Goal: Information Seeking & Learning: Learn about a topic

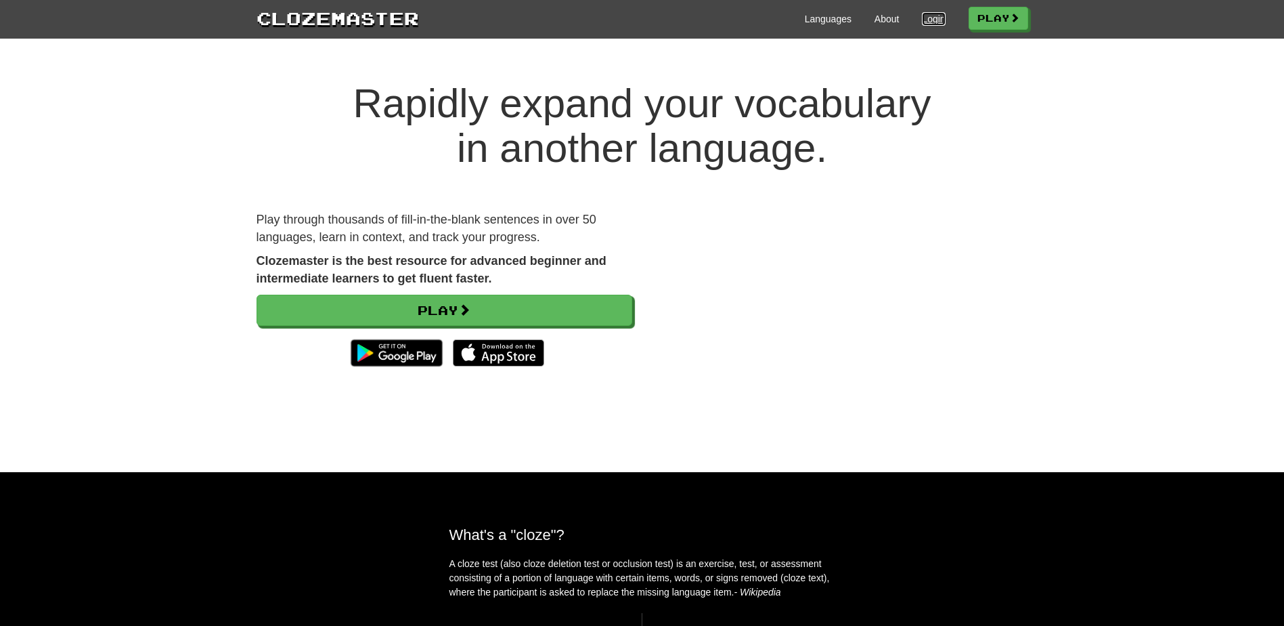
click at [926, 21] on link "Login" at bounding box center [933, 19] width 23 height 14
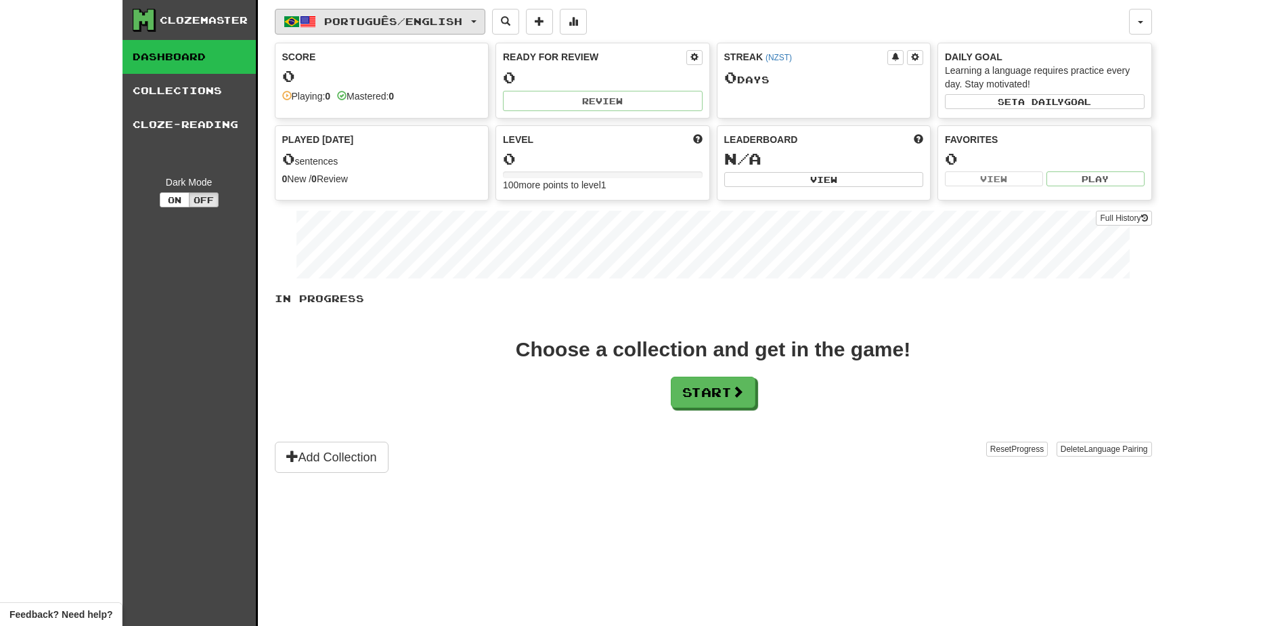
click at [485, 18] on button "Português / English" at bounding box center [380, 22] width 211 height 26
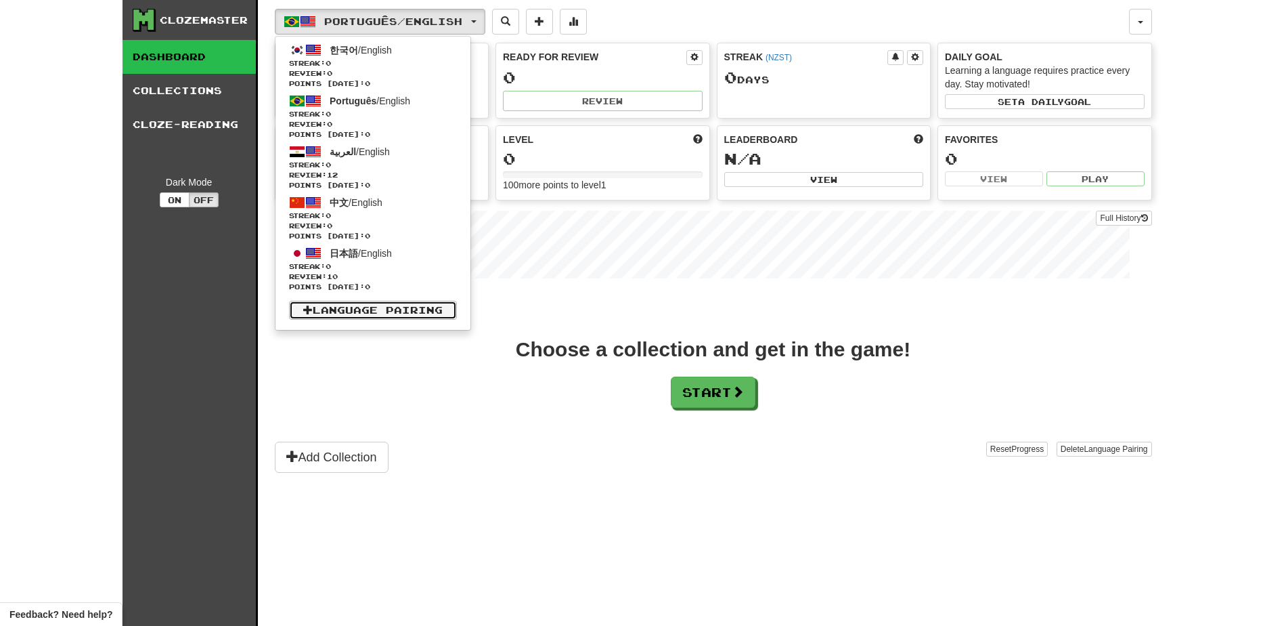
click at [403, 307] on link "Language Pairing" at bounding box center [373, 310] width 168 height 19
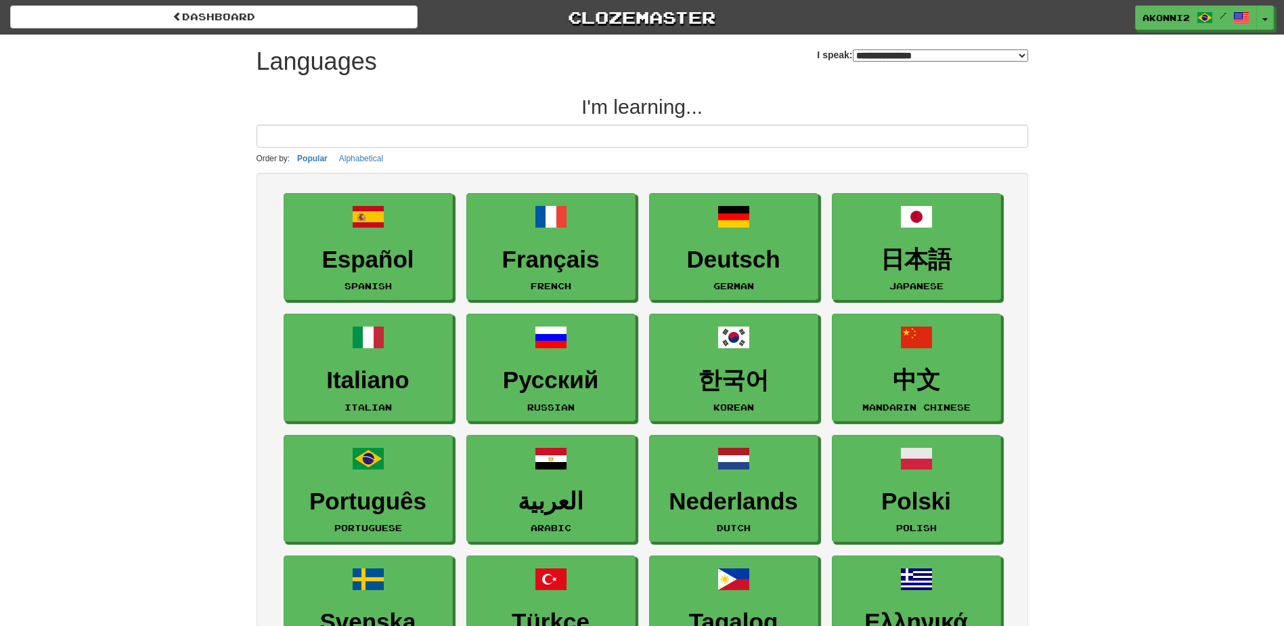
select select "*******"
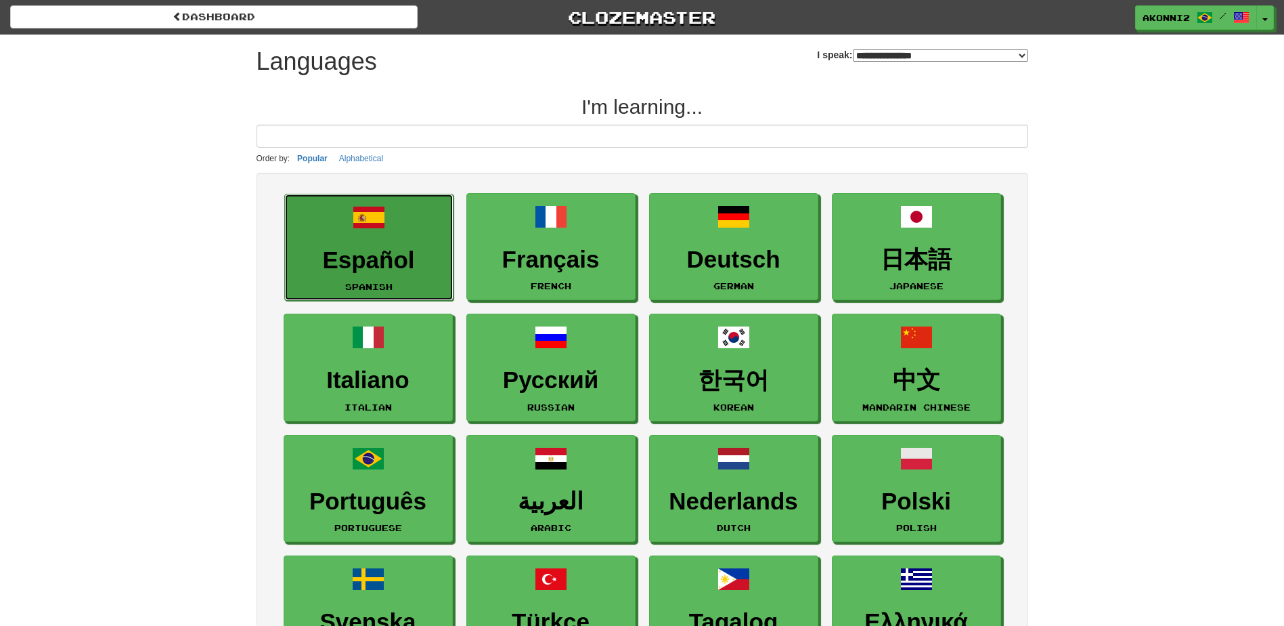
click at [391, 259] on h3 "Español" at bounding box center [369, 260] width 154 height 26
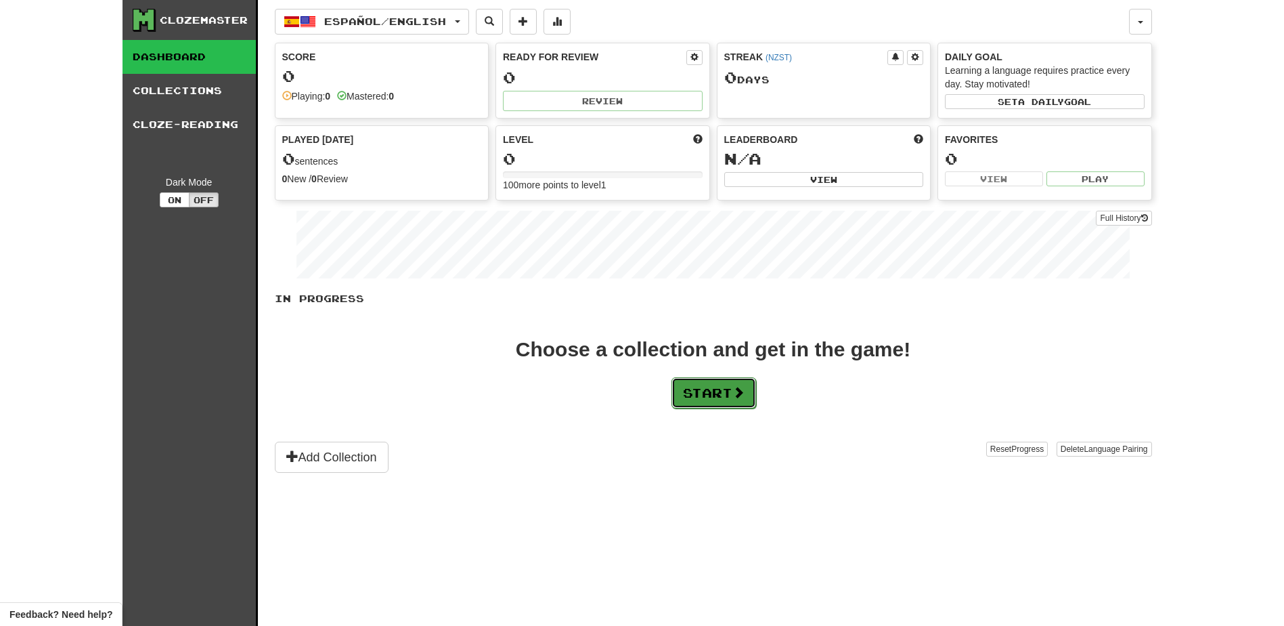
click at [686, 386] on button "Start" at bounding box center [714, 392] width 85 height 31
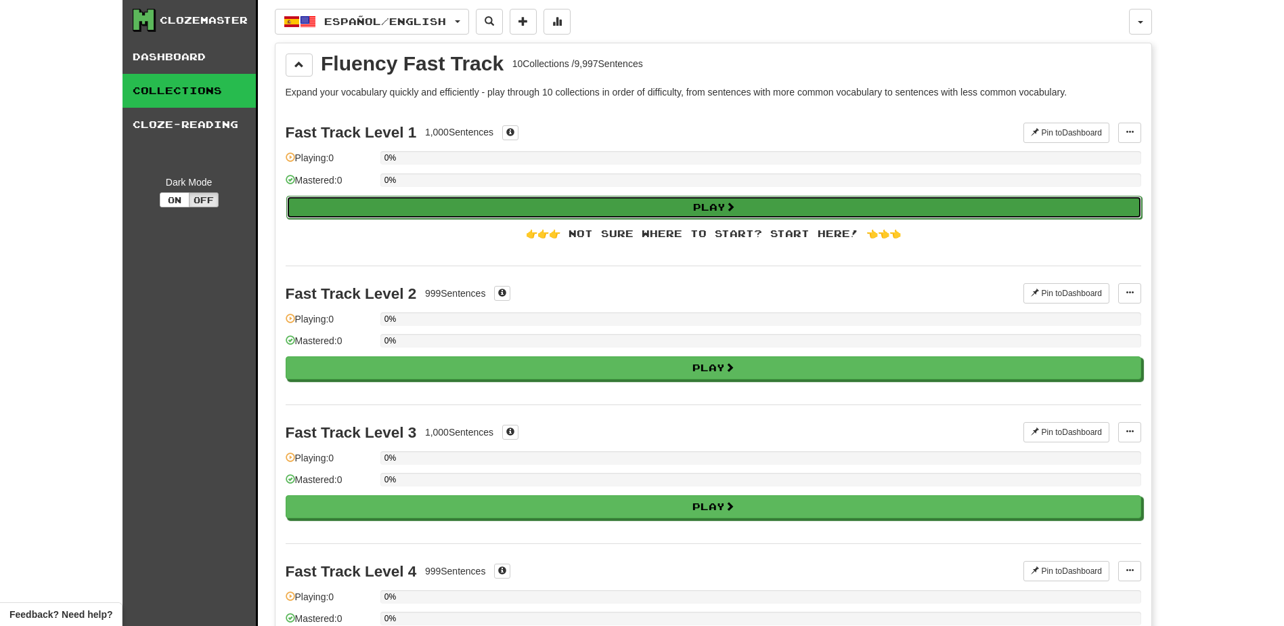
click at [439, 217] on button "Play" at bounding box center [714, 207] width 856 height 23
select select "**"
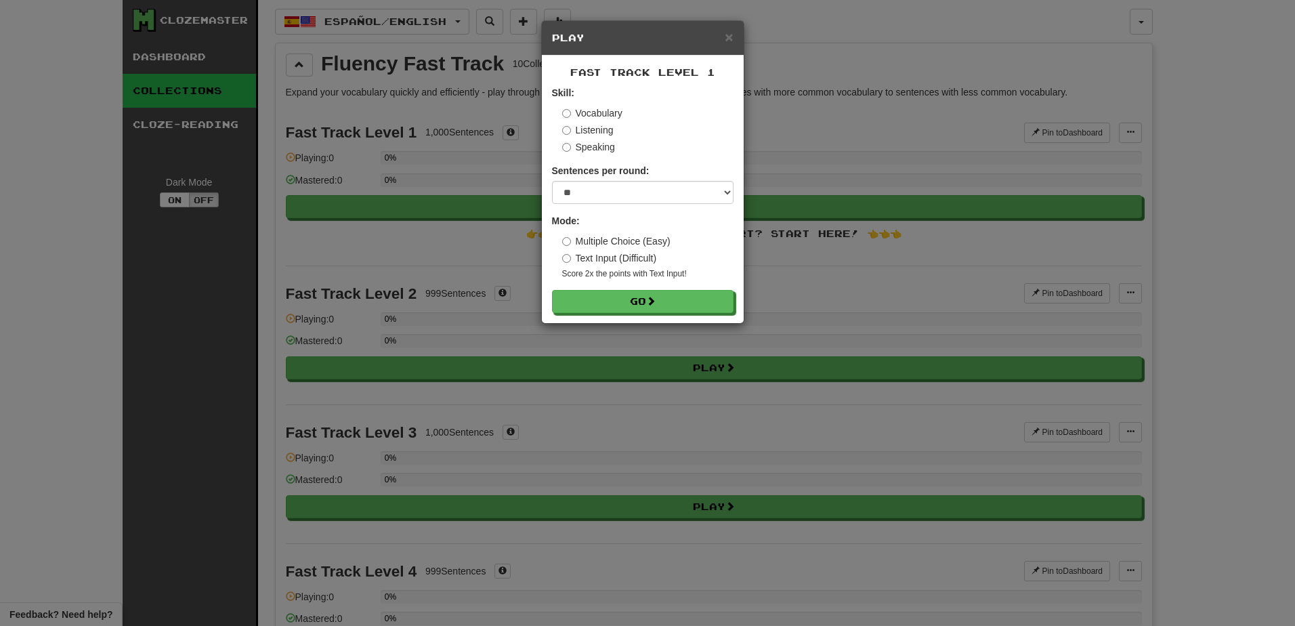
click at [609, 132] on label "Listening" at bounding box center [587, 130] width 51 height 14
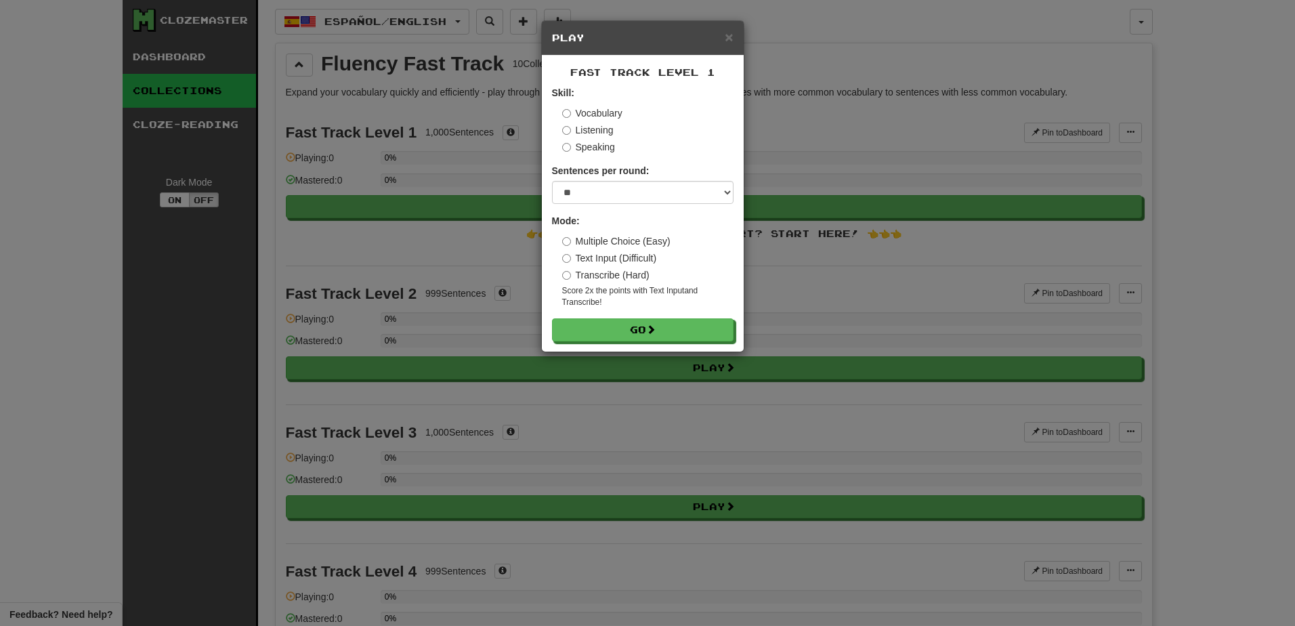
click at [606, 114] on label "Vocabulary" at bounding box center [592, 113] width 60 height 14
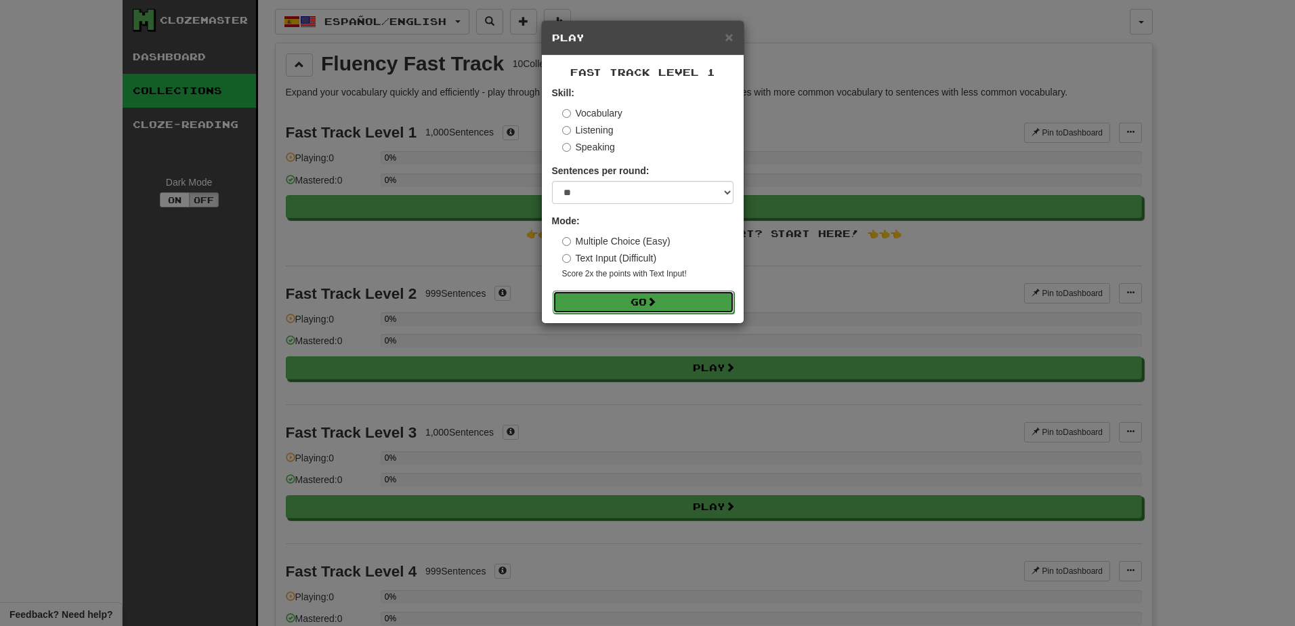
click at [672, 299] on button "Go" at bounding box center [642, 301] width 181 height 23
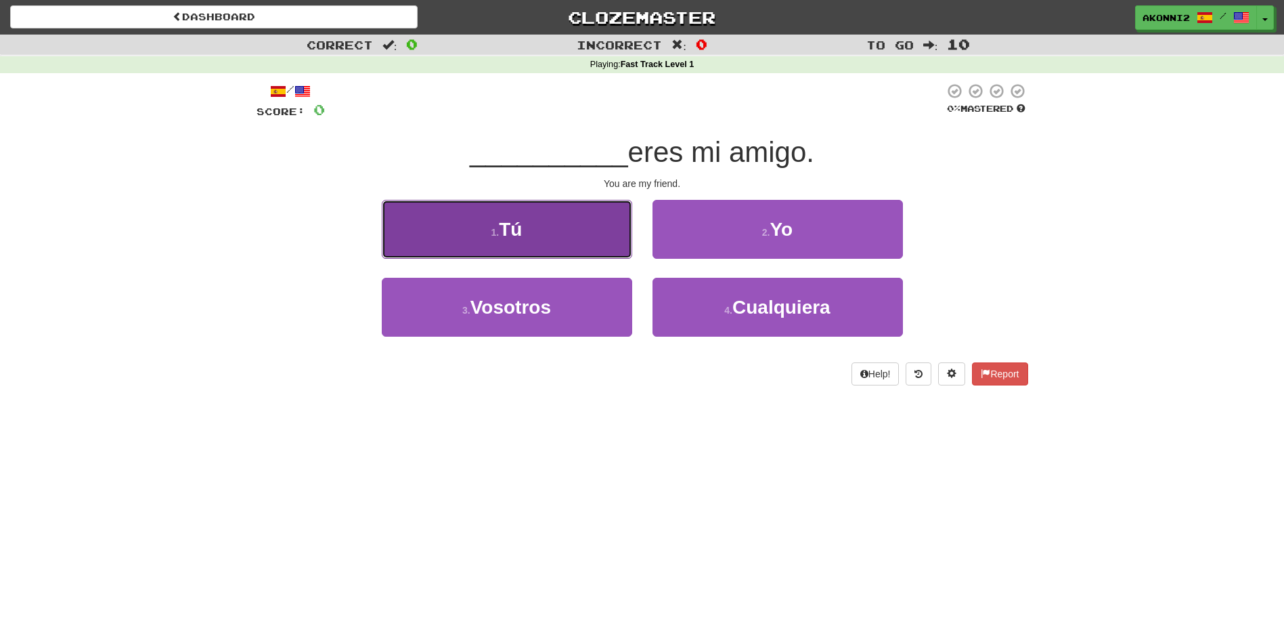
click at [525, 227] on button "1 . Tú" at bounding box center [507, 229] width 251 height 59
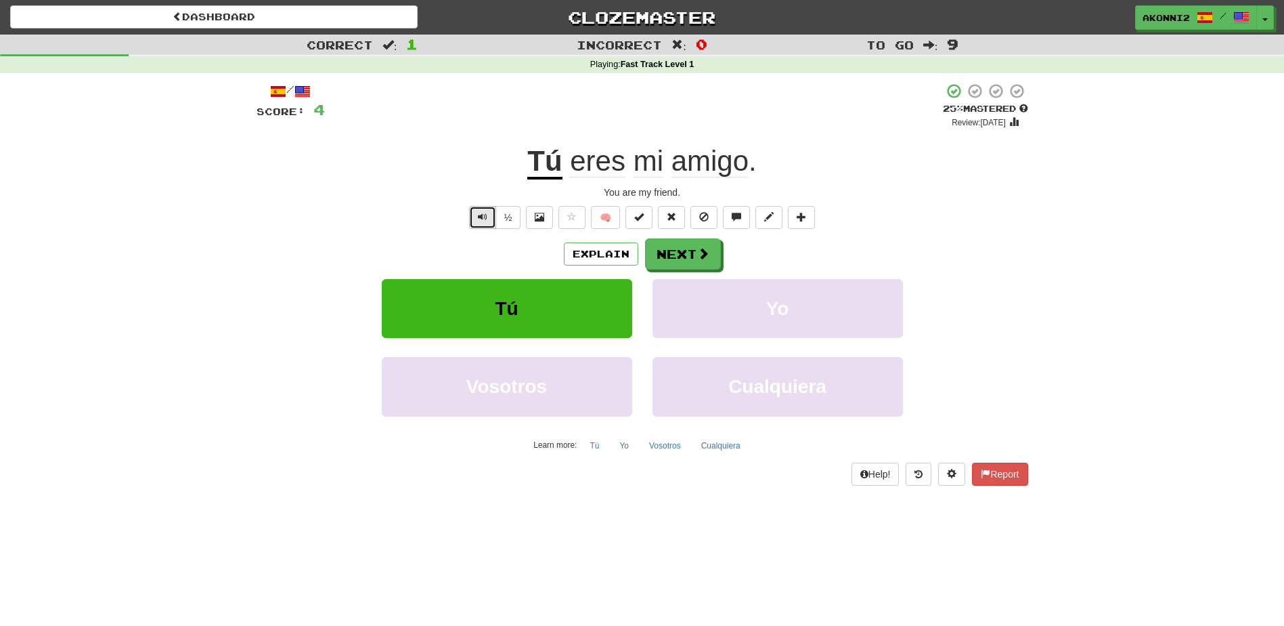
click at [475, 218] on button "Text-to-speech controls" at bounding box center [482, 217] width 27 height 23
click at [475, 219] on button "Text-to-speech controls" at bounding box center [482, 217] width 27 height 23
click at [703, 257] on span at bounding box center [704, 254] width 12 height 12
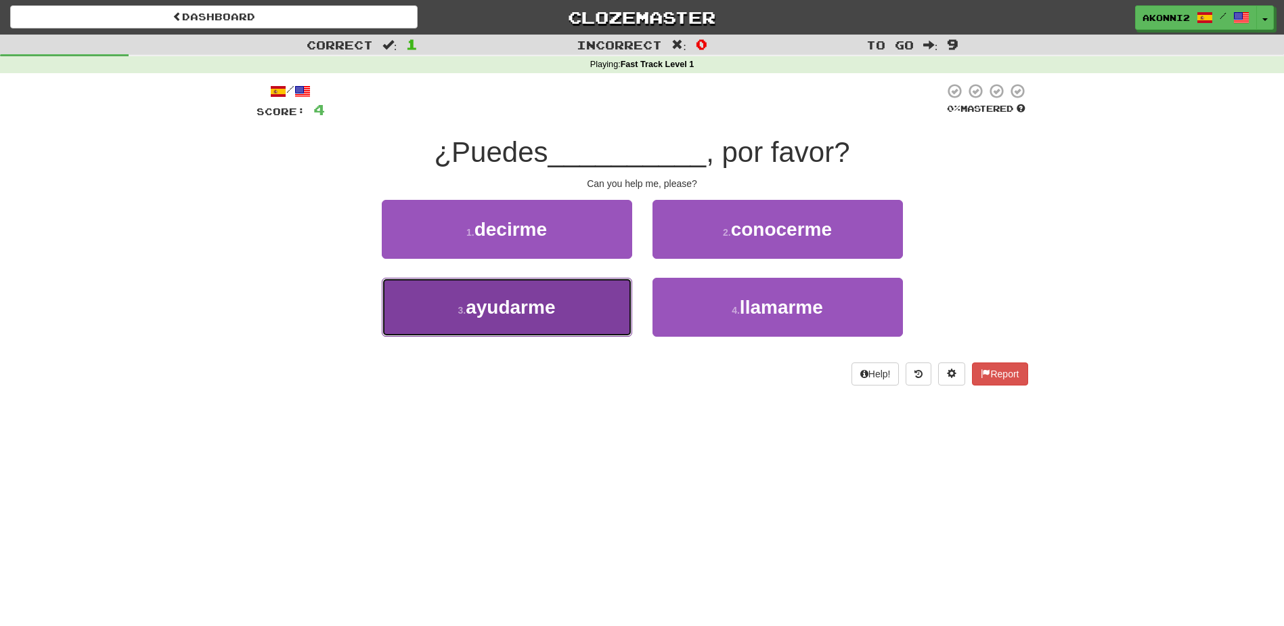
click at [555, 328] on button "3 . ayudarme" at bounding box center [507, 307] width 251 height 59
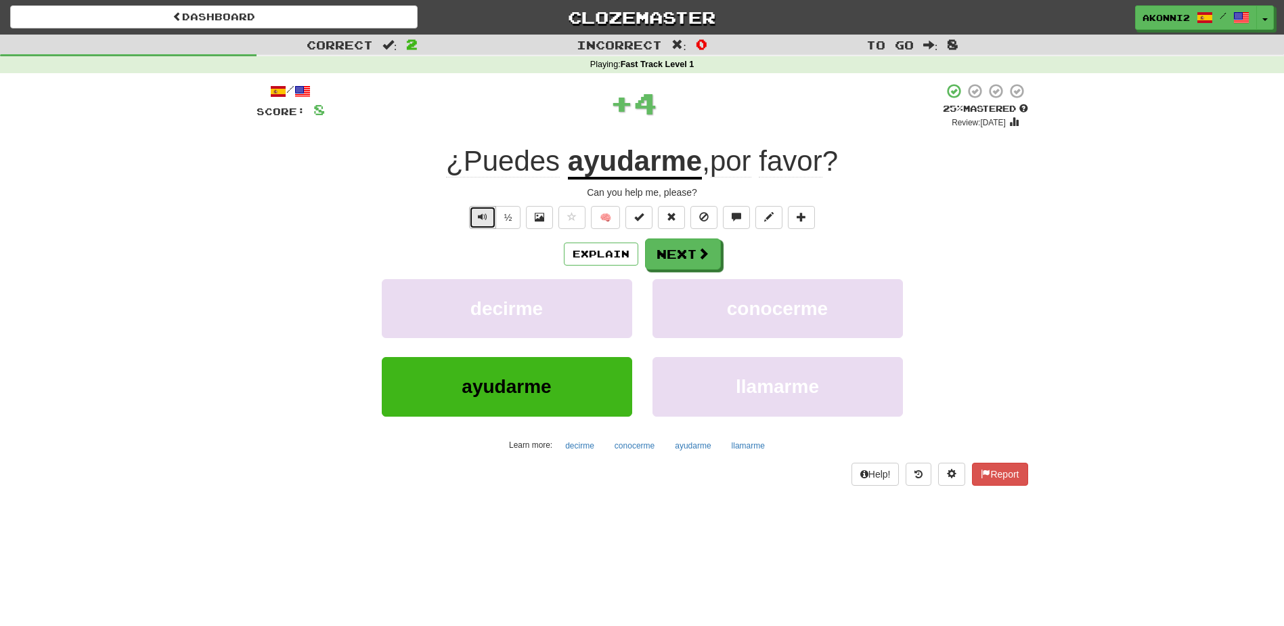
click at [479, 221] on span "Text-to-speech controls" at bounding box center [482, 216] width 9 height 9
click at [720, 262] on button "Next" at bounding box center [684, 254] width 76 height 31
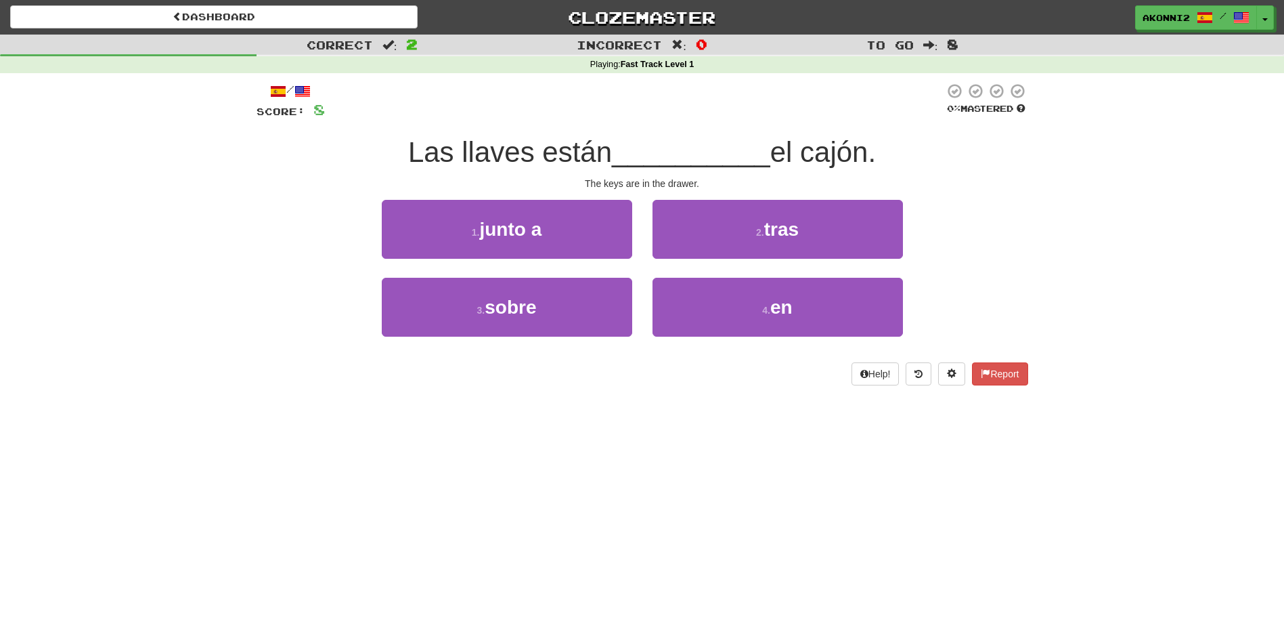
click at [660, 163] on span "__________" at bounding box center [691, 152] width 158 height 32
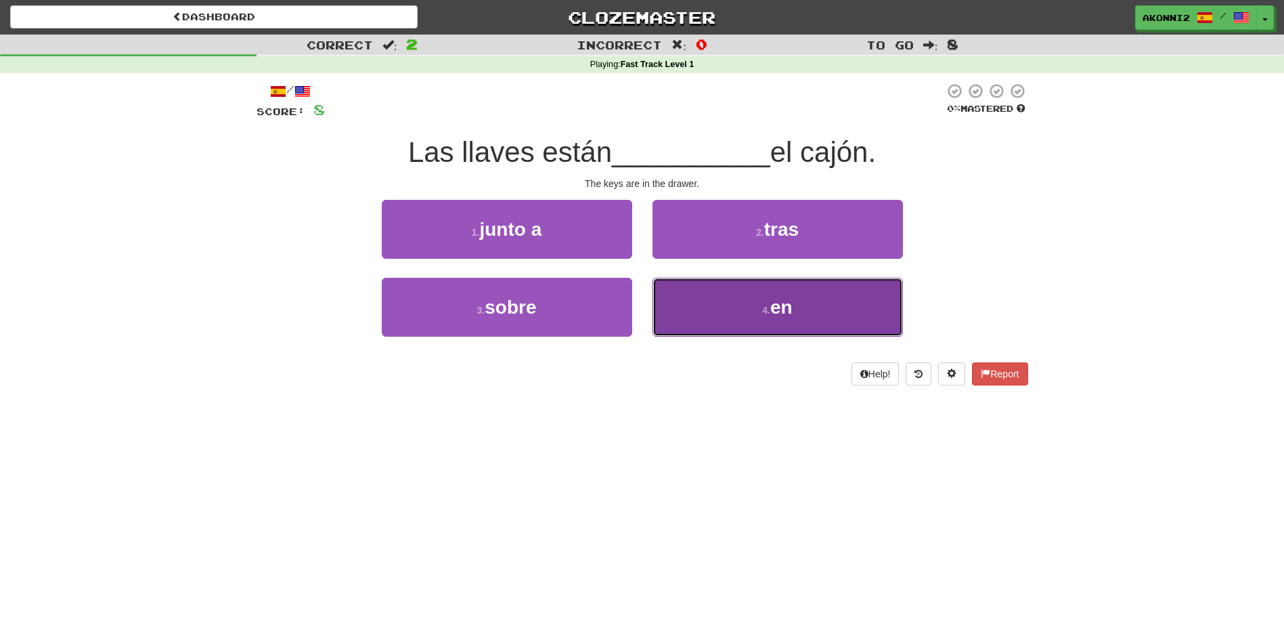
click at [752, 297] on button "4 . en" at bounding box center [778, 307] width 251 height 59
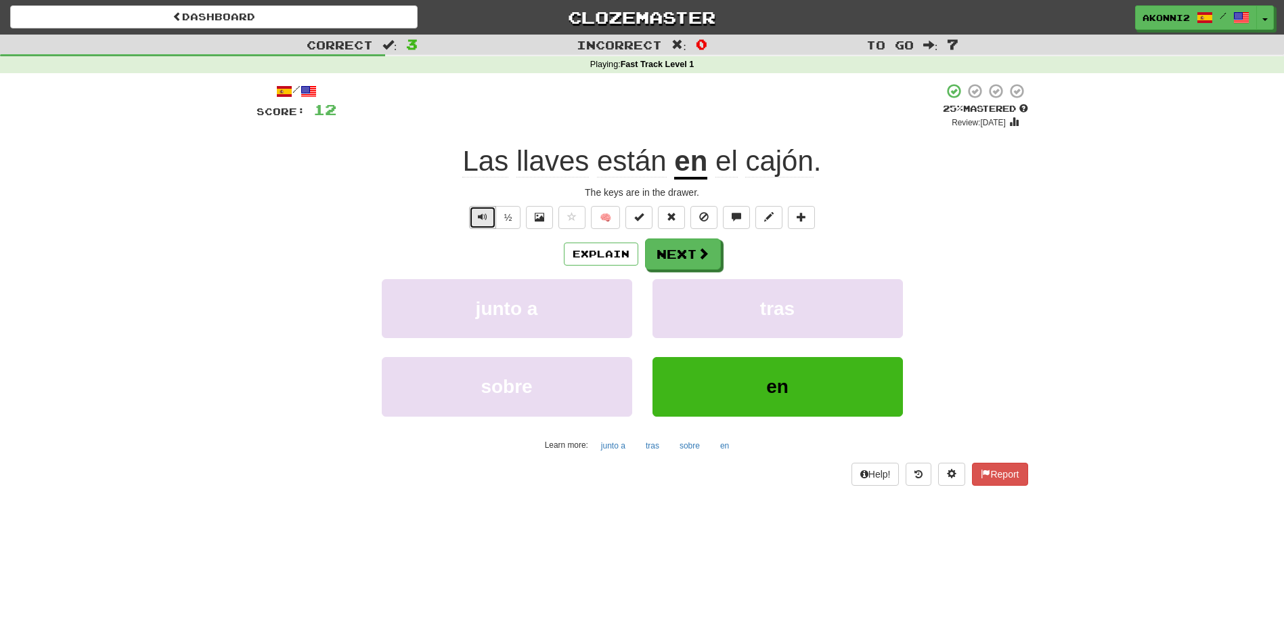
click at [487, 220] on button "Text-to-speech controls" at bounding box center [482, 217] width 27 height 23
click at [487, 218] on button "Text-to-speech controls" at bounding box center [482, 217] width 27 height 23
click at [685, 251] on button "Next" at bounding box center [684, 254] width 76 height 31
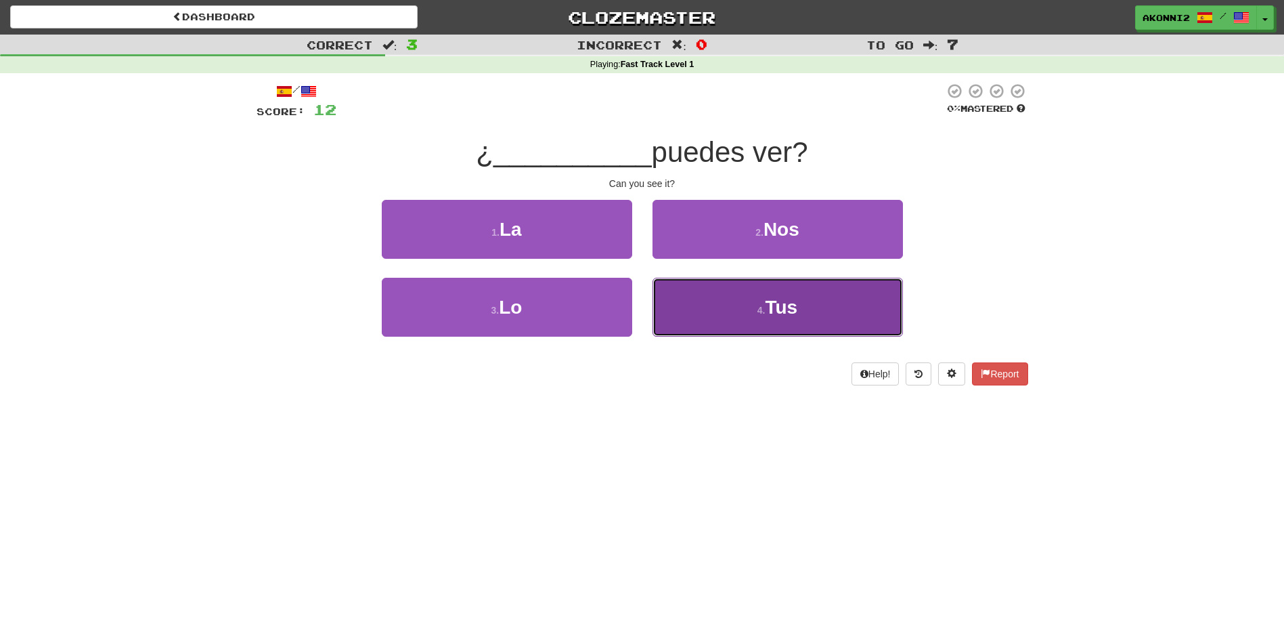
click at [756, 316] on button "4 . Tus" at bounding box center [778, 307] width 251 height 59
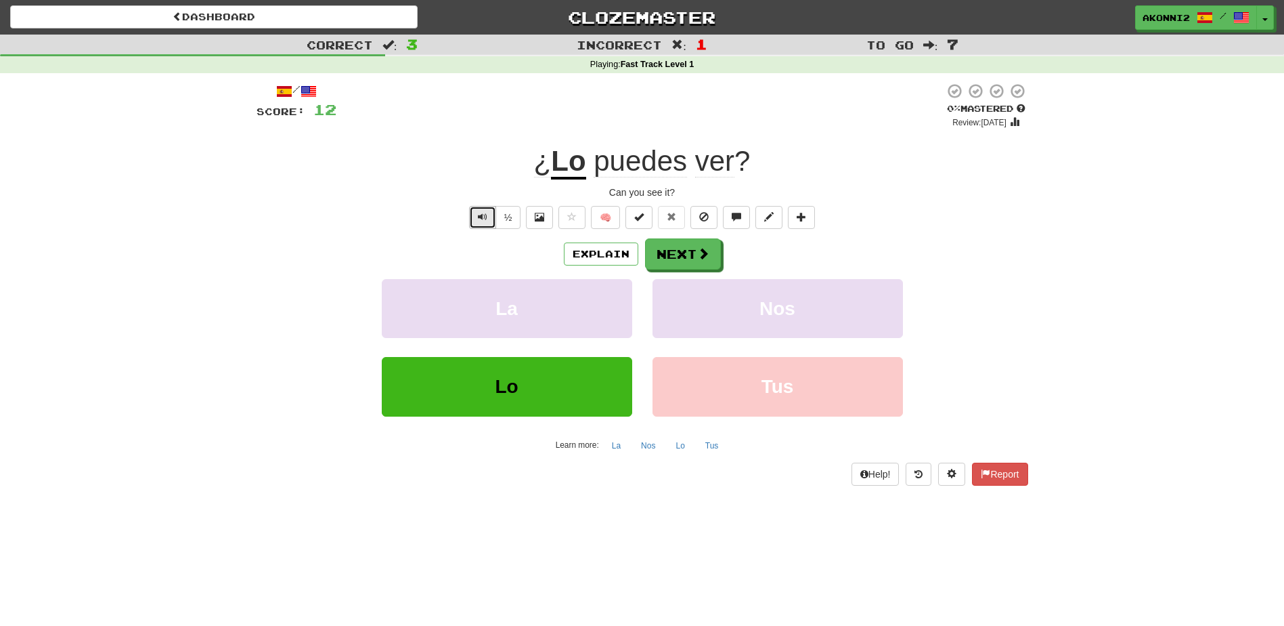
click at [483, 219] on span "Text-to-speech controls" at bounding box center [482, 216] width 9 height 9
click at [724, 164] on span "ver" at bounding box center [714, 161] width 39 height 32
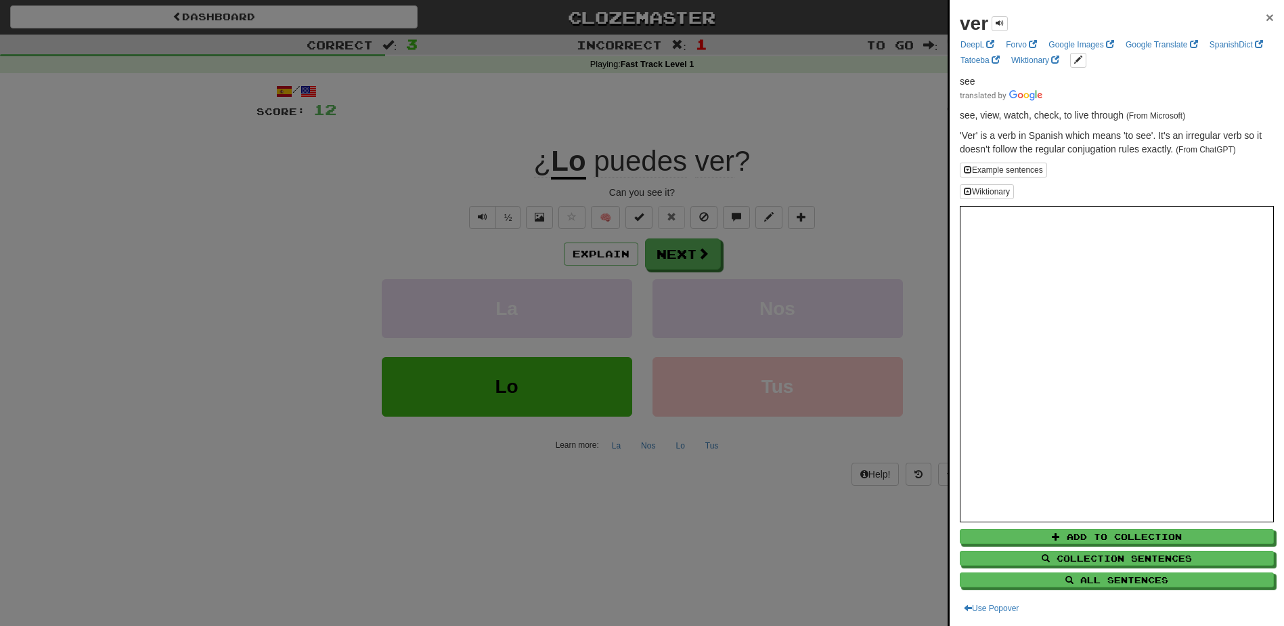
click at [1266, 20] on span "×" at bounding box center [1270, 17] width 8 height 16
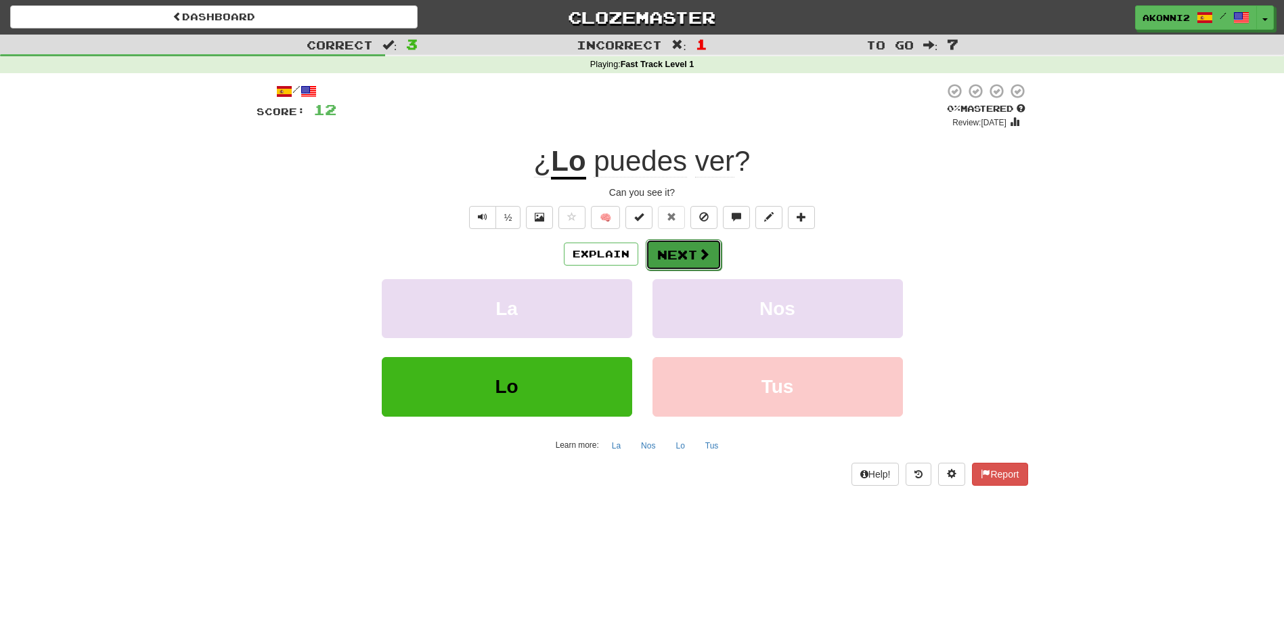
click at [672, 258] on button "Next" at bounding box center [684, 254] width 76 height 31
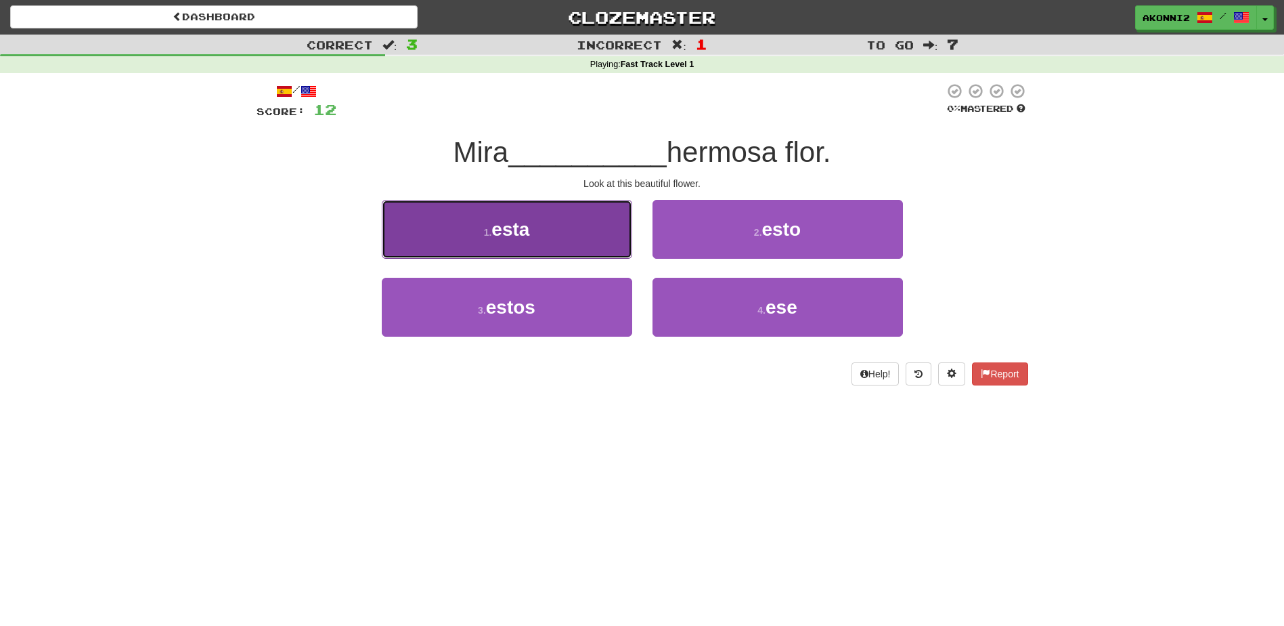
click at [527, 223] on span "esta" at bounding box center [511, 229] width 38 height 21
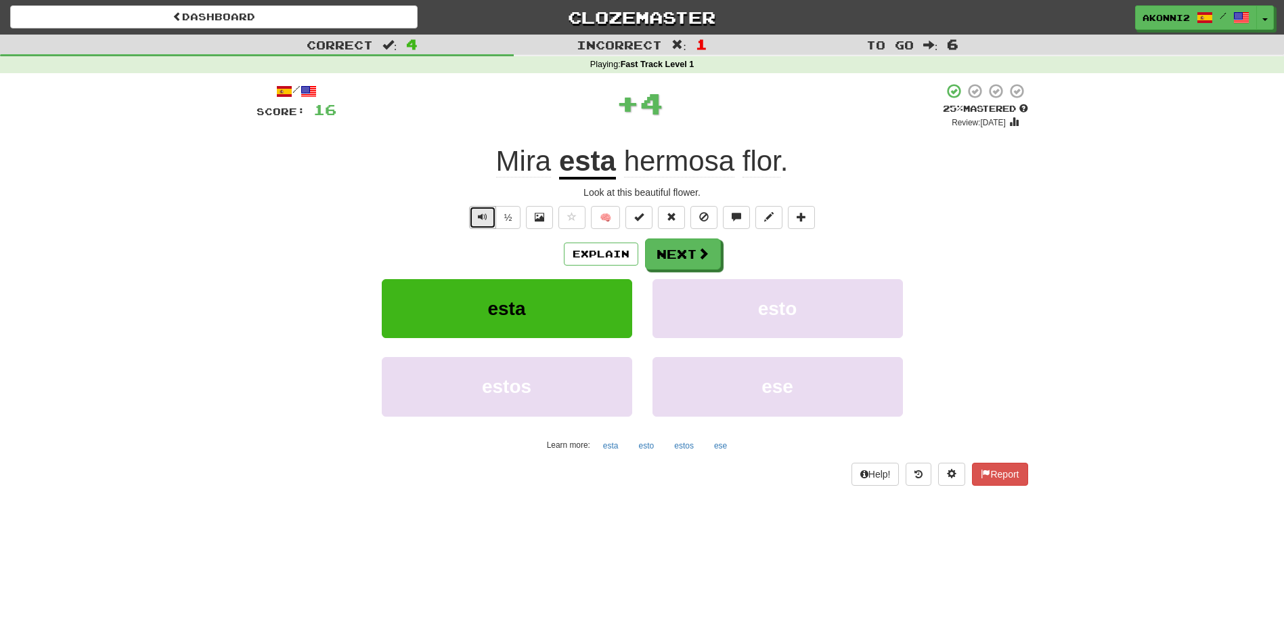
click at [478, 221] on span "Text-to-speech controls" at bounding box center [482, 216] width 9 height 9
click at [477, 221] on button "Text-to-speech controls" at bounding box center [482, 217] width 27 height 23
click at [693, 260] on button "Next" at bounding box center [684, 254] width 76 height 31
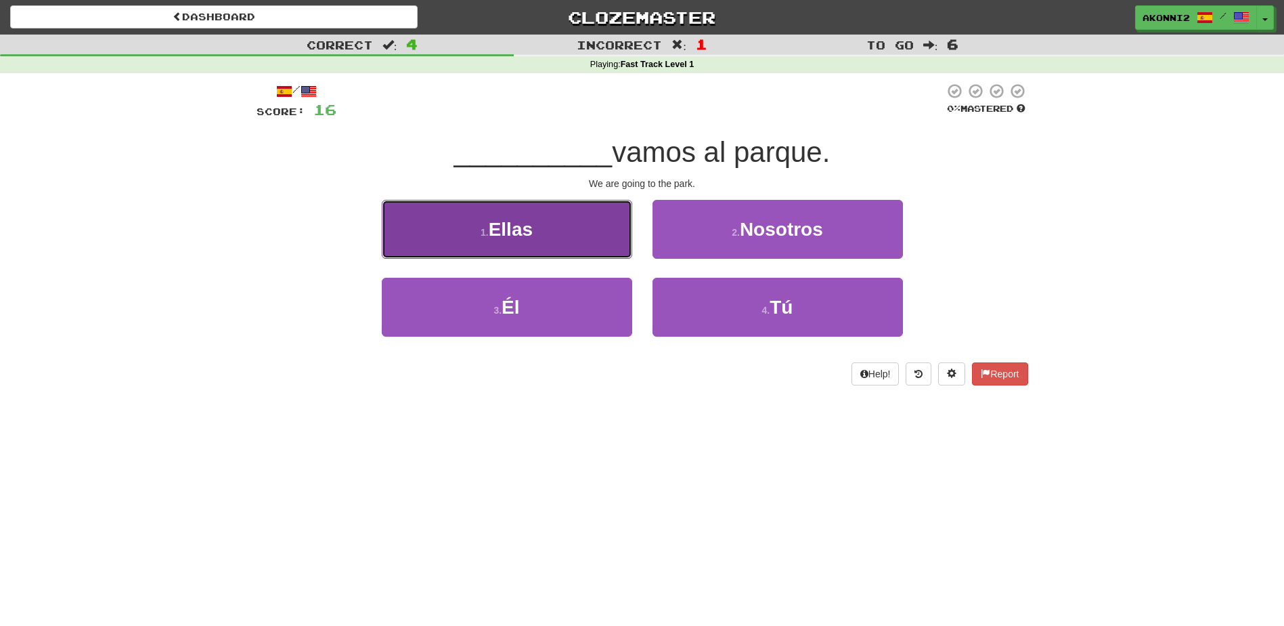
click at [550, 236] on button "1 . Ellas" at bounding box center [507, 229] width 251 height 59
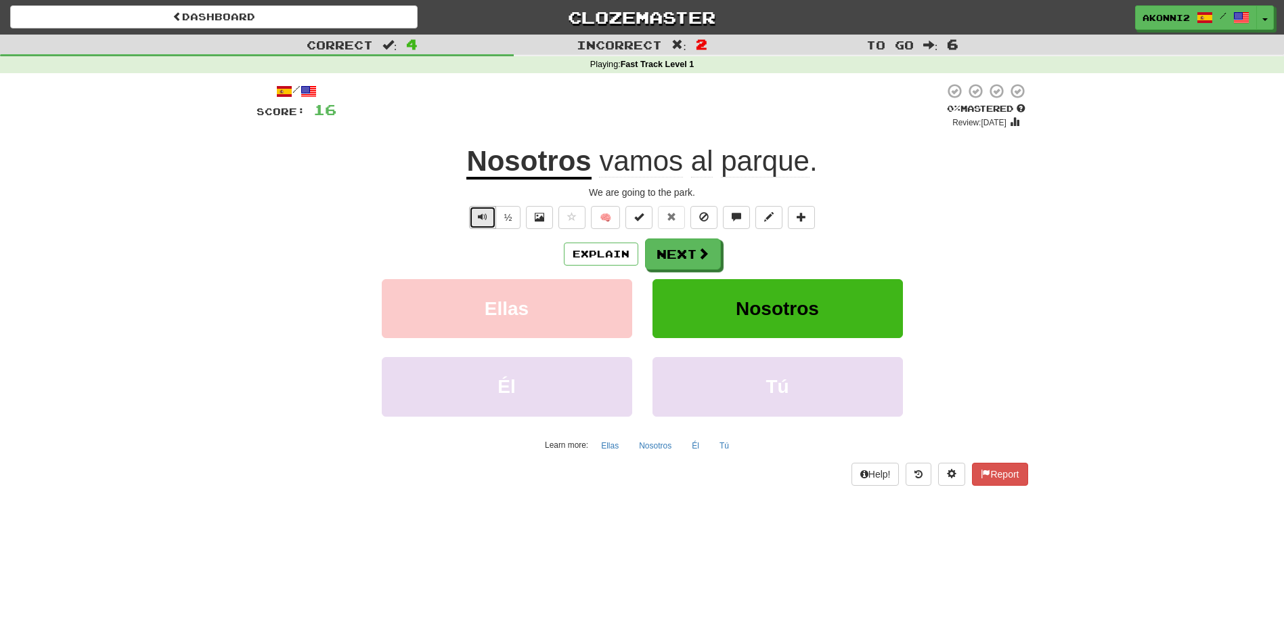
click at [478, 213] on span "Text-to-speech controls" at bounding box center [482, 216] width 9 height 9
click at [680, 253] on button "Next" at bounding box center [684, 254] width 76 height 31
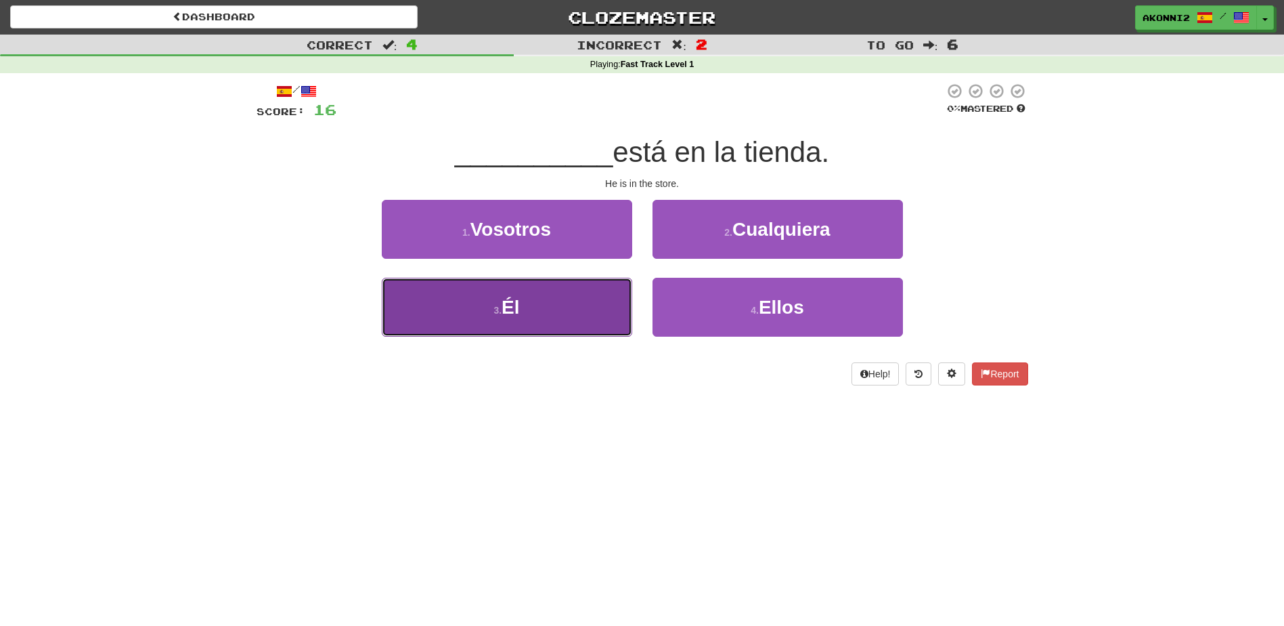
click at [542, 322] on button "3 . Él" at bounding box center [507, 307] width 251 height 59
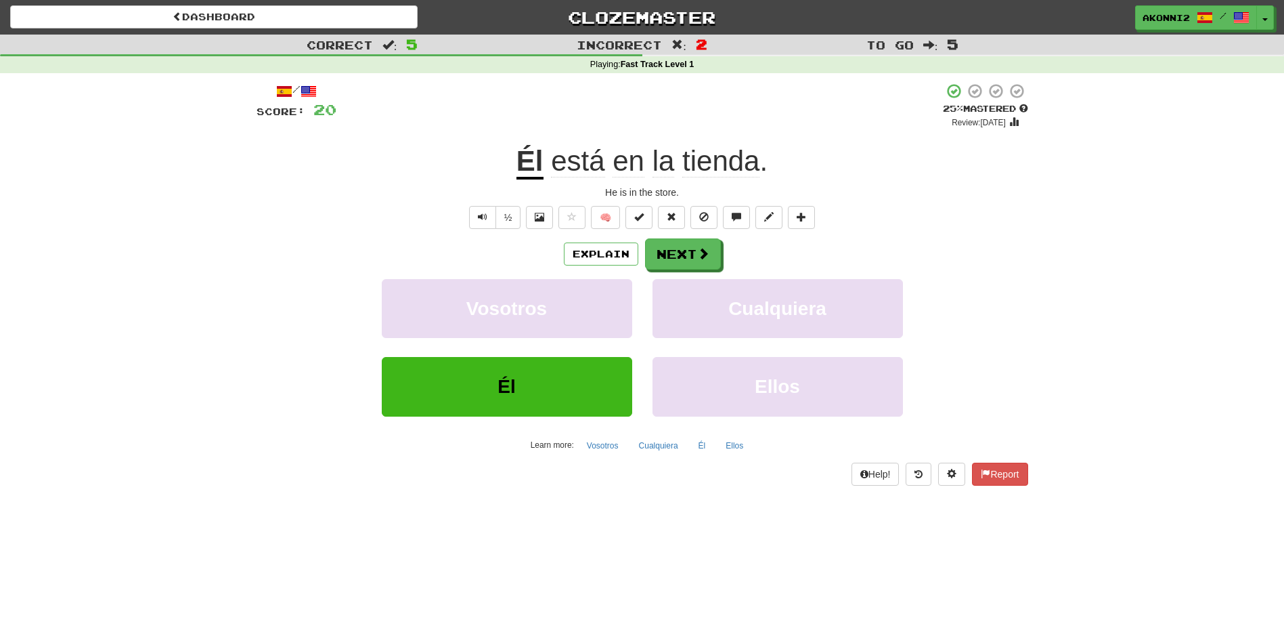
click at [407, 236] on div "/ Score: 20 + 4 25 % Mastered Review: 2025-09-17 Él está en la tienda . He is i…" at bounding box center [643, 284] width 772 height 402
click at [472, 219] on button "Text-to-speech controls" at bounding box center [482, 217] width 27 height 23
click at [481, 215] on span "Text-to-speech controls" at bounding box center [482, 216] width 9 height 9
click at [476, 216] on button "Text-to-speech controls" at bounding box center [482, 217] width 27 height 23
drag, startPoint x: 829, startPoint y: 255, endPoint x: 760, endPoint y: 251, distance: 69.2
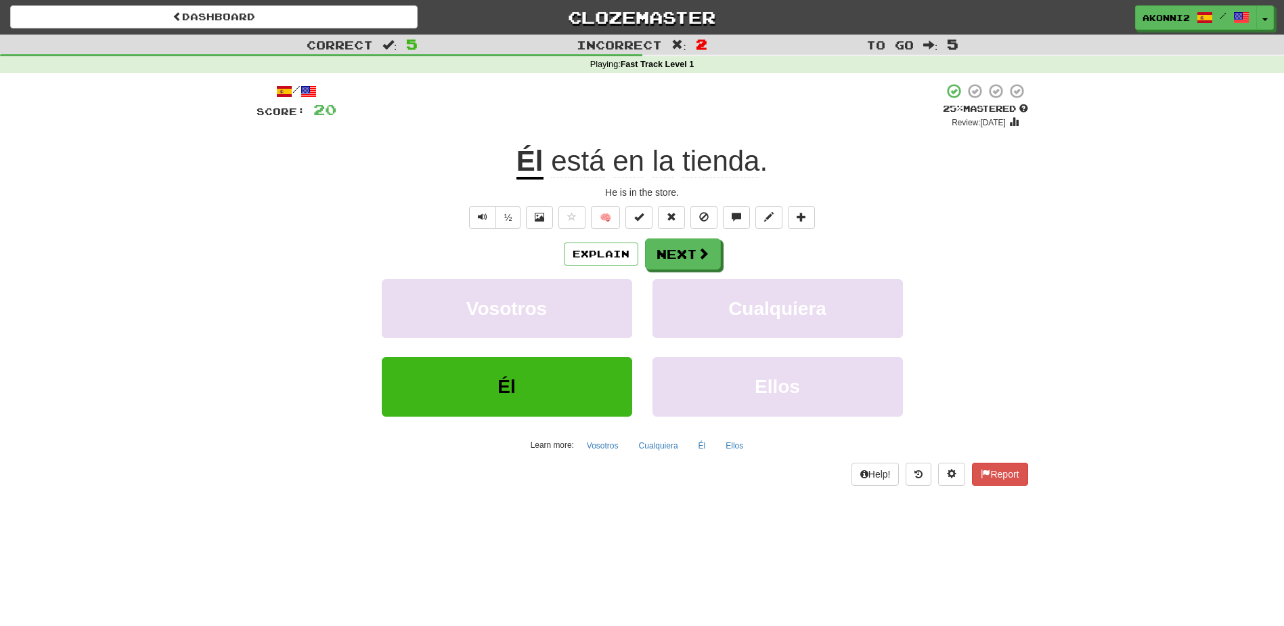
click at [760, 251] on div "Explain Next" at bounding box center [643, 253] width 772 height 31
click at [716, 258] on button "Next" at bounding box center [684, 254] width 76 height 31
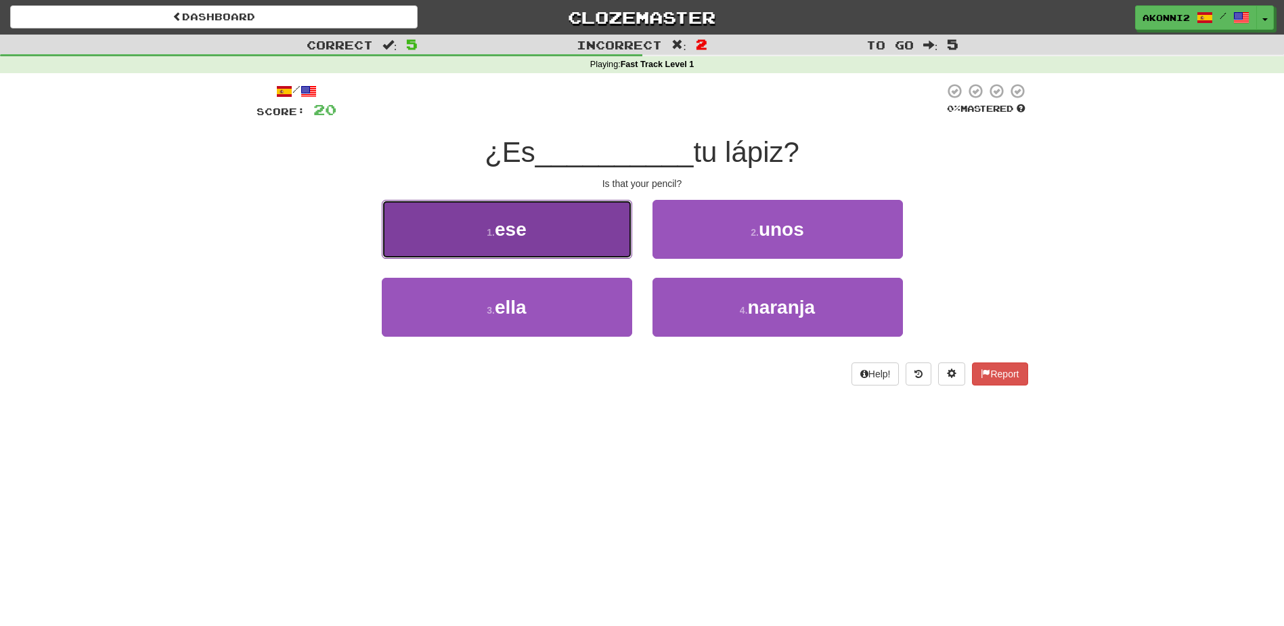
click at [592, 225] on button "1 . ese" at bounding box center [507, 229] width 251 height 59
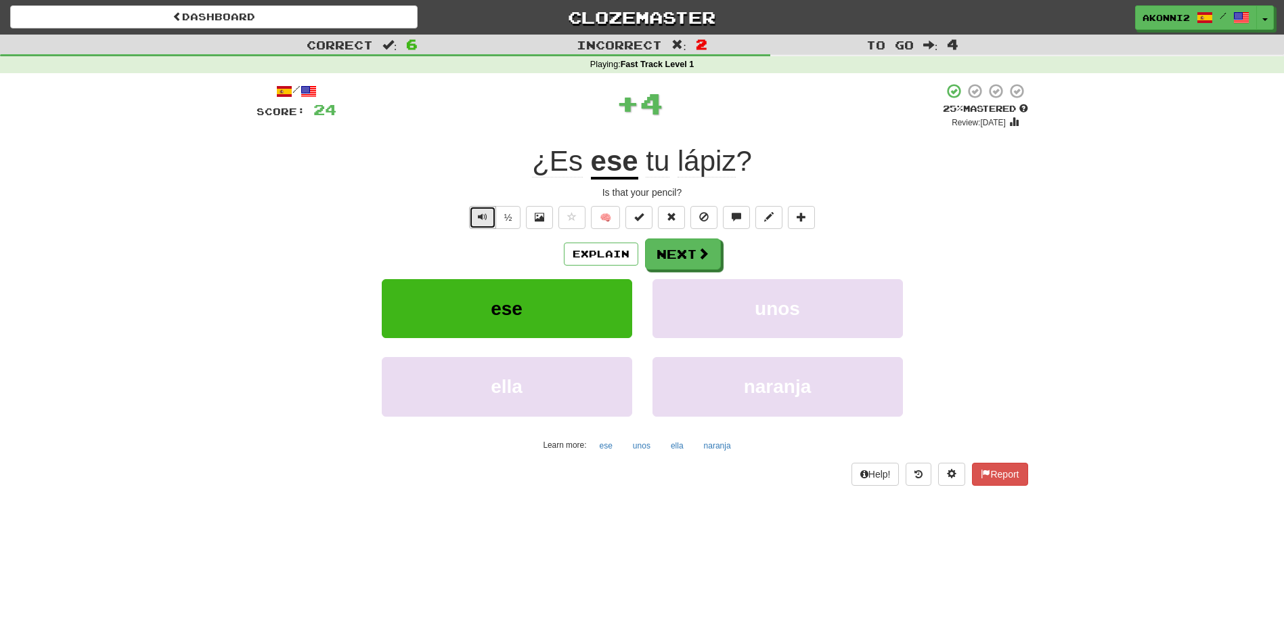
click at [478, 217] on span "Text-to-speech controls" at bounding box center [482, 216] width 9 height 9
click at [703, 256] on span at bounding box center [704, 254] width 12 height 12
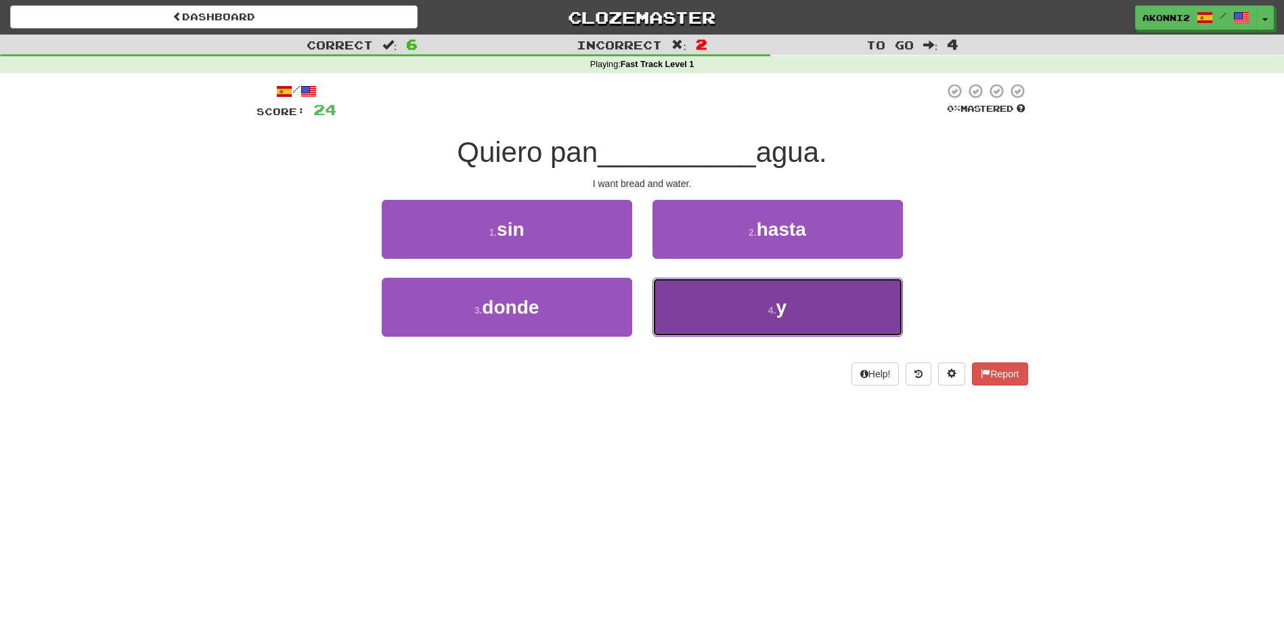
click at [766, 313] on button "4 . y" at bounding box center [778, 307] width 251 height 59
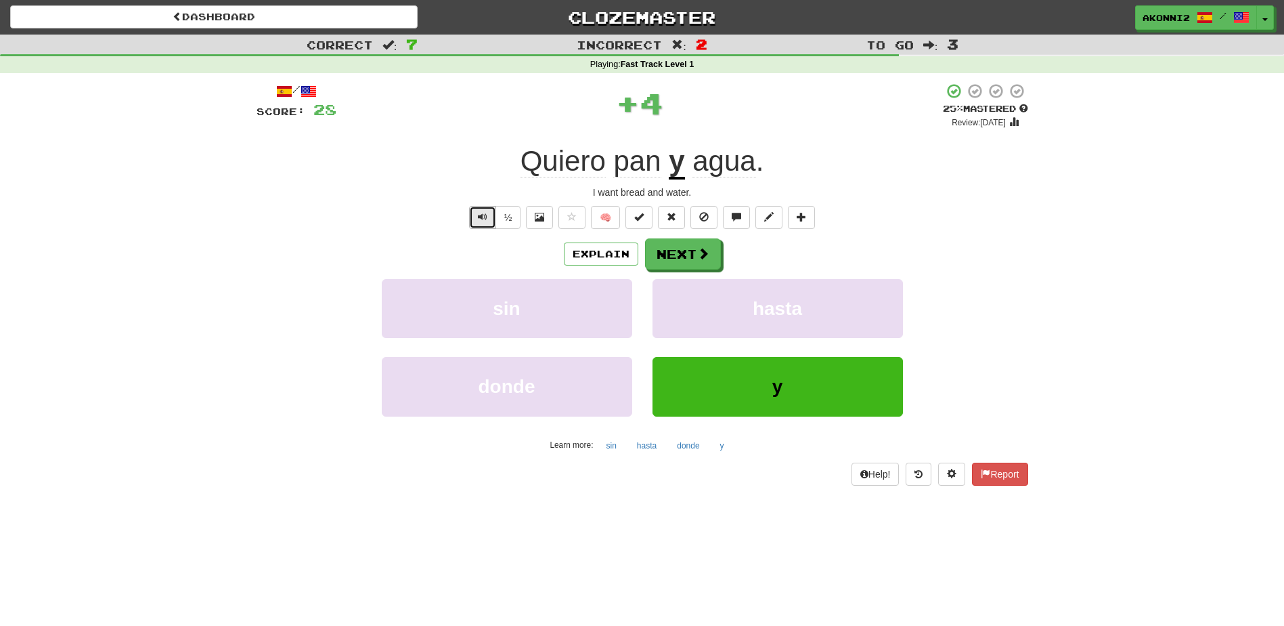
click at [481, 217] on span "Text-to-speech controls" at bounding box center [482, 216] width 9 height 9
click at [485, 215] on span "Text-to-speech controls" at bounding box center [482, 216] width 9 height 9
click at [492, 219] on button "Text-to-speech controls" at bounding box center [482, 217] width 27 height 23
click at [483, 217] on span "Text-to-speech controls" at bounding box center [482, 216] width 9 height 9
click at [674, 248] on button "Next" at bounding box center [684, 254] width 76 height 31
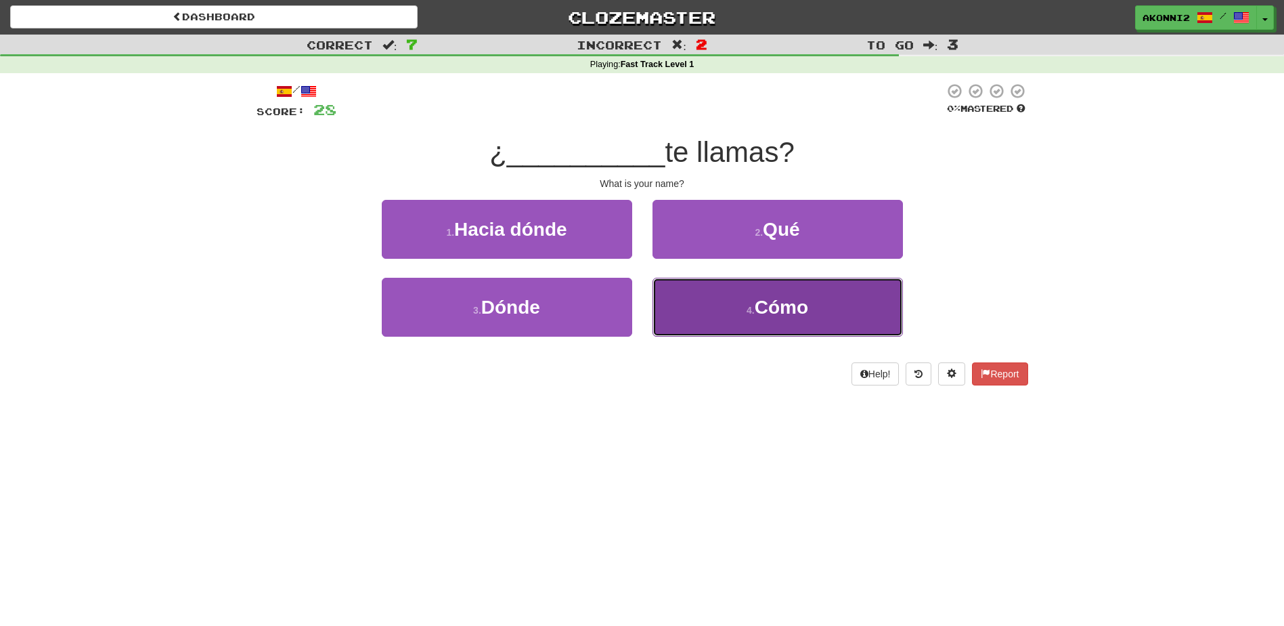
click at [794, 310] on span "Cómo" at bounding box center [781, 307] width 53 height 21
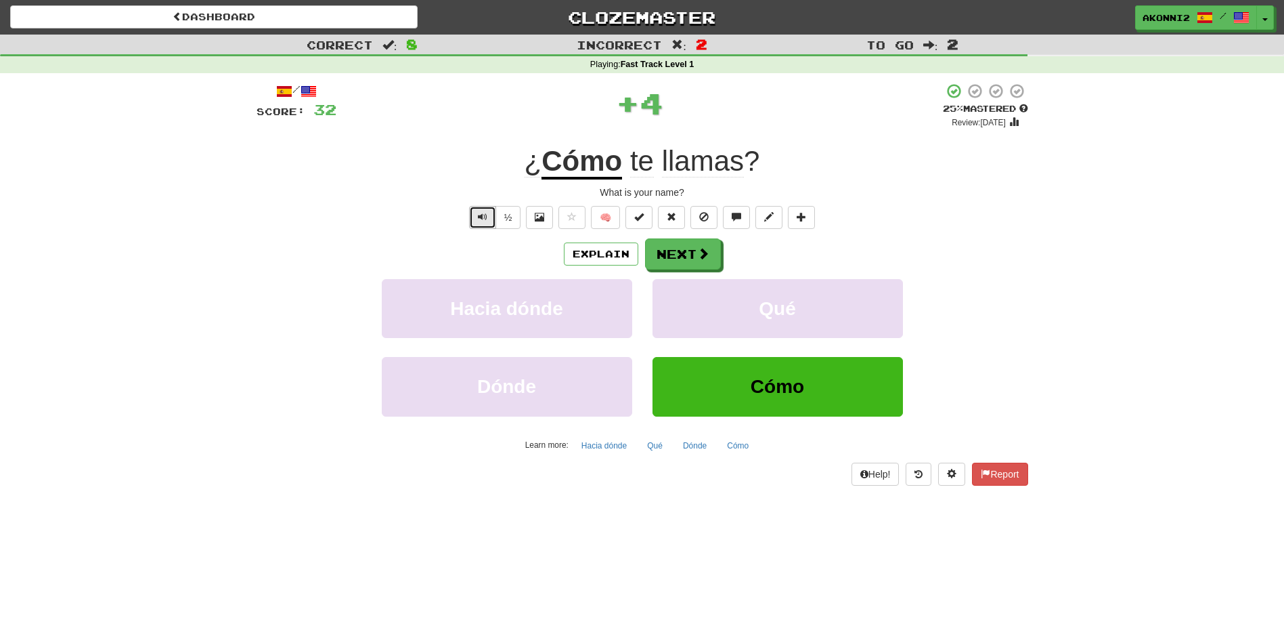
click at [470, 219] on button "Text-to-speech controls" at bounding box center [482, 217] width 27 height 23
click at [482, 211] on button "Text-to-speech controls" at bounding box center [482, 217] width 27 height 23
click at [699, 249] on span at bounding box center [704, 254] width 12 height 12
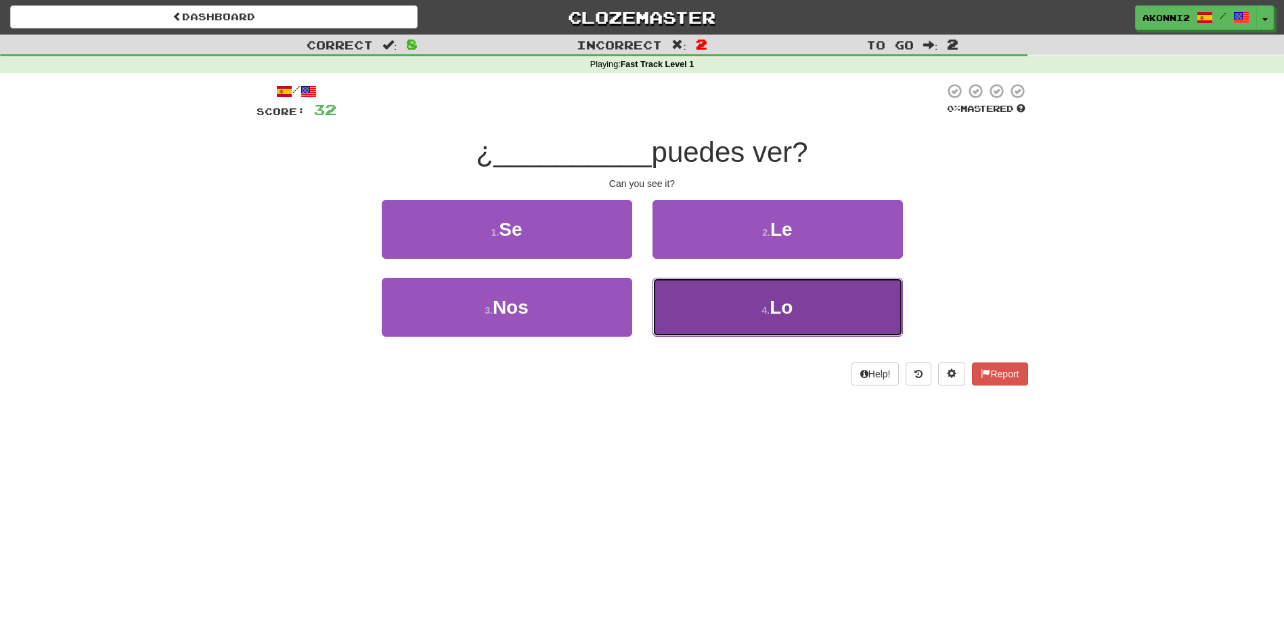
click at [854, 318] on button "4 . Lo" at bounding box center [778, 307] width 251 height 59
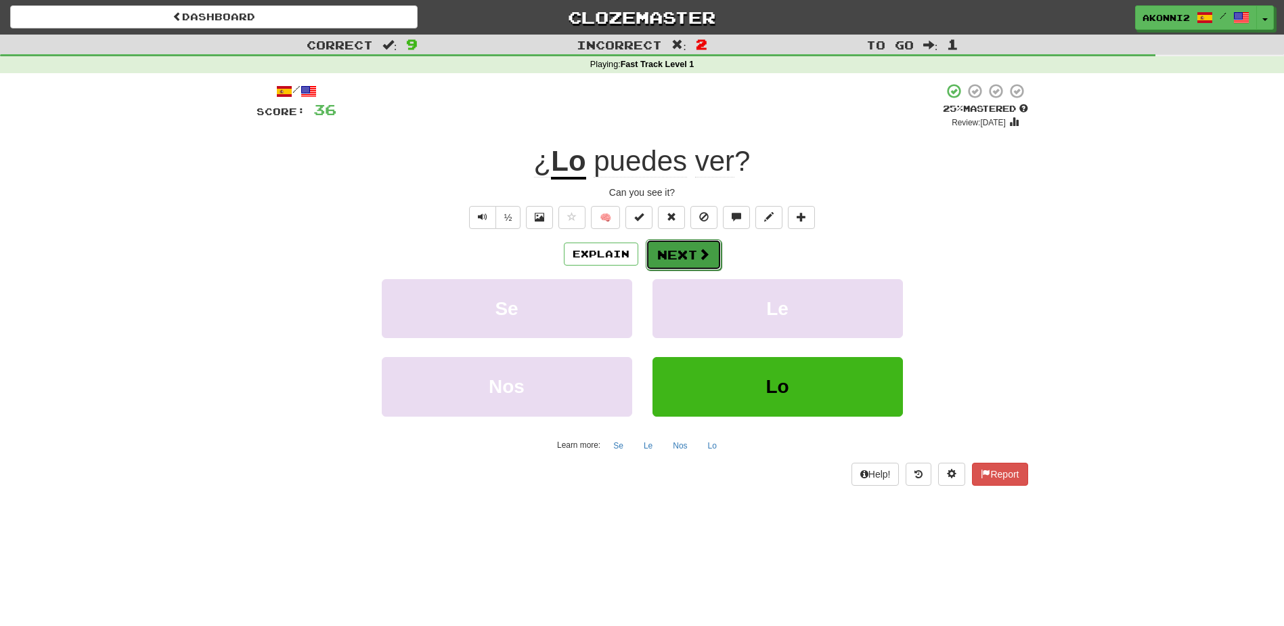
click at [698, 257] on span at bounding box center [704, 254] width 12 height 12
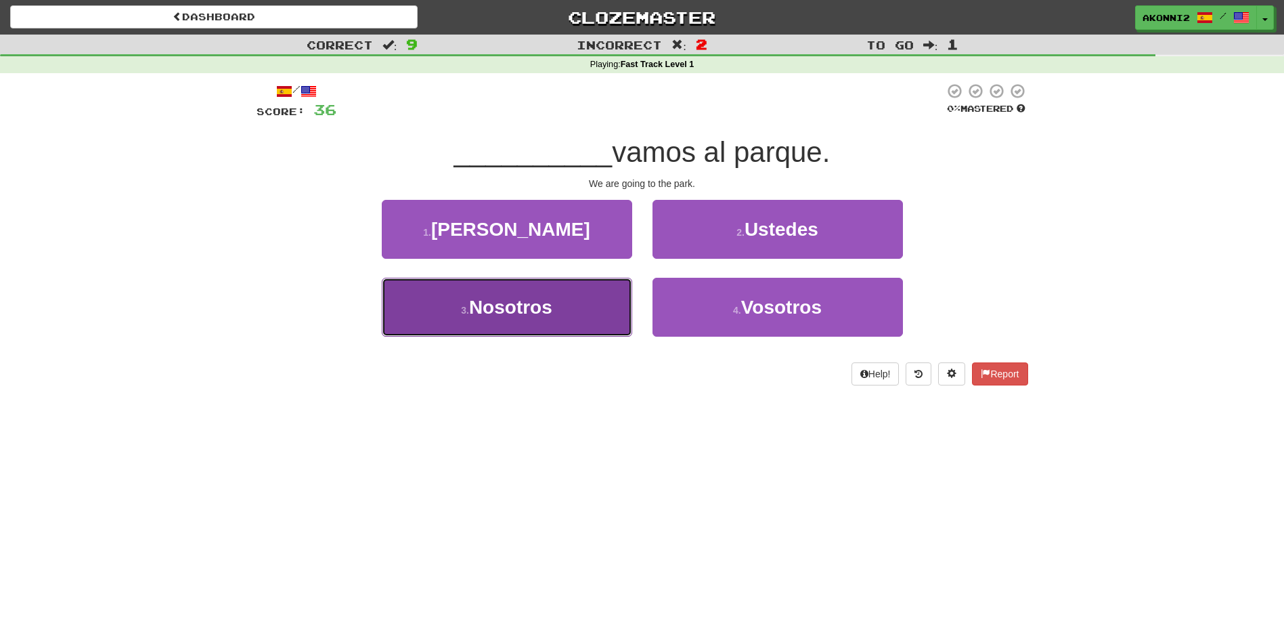
click at [489, 311] on span "Nosotros" at bounding box center [510, 307] width 83 height 21
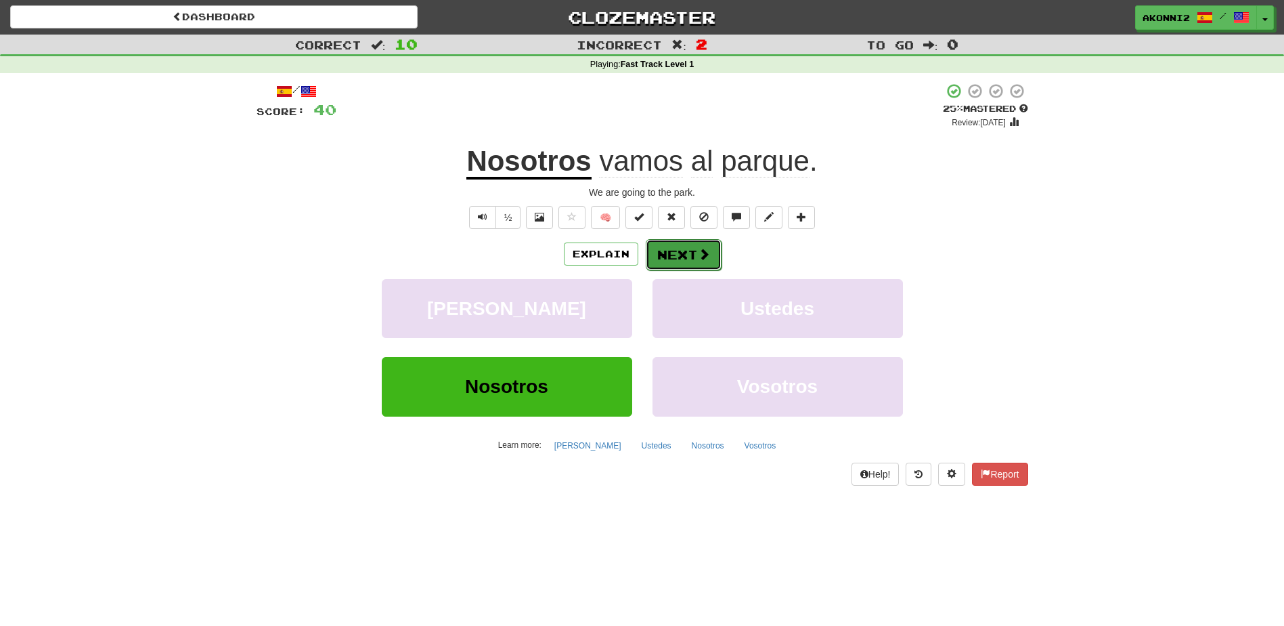
click at [689, 259] on button "Next" at bounding box center [684, 254] width 76 height 31
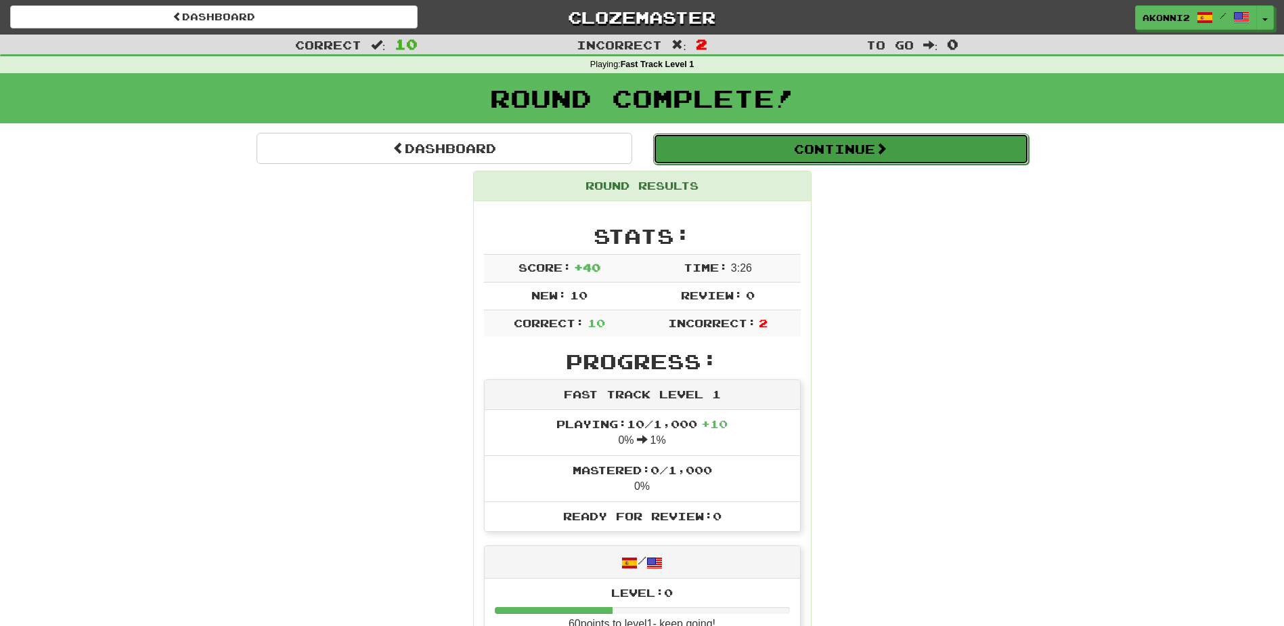
click at [817, 147] on button "Continue" at bounding box center [841, 148] width 376 height 31
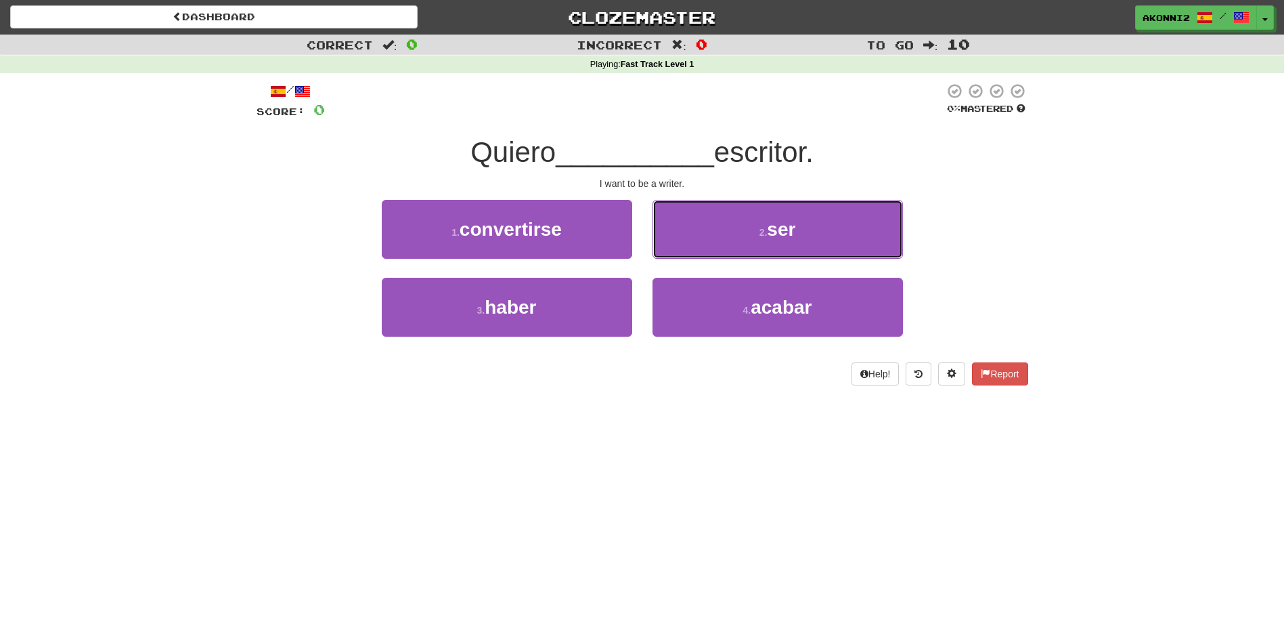
click at [872, 236] on button "2 . ser" at bounding box center [778, 229] width 251 height 59
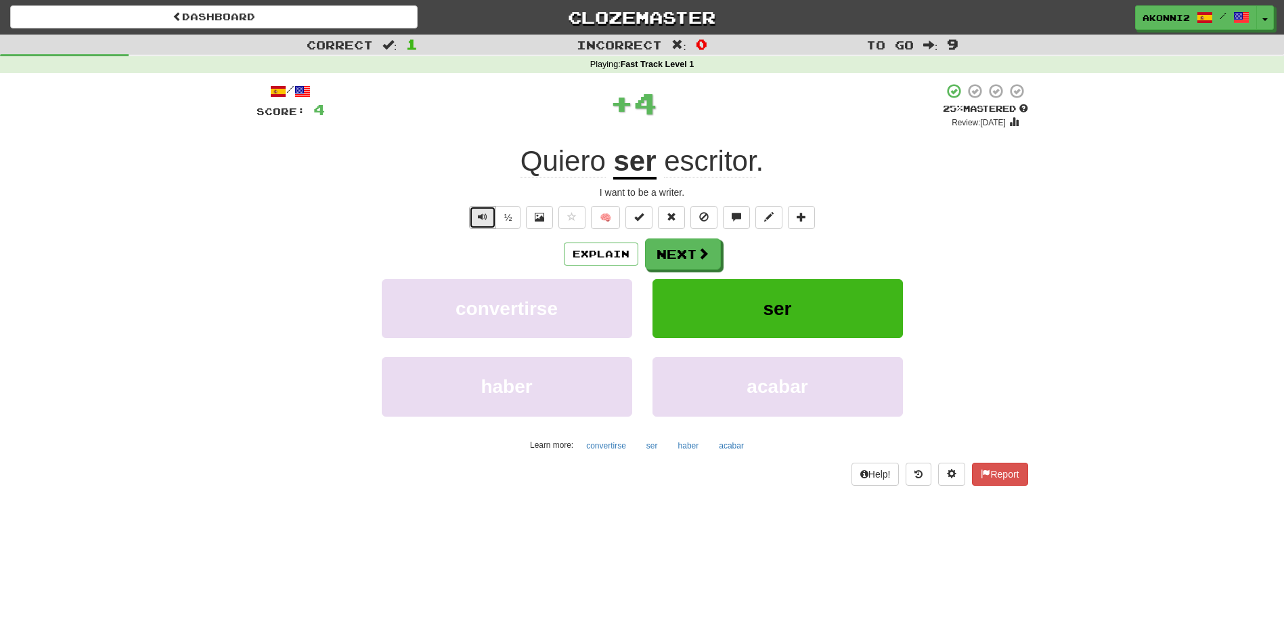
click at [482, 220] on span "Text-to-speech controls" at bounding box center [482, 216] width 9 height 9
click at [703, 263] on button "Next" at bounding box center [684, 254] width 76 height 31
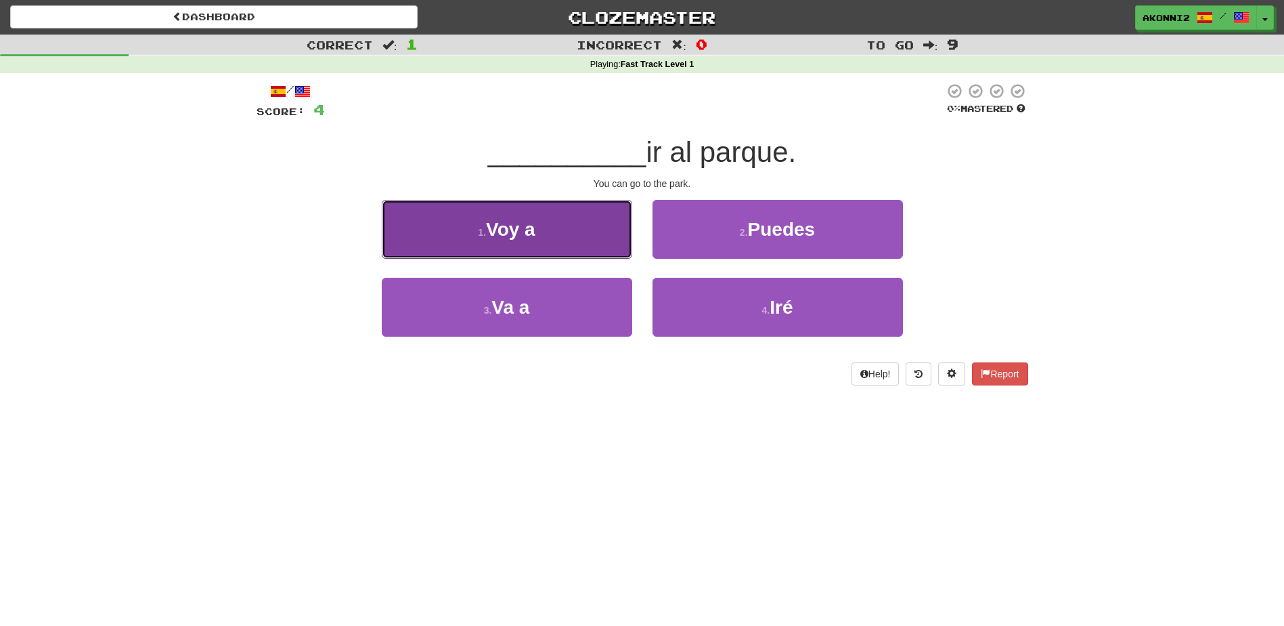
click at [573, 254] on button "1 . Voy a" at bounding box center [507, 229] width 251 height 59
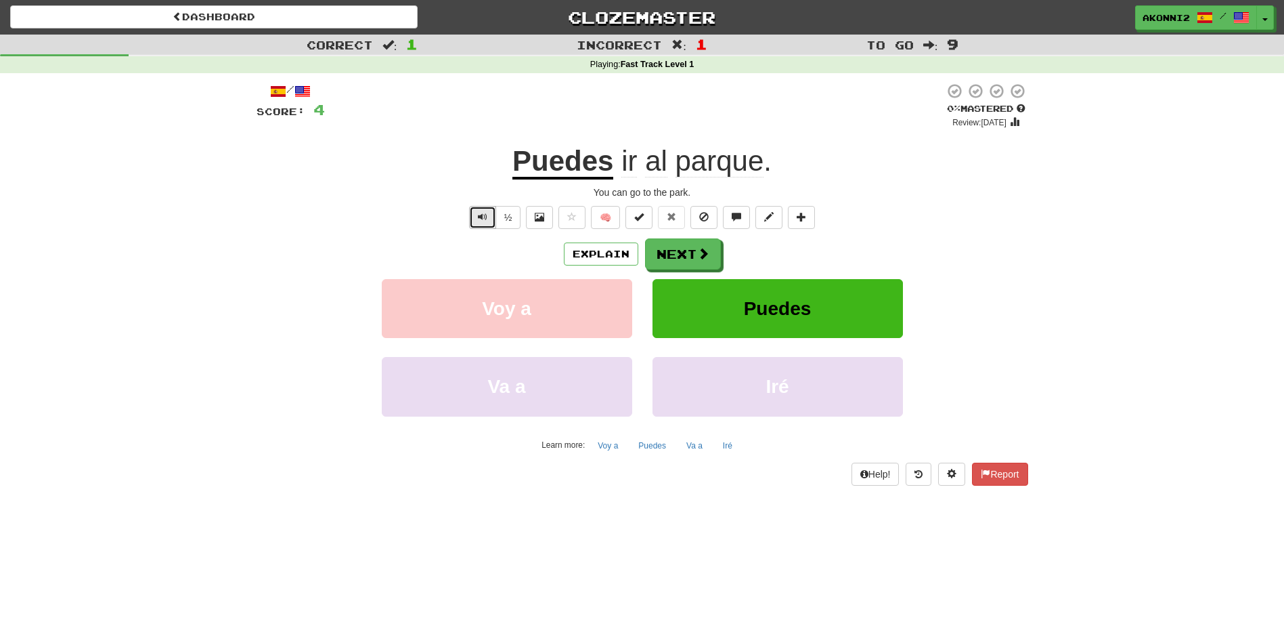
click at [477, 225] on button "Text-to-speech controls" at bounding box center [482, 217] width 27 height 23
click at [695, 255] on button "Next" at bounding box center [684, 254] width 76 height 31
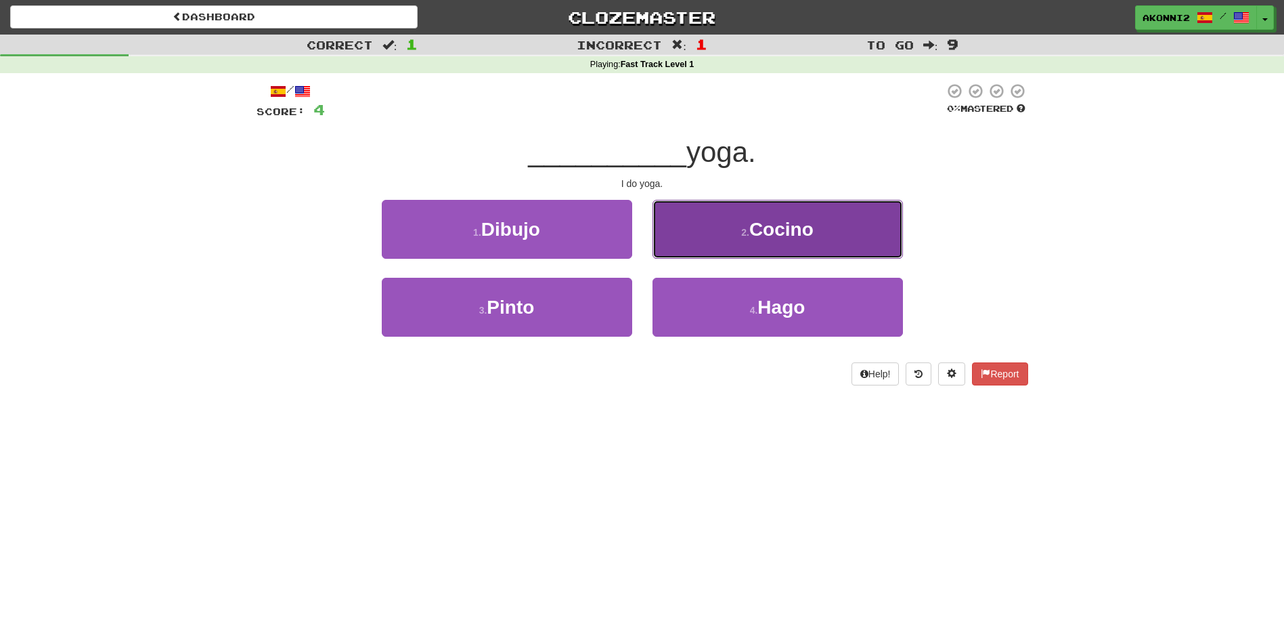
click at [761, 252] on button "2 . Cocino" at bounding box center [778, 229] width 251 height 59
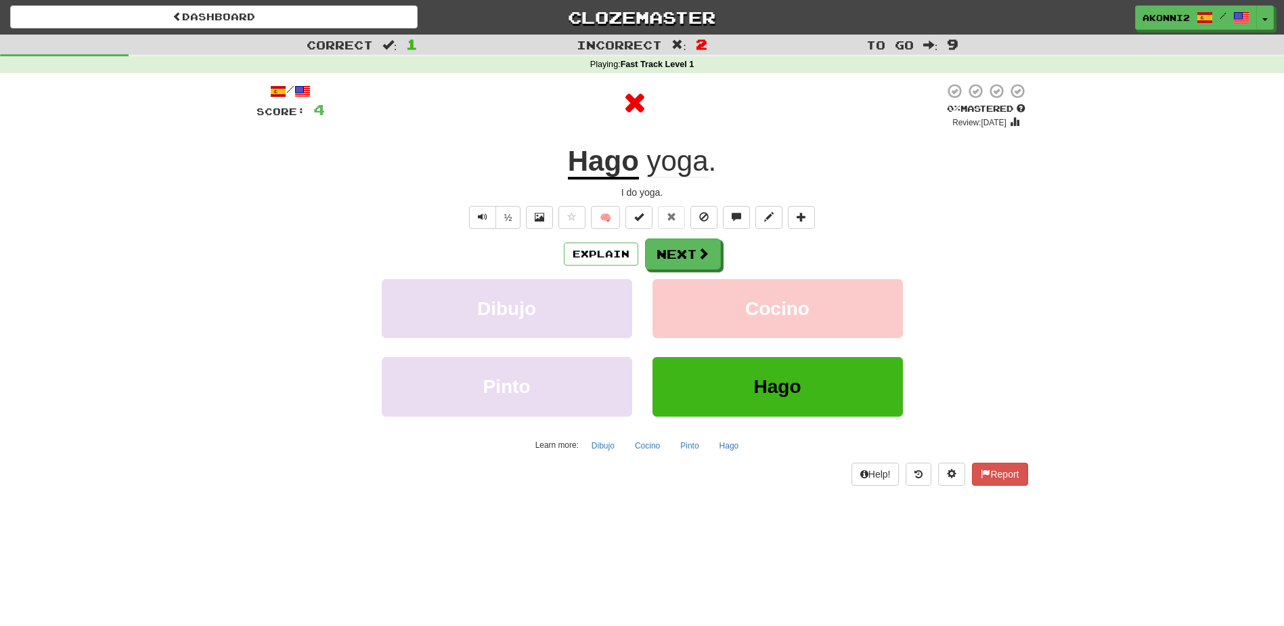
click at [606, 172] on u "Hago" at bounding box center [603, 162] width 71 height 35
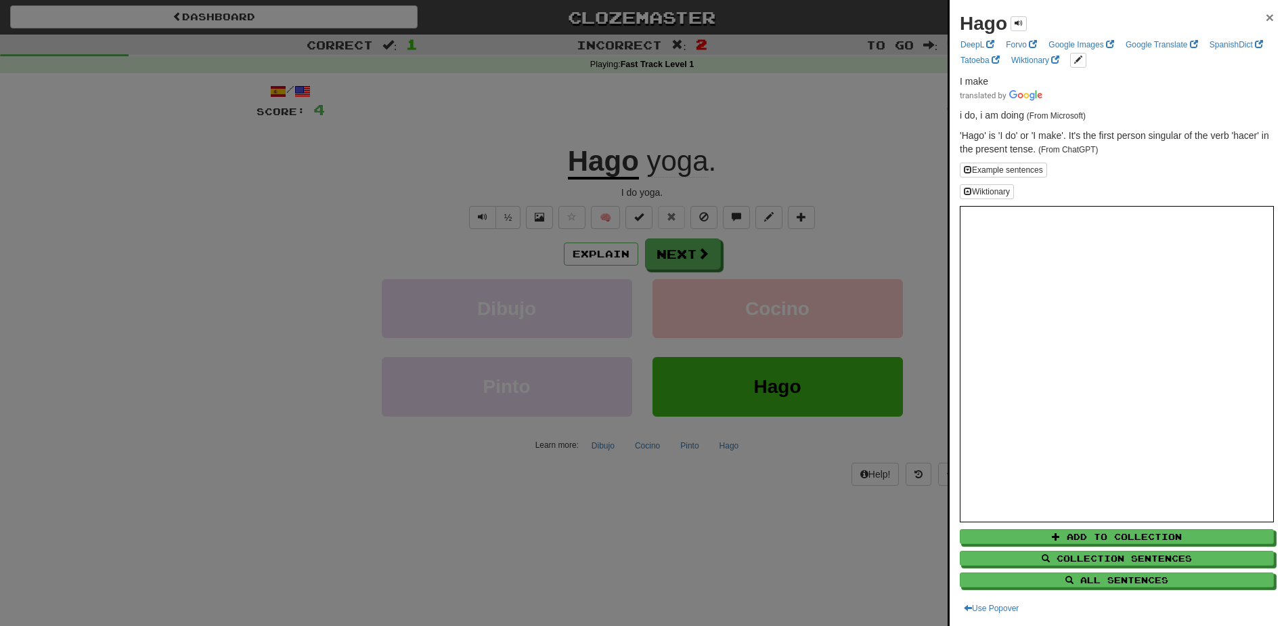
drag, startPoint x: 1263, startPoint y: 18, endPoint x: 1249, endPoint y: 22, distance: 14.0
click at [1266, 18] on span "×" at bounding box center [1270, 17] width 8 height 16
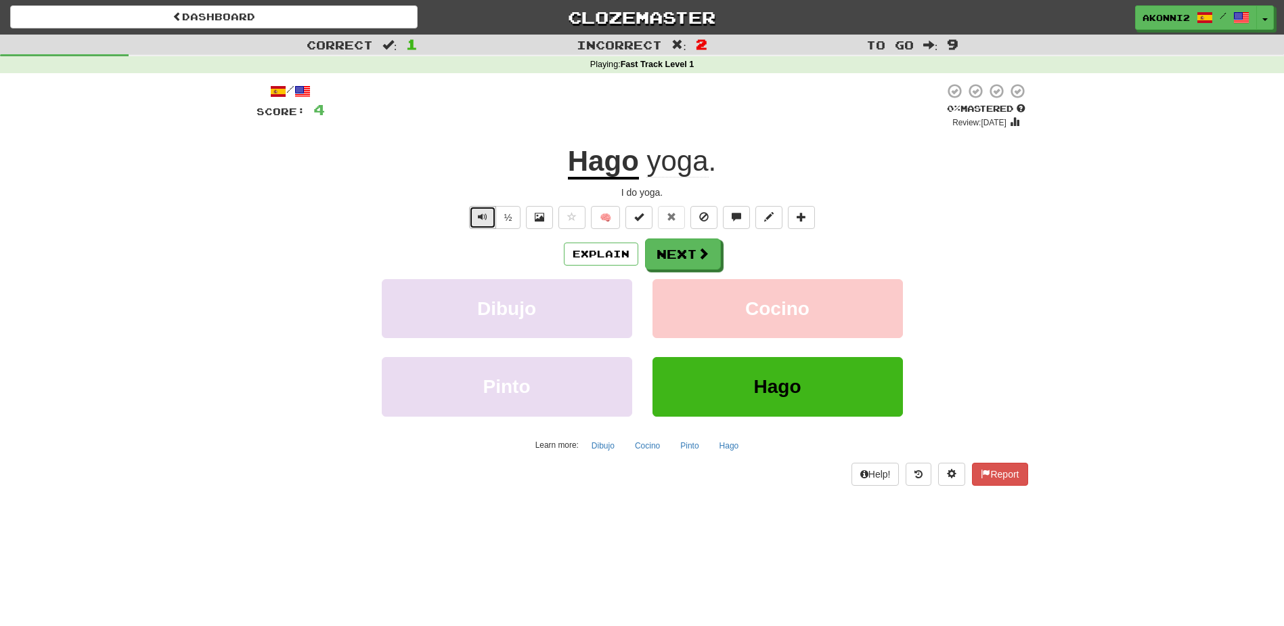
click at [481, 215] on span "Text-to-speech controls" at bounding box center [482, 216] width 9 height 9
click at [670, 173] on span "yoga" at bounding box center [678, 161] width 62 height 32
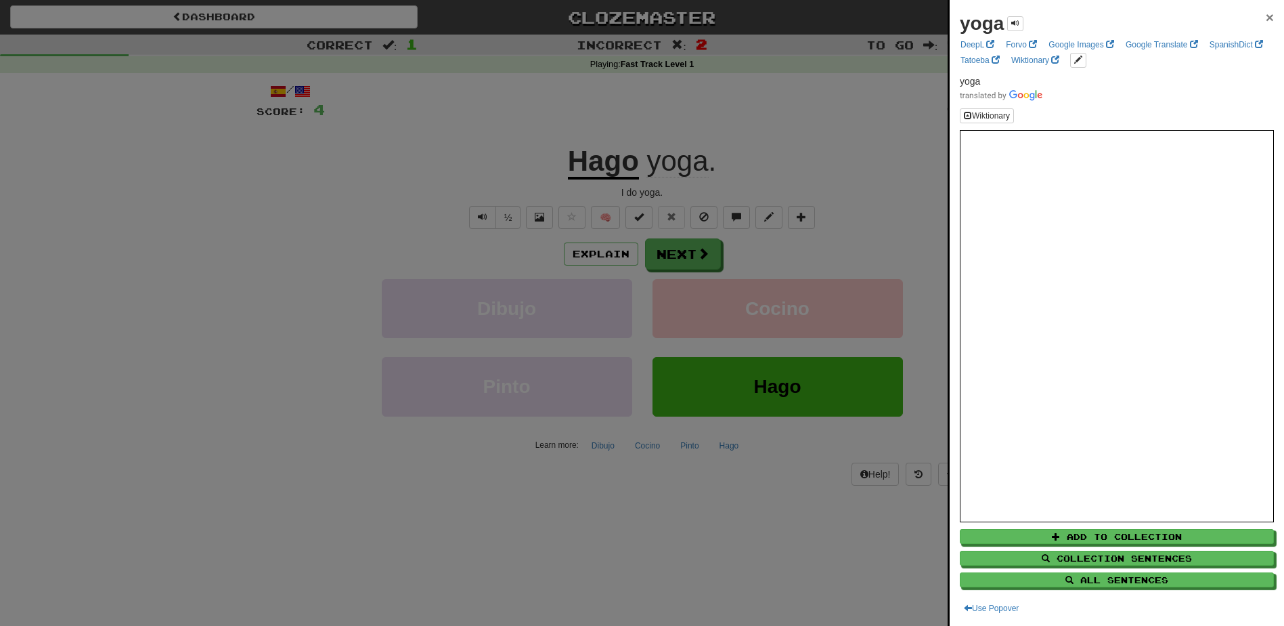
click at [1266, 20] on span "×" at bounding box center [1270, 17] width 8 height 16
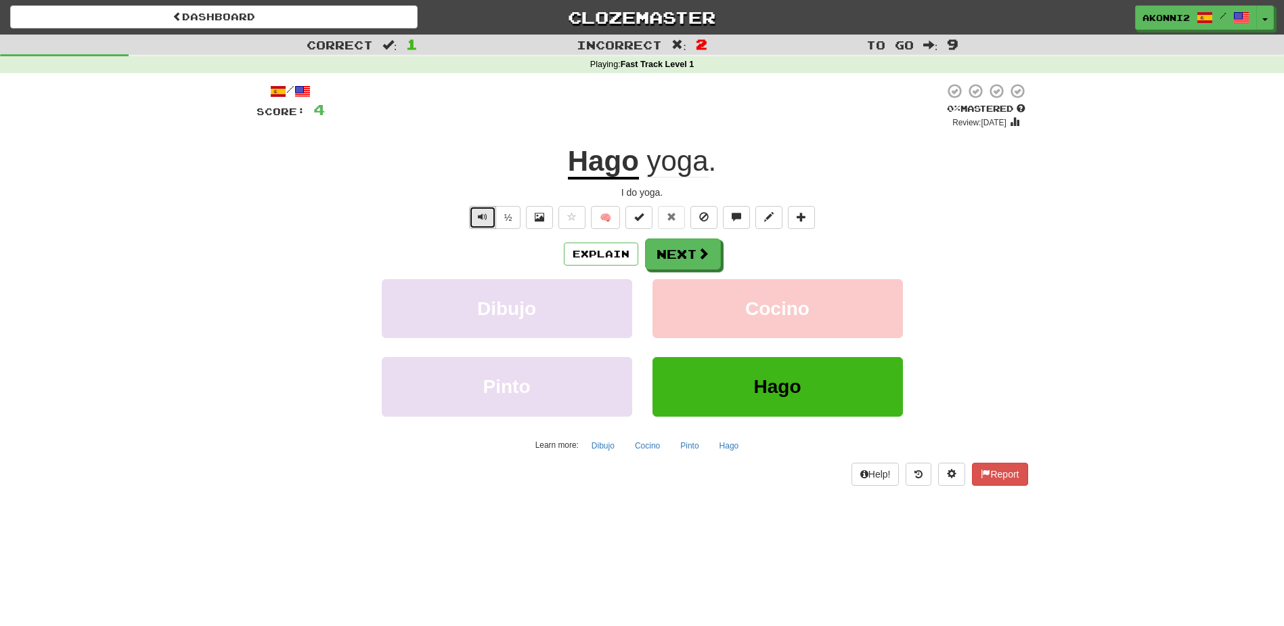
click at [482, 221] on span "Text-to-speech controls" at bounding box center [482, 216] width 9 height 9
click at [688, 255] on button "Next" at bounding box center [684, 254] width 76 height 31
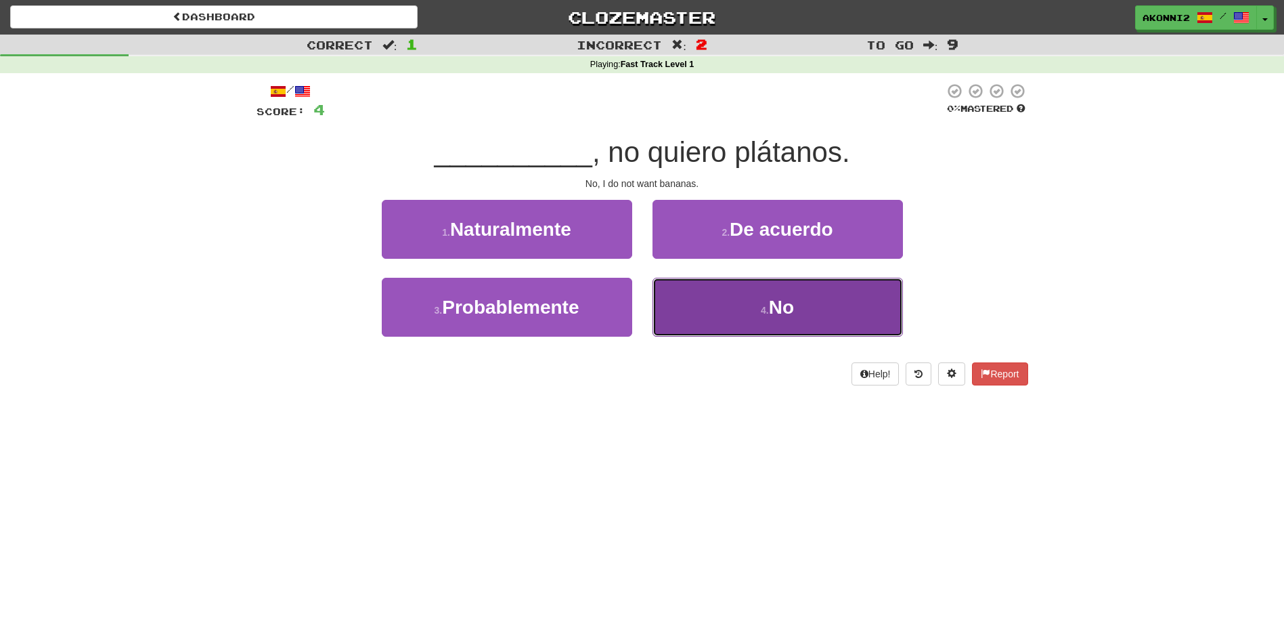
click at [758, 303] on button "4 . No" at bounding box center [778, 307] width 251 height 59
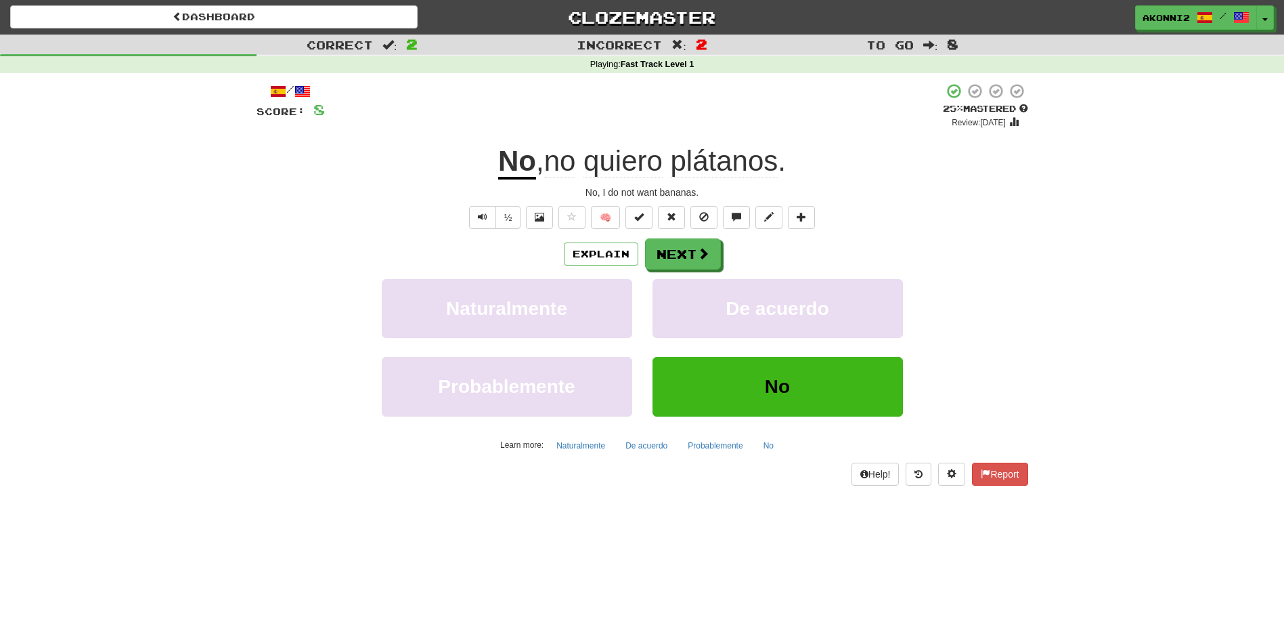
click at [758, 167] on span "plátanos" at bounding box center [725, 161] width 108 height 32
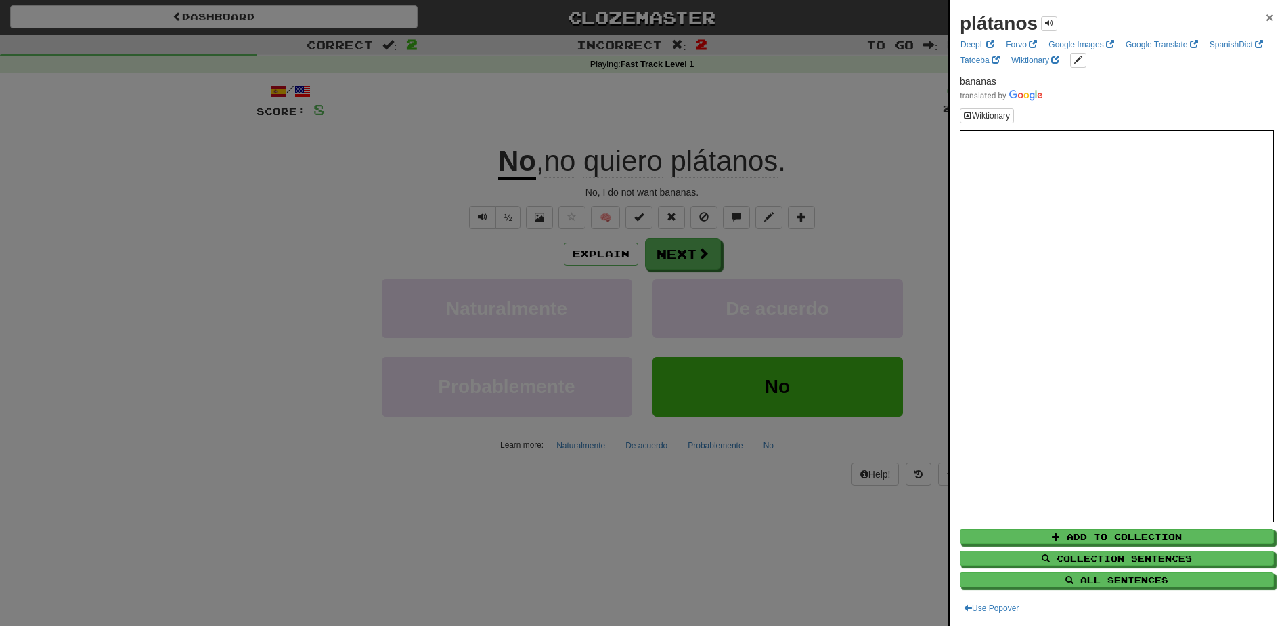
click at [1266, 16] on span "×" at bounding box center [1270, 17] width 8 height 16
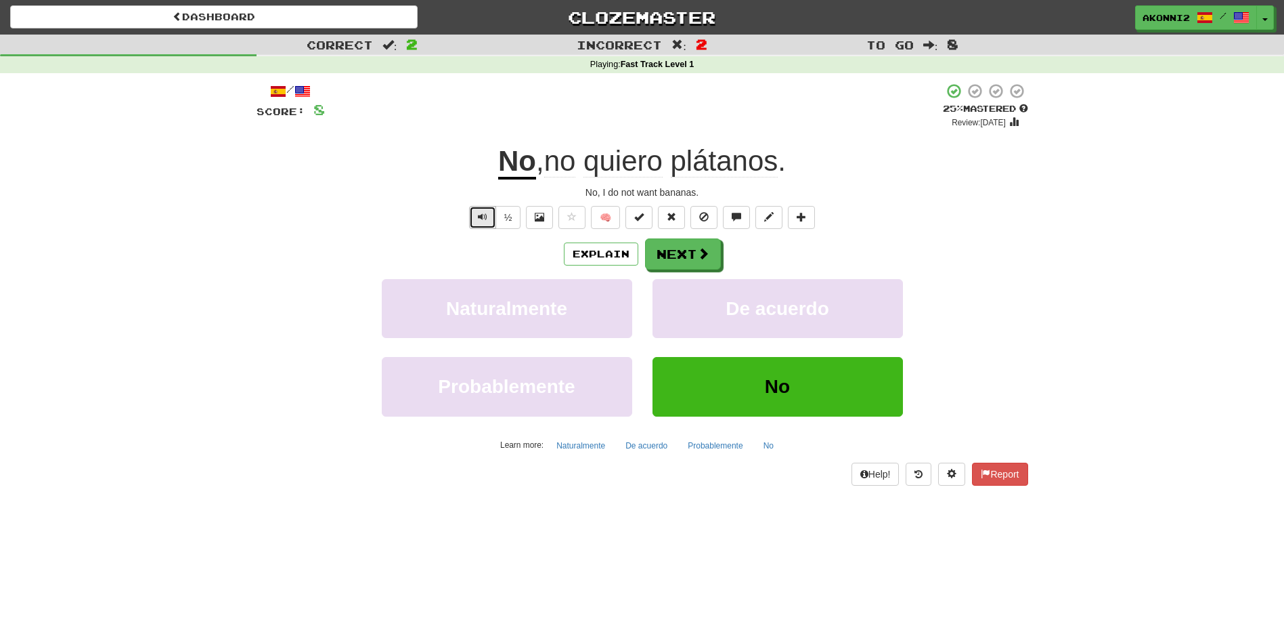
click at [479, 219] on span "Text-to-speech controls" at bounding box center [482, 216] width 9 height 9
click at [691, 258] on button "Next" at bounding box center [684, 254] width 76 height 31
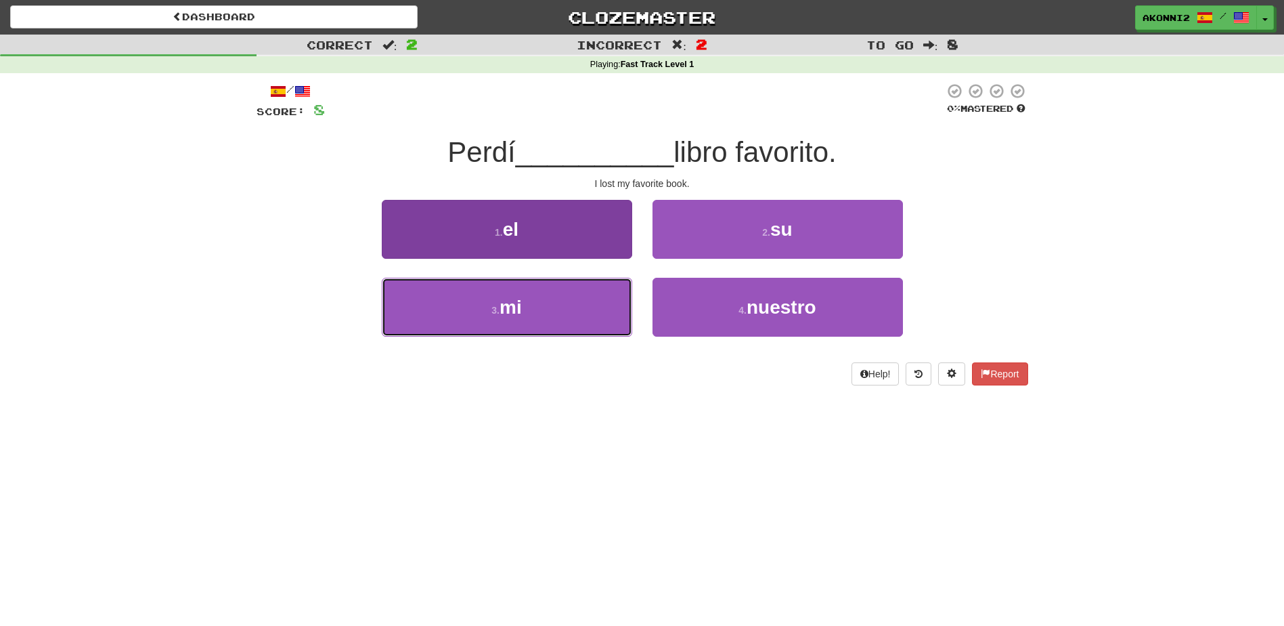
click at [542, 309] on button "3 . mi" at bounding box center [507, 307] width 251 height 59
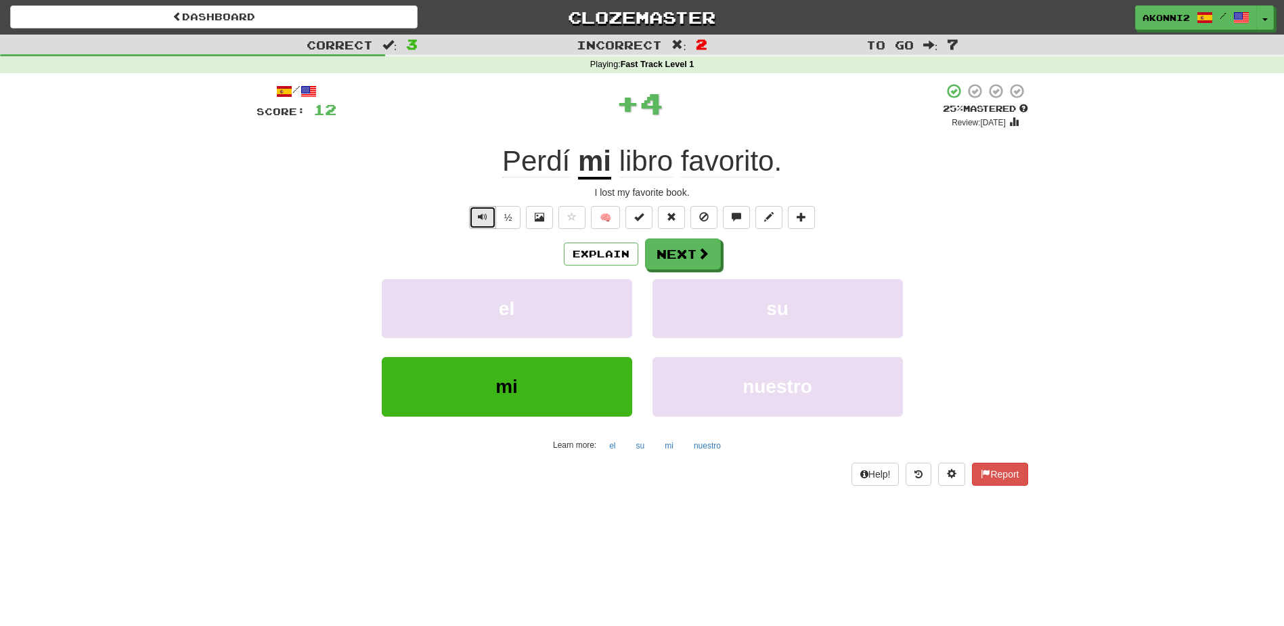
click at [475, 220] on button "Text-to-speech controls" at bounding box center [482, 217] width 27 height 23
click at [709, 261] on button "Next" at bounding box center [684, 254] width 76 height 31
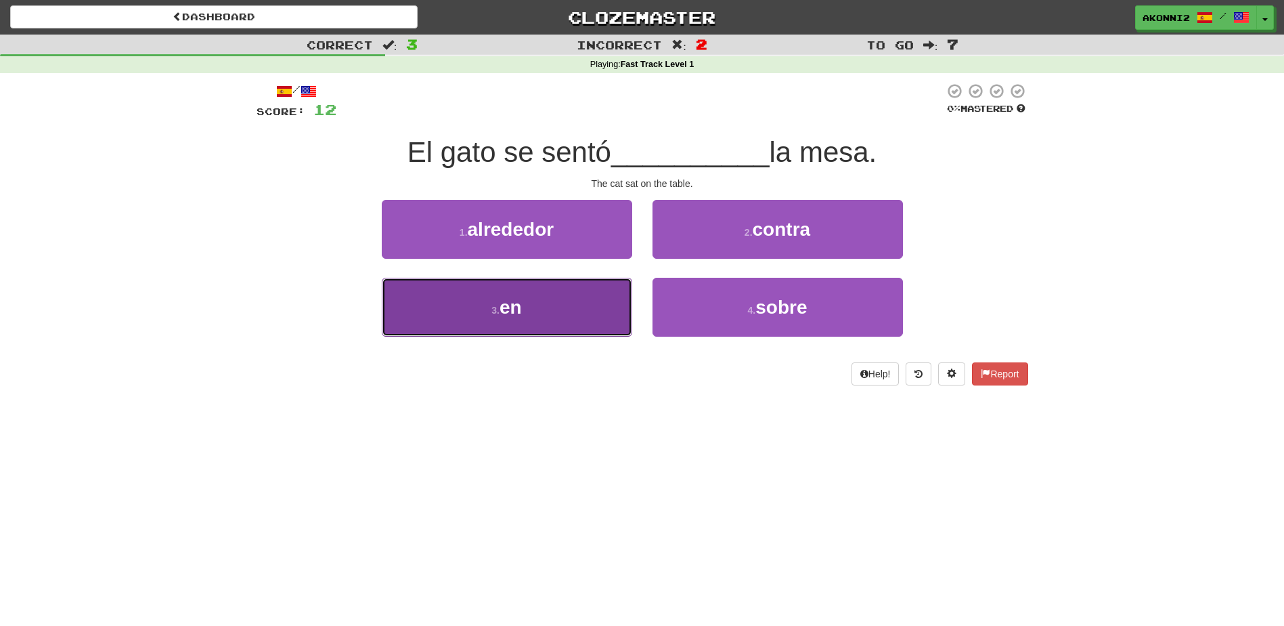
click at [563, 307] on button "3 . en" at bounding box center [507, 307] width 251 height 59
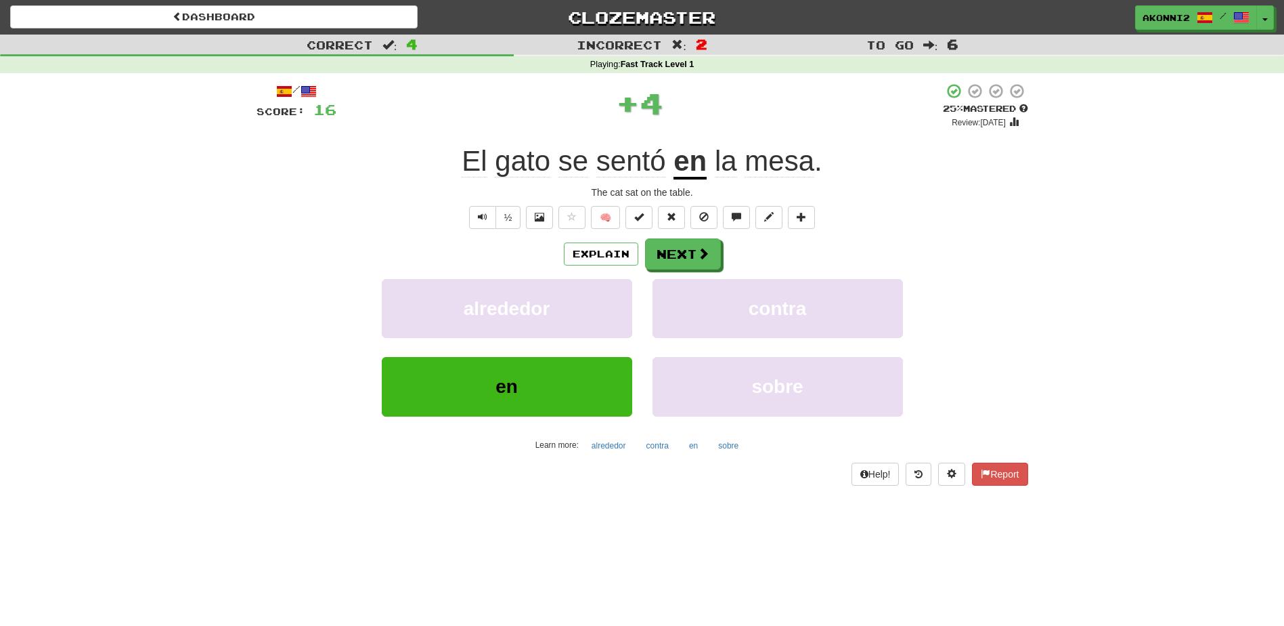
click at [519, 164] on span "gato" at bounding box center [523, 161] width 56 height 32
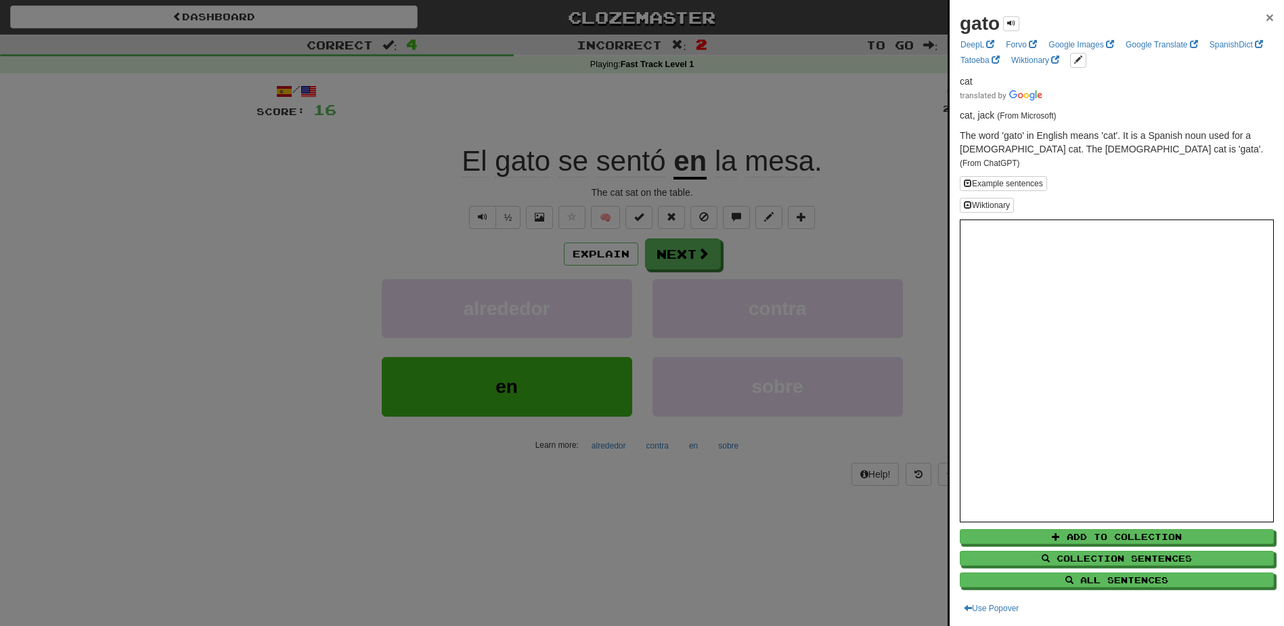
click at [1266, 20] on span "×" at bounding box center [1270, 17] width 8 height 16
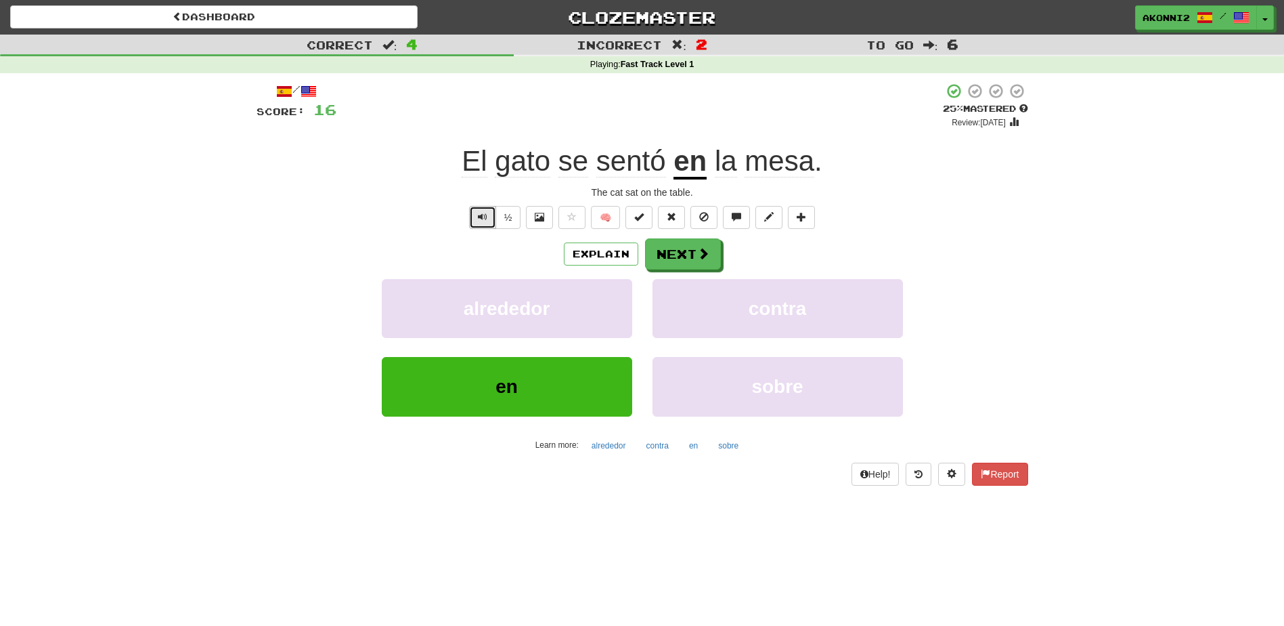
click at [474, 219] on button "Text-to-speech controls" at bounding box center [482, 217] width 27 height 23
click at [478, 217] on span "Text-to-speech controls" at bounding box center [482, 216] width 9 height 9
click at [730, 169] on span "la" at bounding box center [726, 161] width 22 height 32
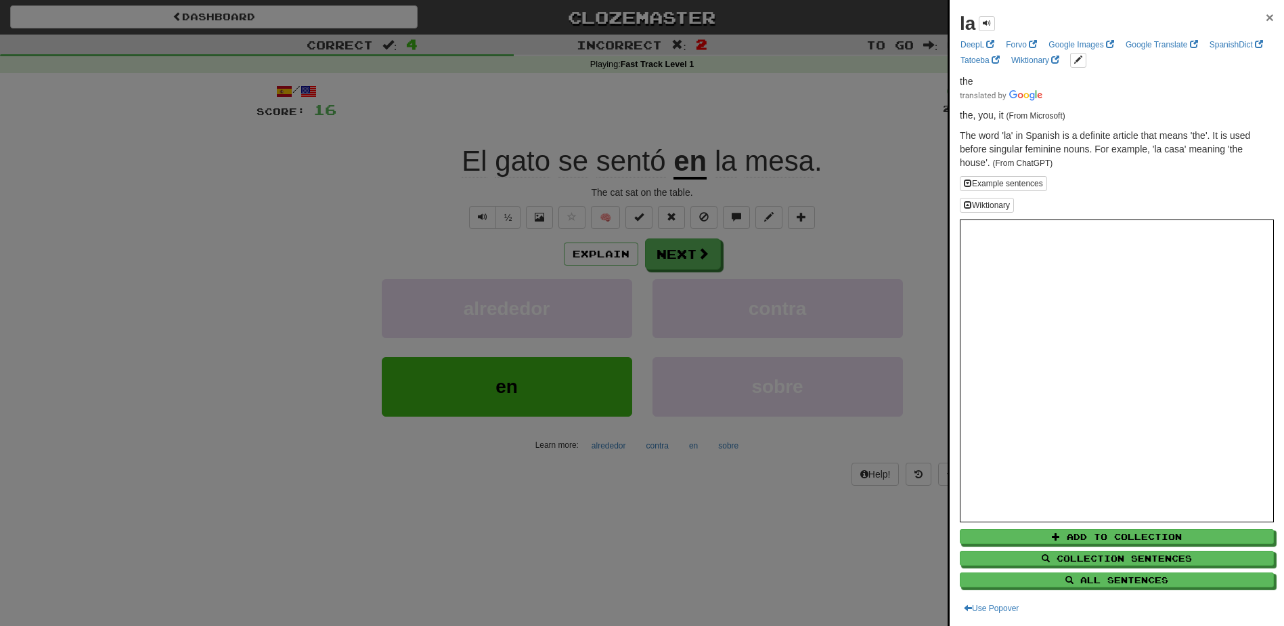
click at [1266, 16] on span "×" at bounding box center [1270, 17] width 8 height 16
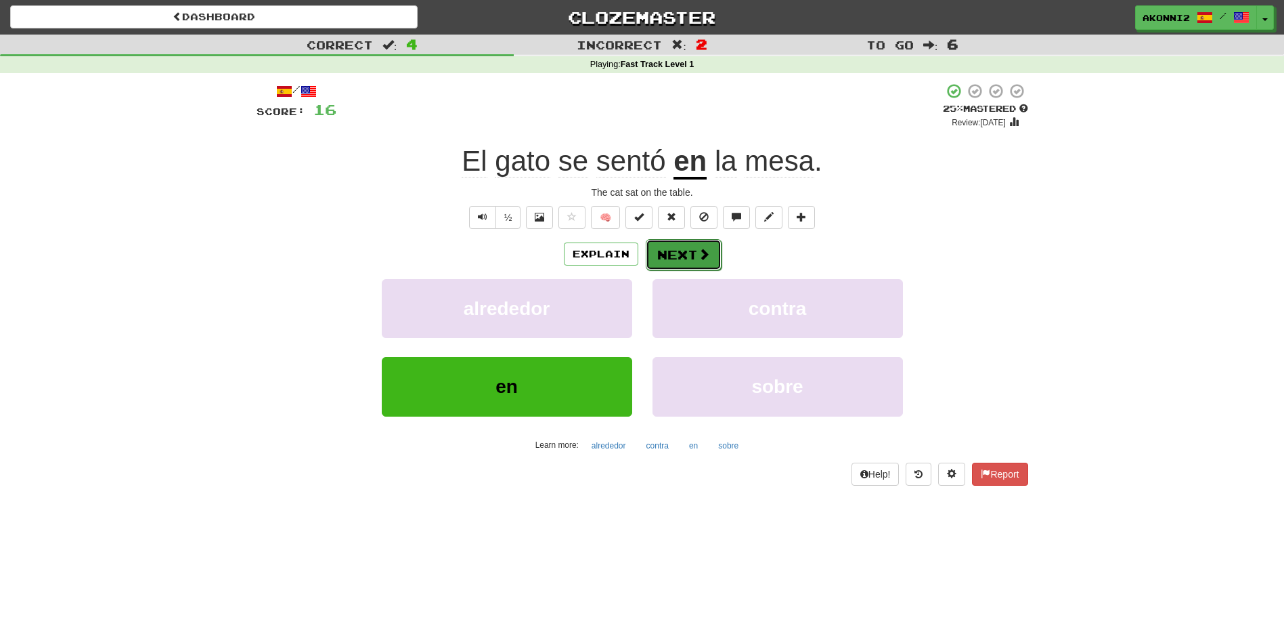
click at [683, 263] on button "Next" at bounding box center [684, 254] width 76 height 31
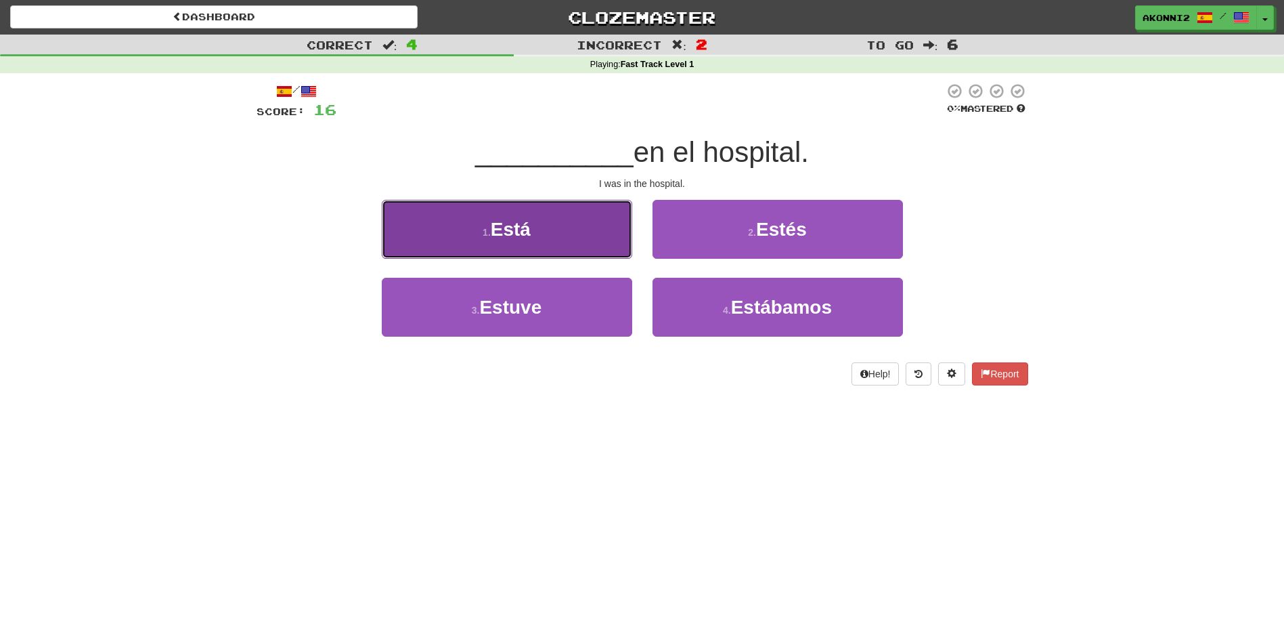
click at [584, 253] on button "1 . Está" at bounding box center [507, 229] width 251 height 59
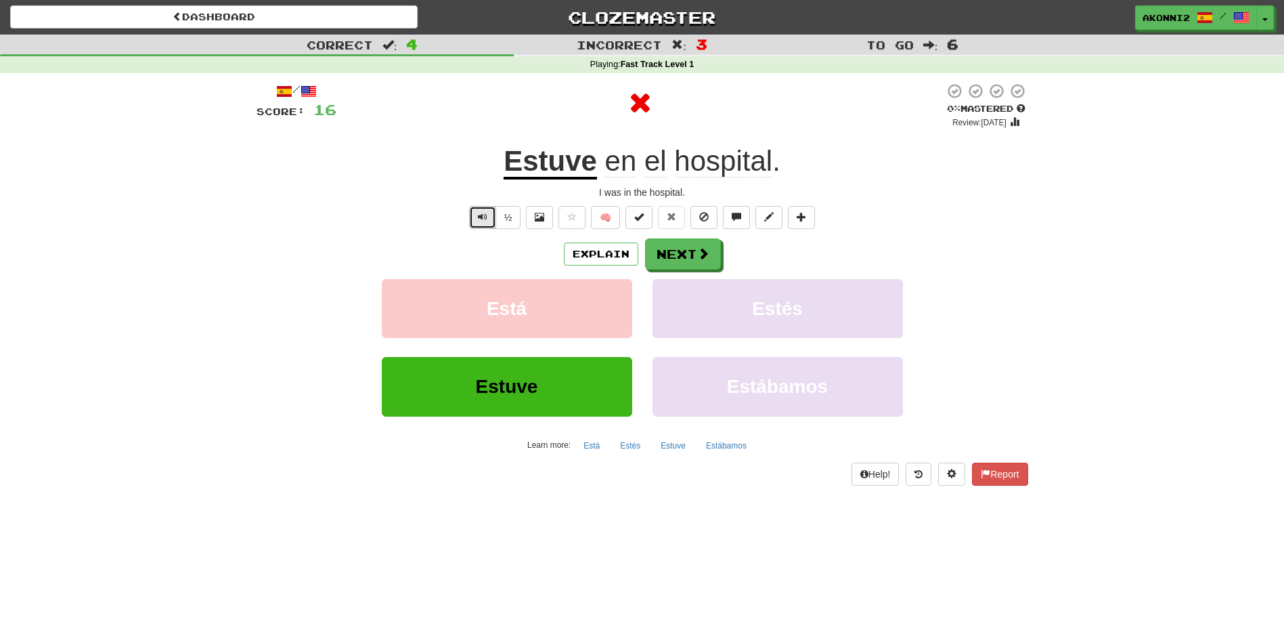
click at [480, 220] on span "Text-to-speech controls" at bounding box center [482, 216] width 9 height 9
click at [541, 169] on u "Estuve" at bounding box center [550, 162] width 93 height 35
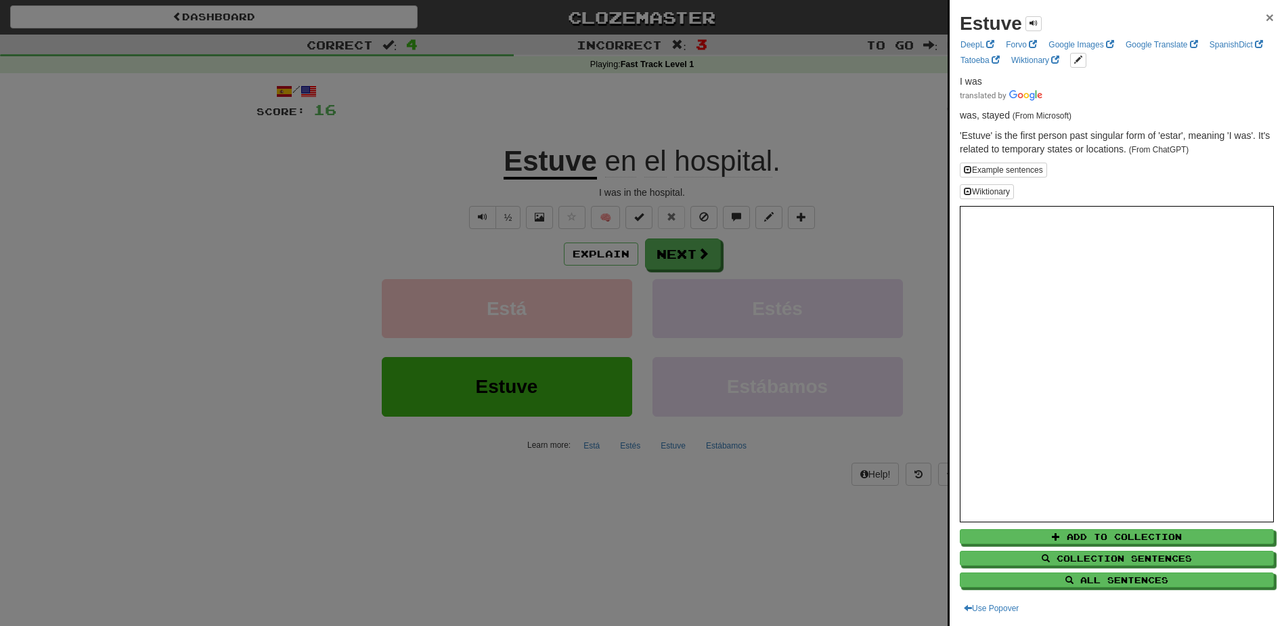
click at [1266, 16] on span "×" at bounding box center [1270, 17] width 8 height 16
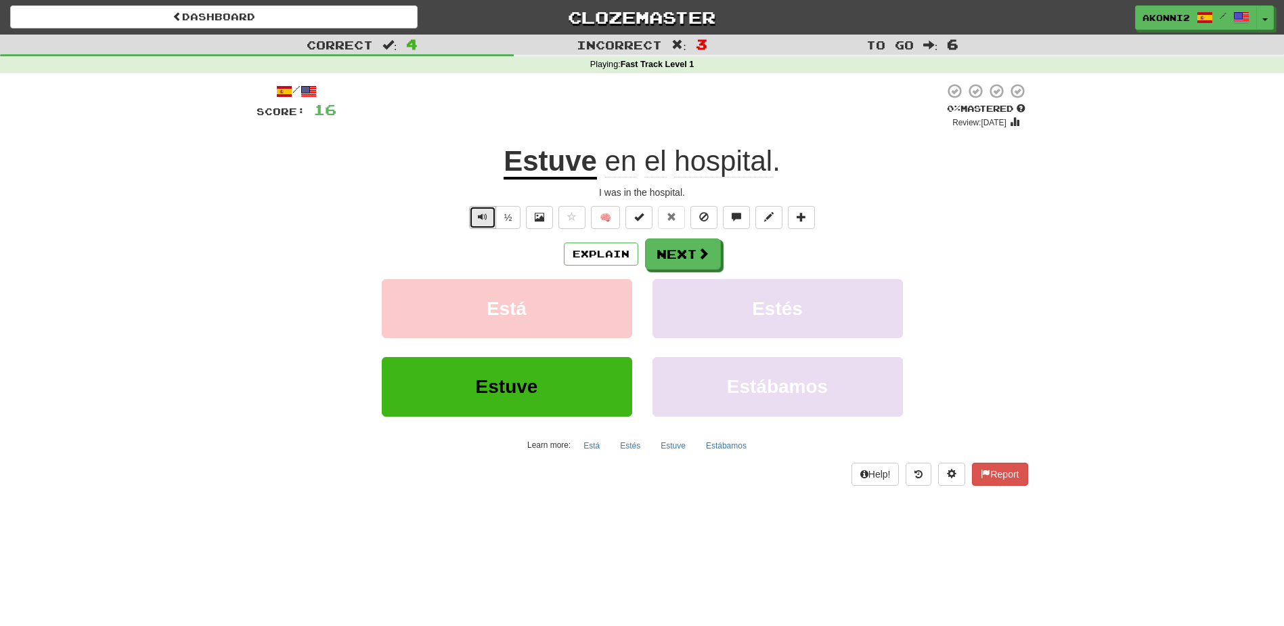
click at [478, 220] on span "Text-to-speech controls" at bounding box center [482, 216] width 9 height 9
click at [479, 216] on span "Text-to-speech controls" at bounding box center [482, 216] width 9 height 9
click at [678, 263] on button "Next" at bounding box center [684, 254] width 76 height 31
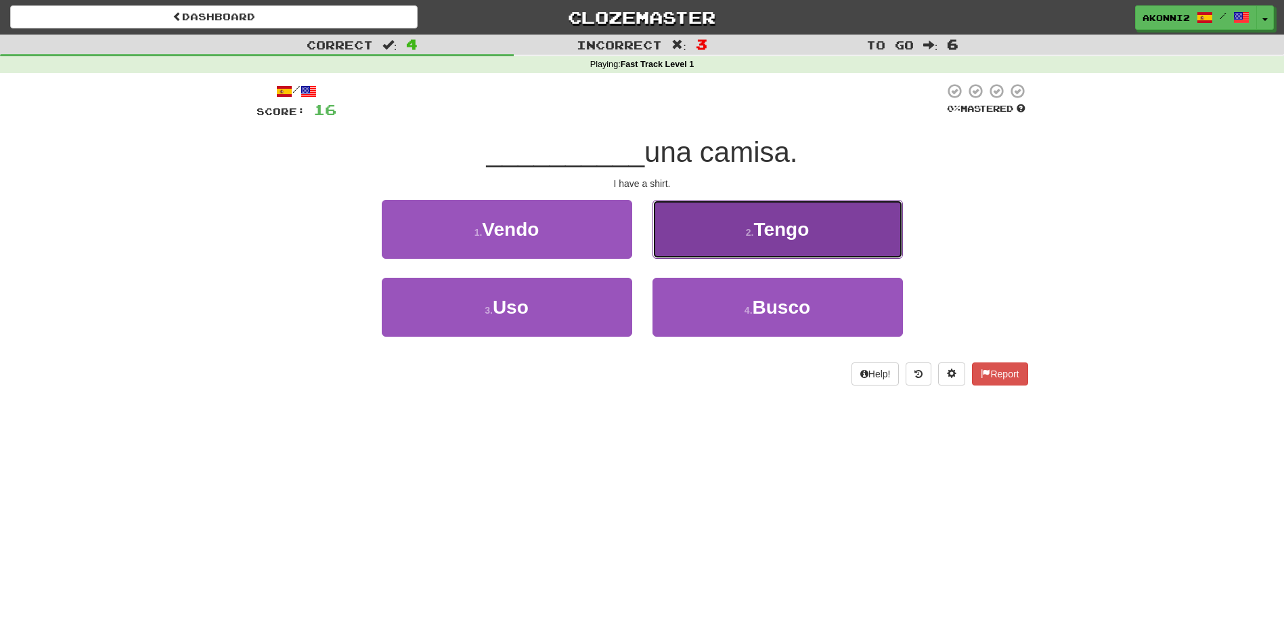
click at [809, 236] on span "Tengo" at bounding box center [782, 229] width 56 height 21
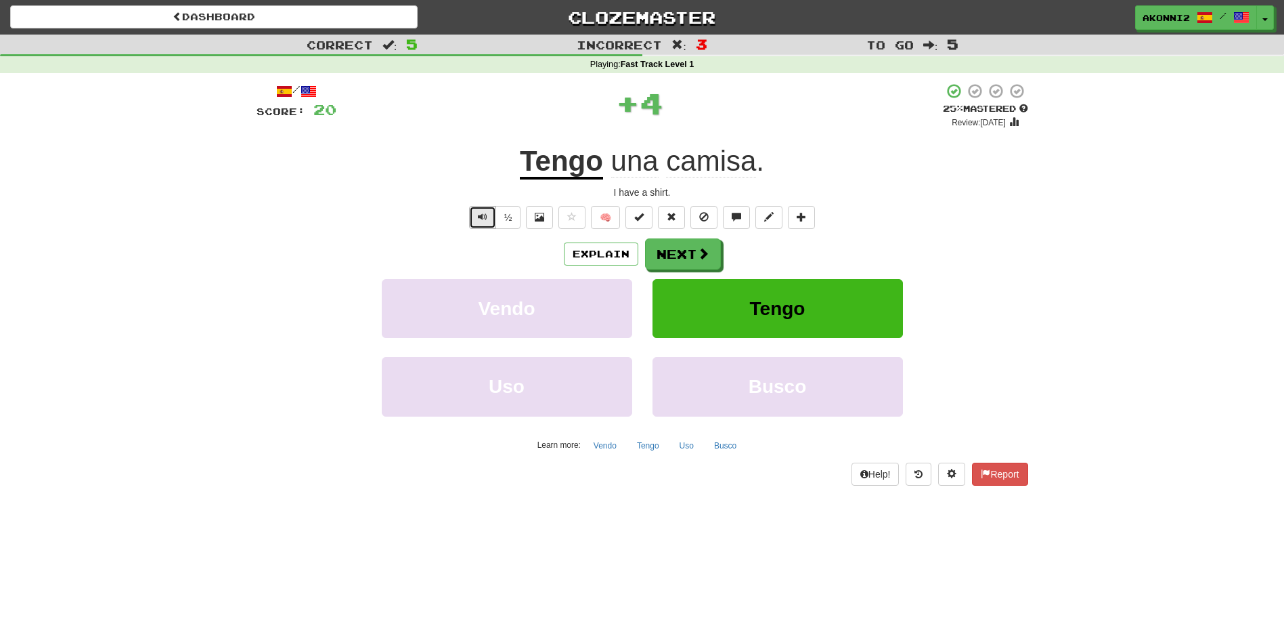
click at [478, 219] on span "Text-to-speech controls" at bounding box center [482, 216] width 9 height 9
click at [563, 169] on u "Tengo" at bounding box center [561, 162] width 83 height 35
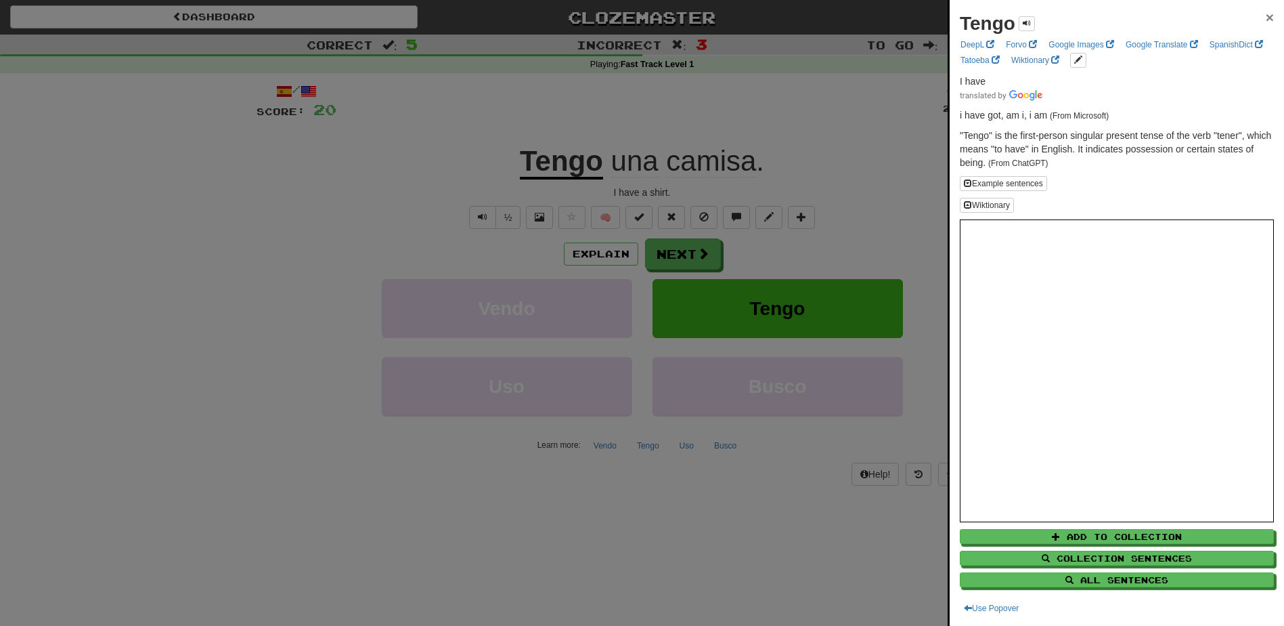
click at [1266, 19] on span "×" at bounding box center [1270, 17] width 8 height 16
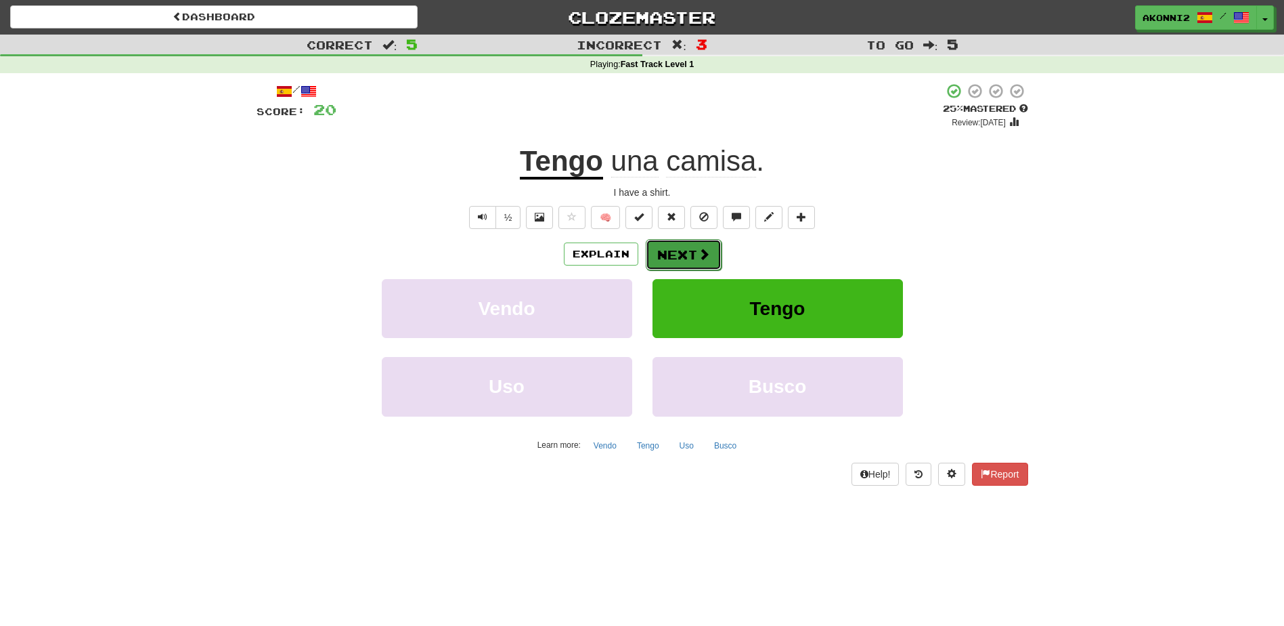
click at [693, 244] on button "Next" at bounding box center [684, 254] width 76 height 31
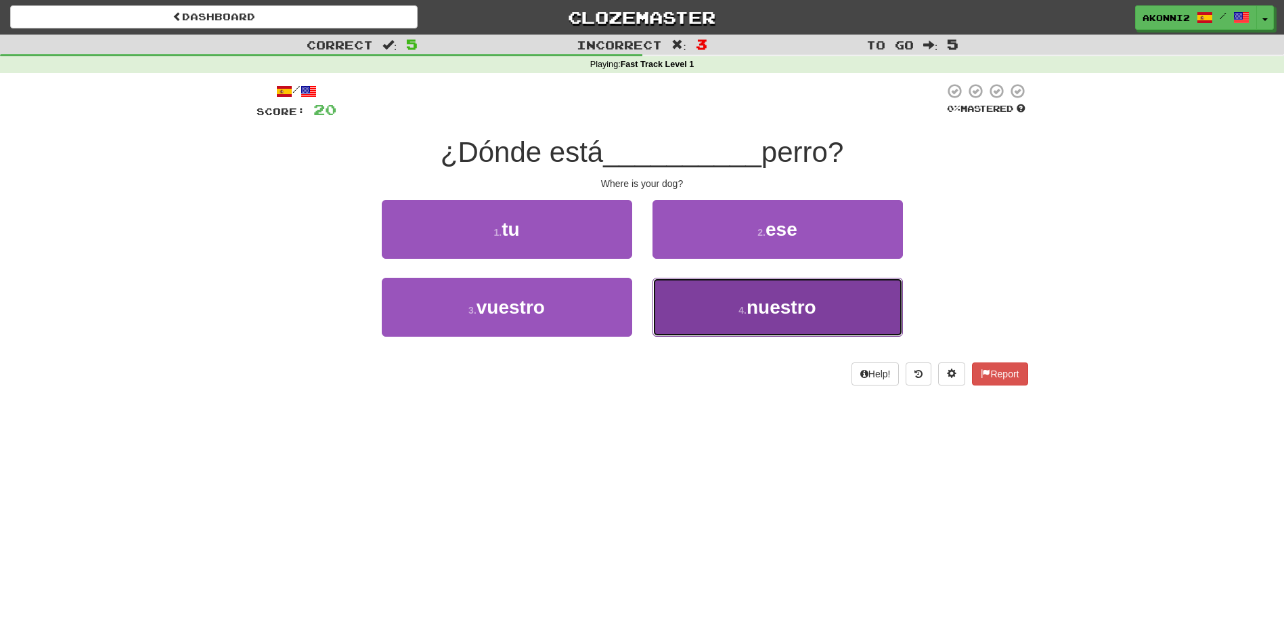
click at [717, 315] on button "4 . nuestro" at bounding box center [778, 307] width 251 height 59
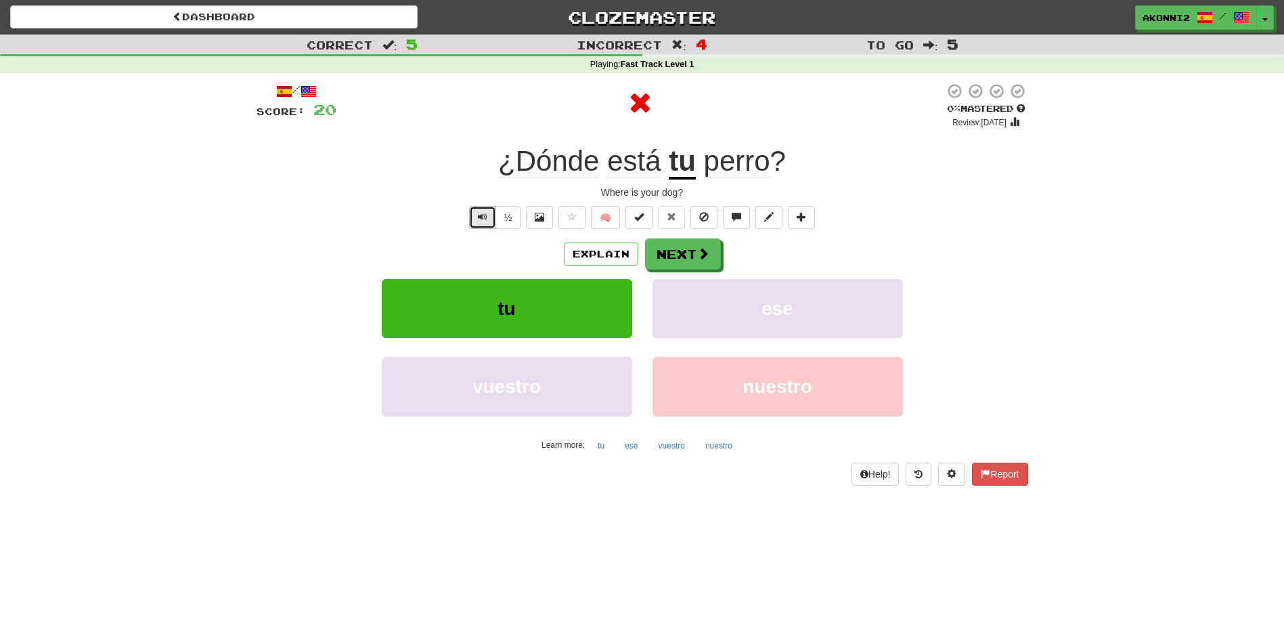
click at [478, 212] on span "Text-to-speech controls" at bounding box center [482, 216] width 9 height 9
click at [756, 156] on span "perro" at bounding box center [737, 161] width 66 height 32
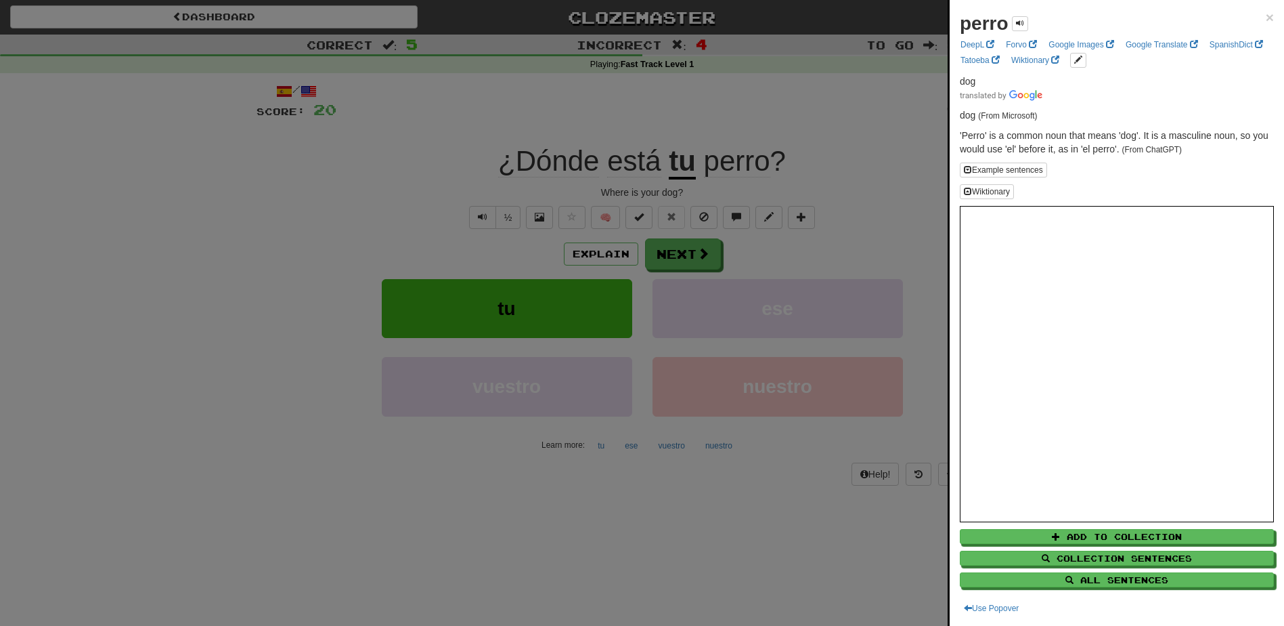
click at [1252, 16] on div "perro ×" at bounding box center [1117, 23] width 314 height 27
click at [1266, 18] on span "×" at bounding box center [1270, 17] width 8 height 16
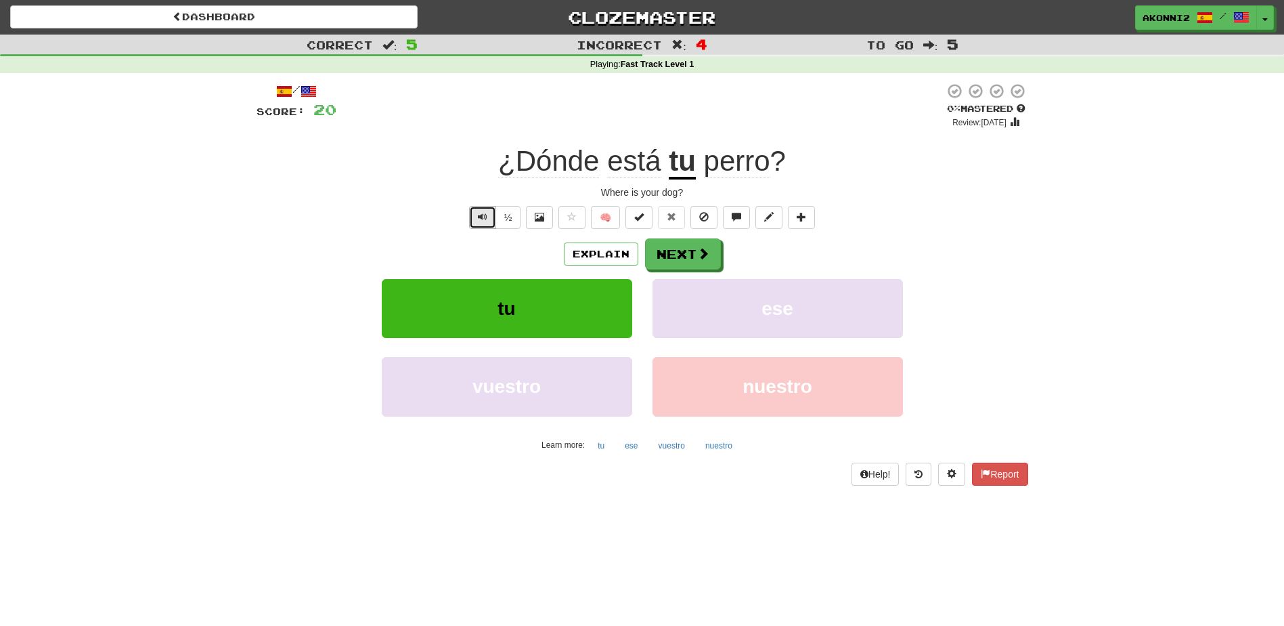
click at [469, 217] on button "Text-to-speech controls" at bounding box center [482, 217] width 27 height 23
click at [715, 259] on button "Next" at bounding box center [684, 254] width 76 height 31
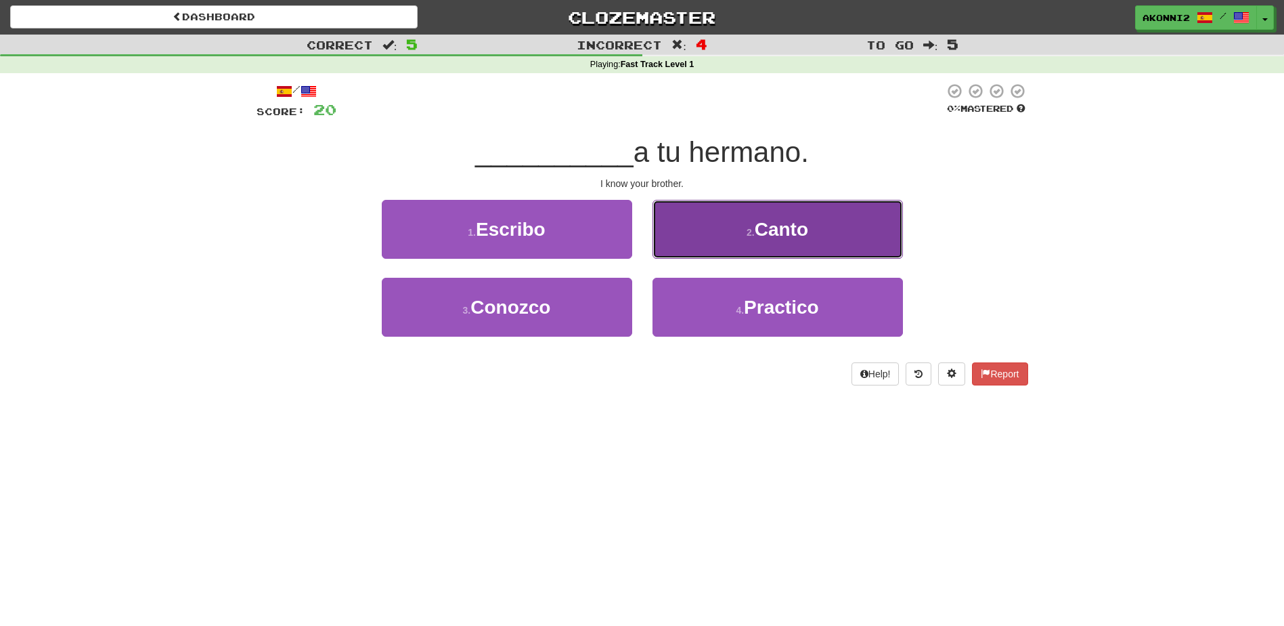
click at [722, 245] on button "2 . Canto" at bounding box center [778, 229] width 251 height 59
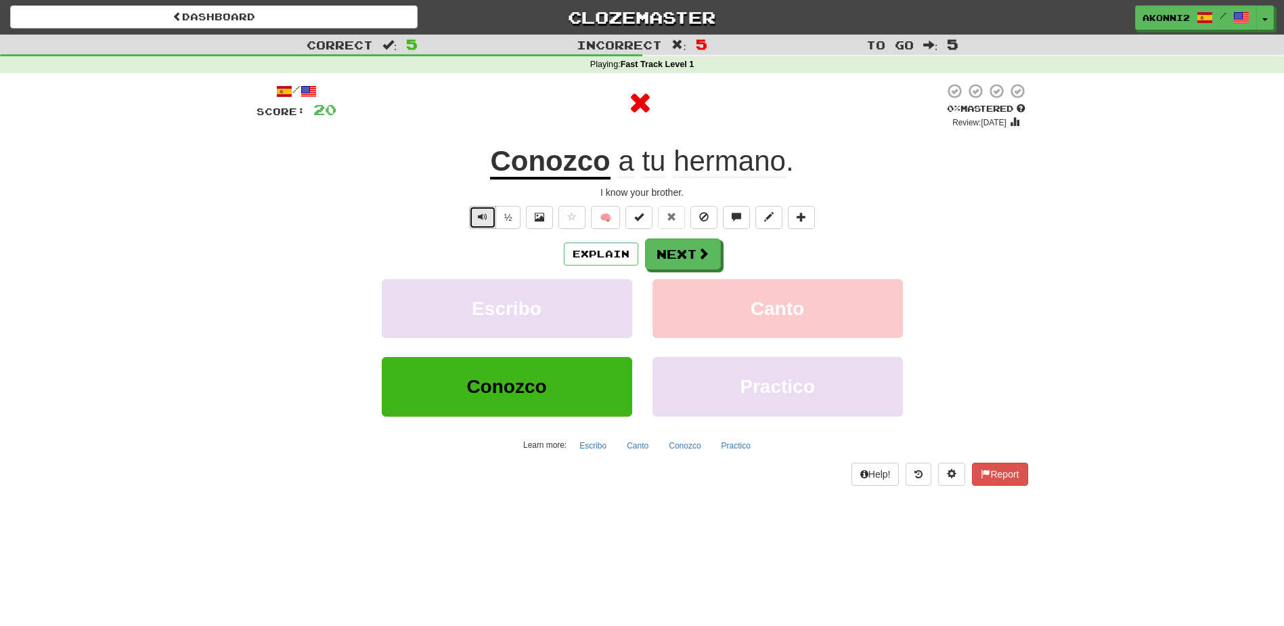
click at [477, 211] on button "Text-to-speech controls" at bounding box center [482, 217] width 27 height 23
click at [527, 167] on u "Conozco" at bounding box center [550, 162] width 120 height 35
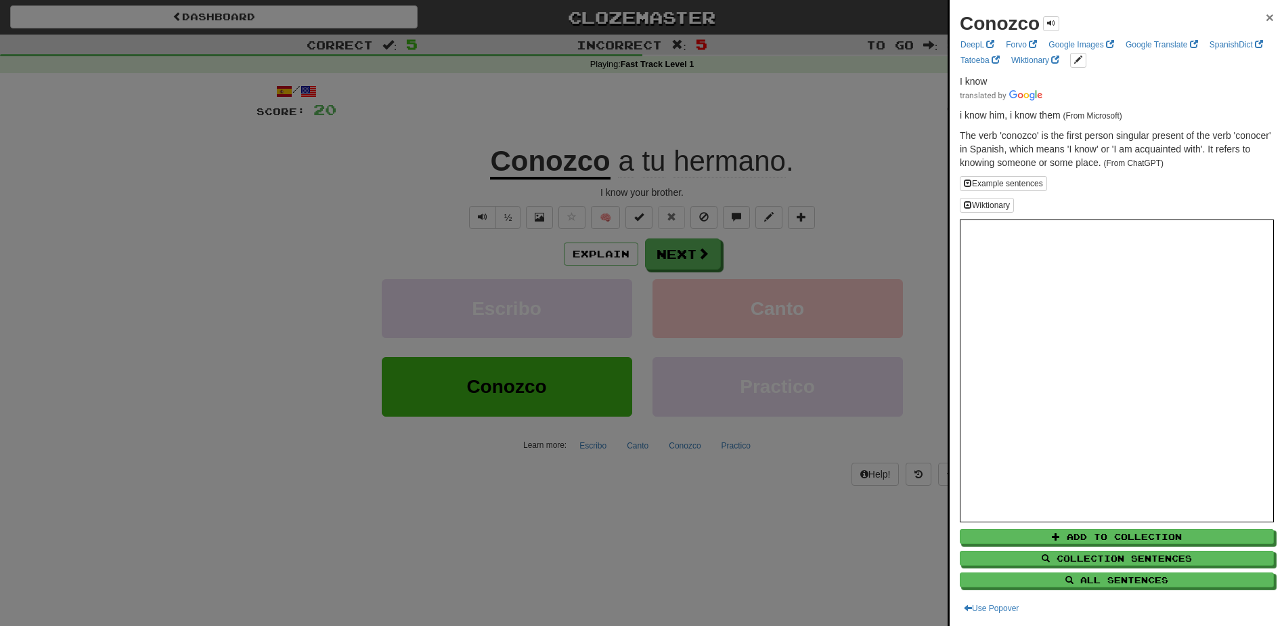
click at [1266, 21] on span "×" at bounding box center [1270, 17] width 8 height 16
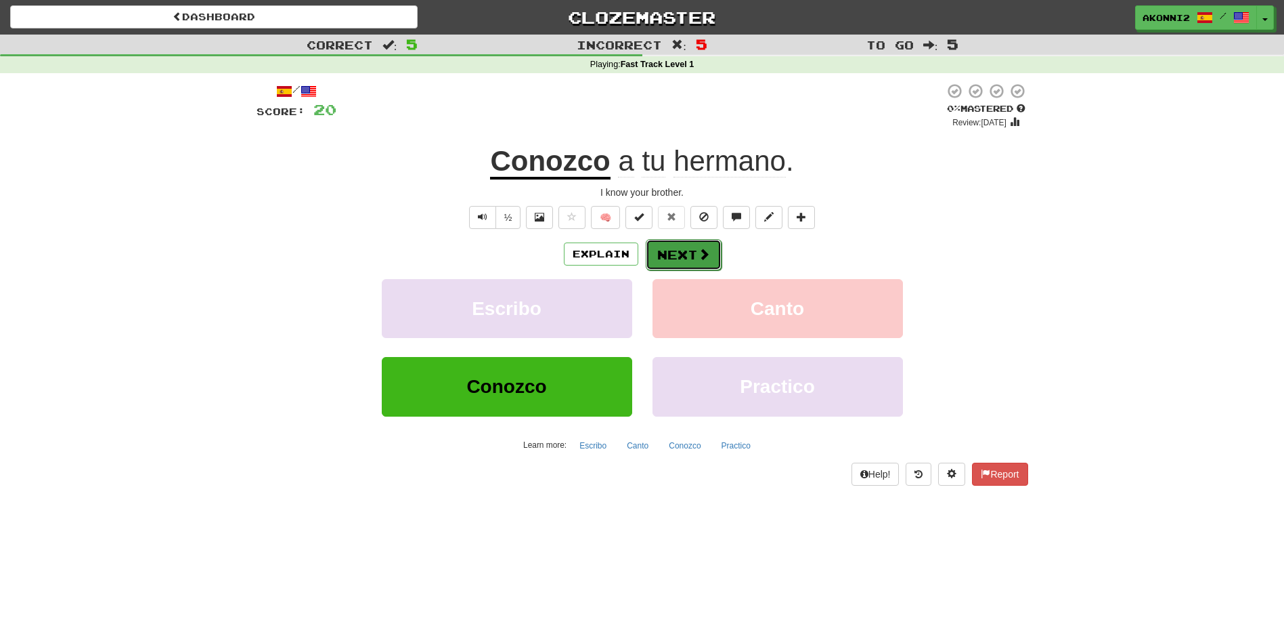
click at [681, 255] on button "Next" at bounding box center [684, 254] width 76 height 31
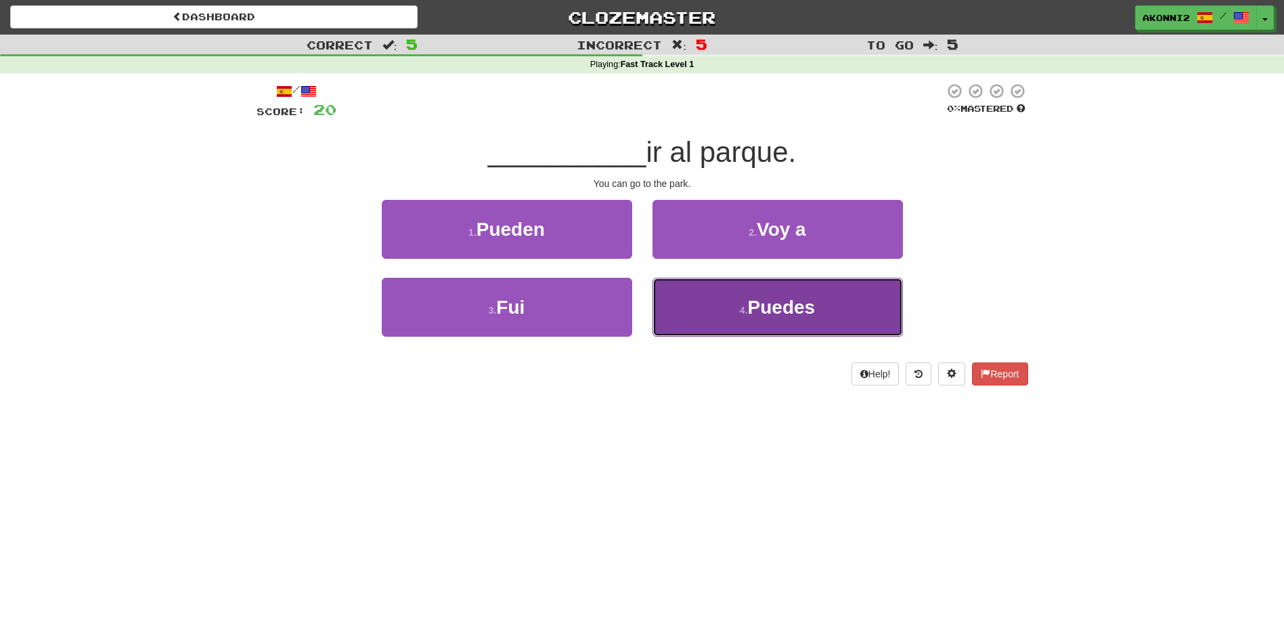
click at [729, 322] on button "4 . Puedes" at bounding box center [778, 307] width 251 height 59
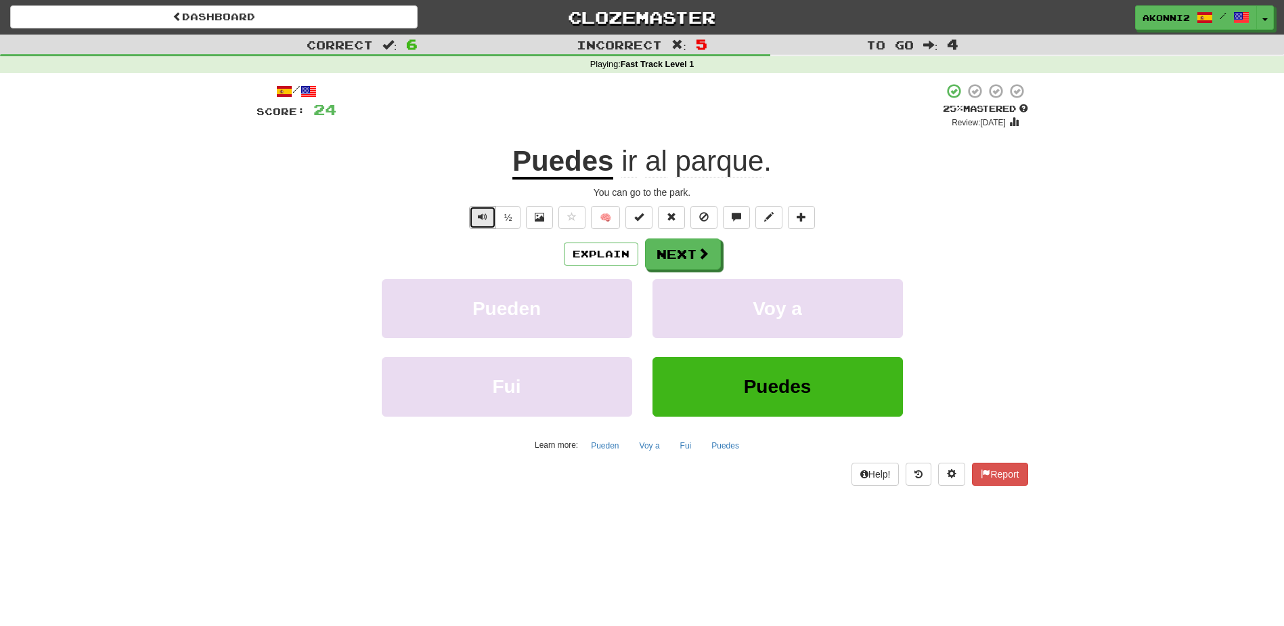
click at [483, 215] on span "Text-to-speech controls" at bounding box center [482, 216] width 9 height 9
click at [485, 217] on span "Text-to-speech controls" at bounding box center [482, 216] width 9 height 9
drag, startPoint x: 706, startPoint y: 253, endPoint x: 670, endPoint y: 255, distance: 35.9
click at [670, 255] on button "Next" at bounding box center [684, 254] width 76 height 31
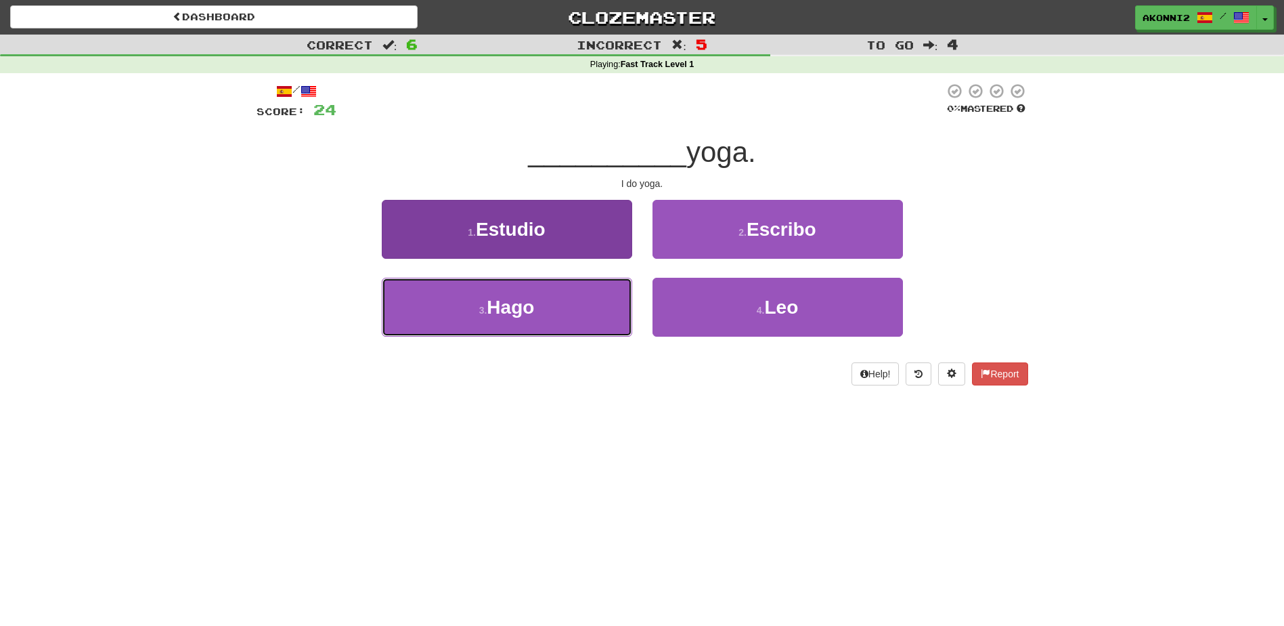
click at [552, 313] on button "3 . Hago" at bounding box center [507, 307] width 251 height 59
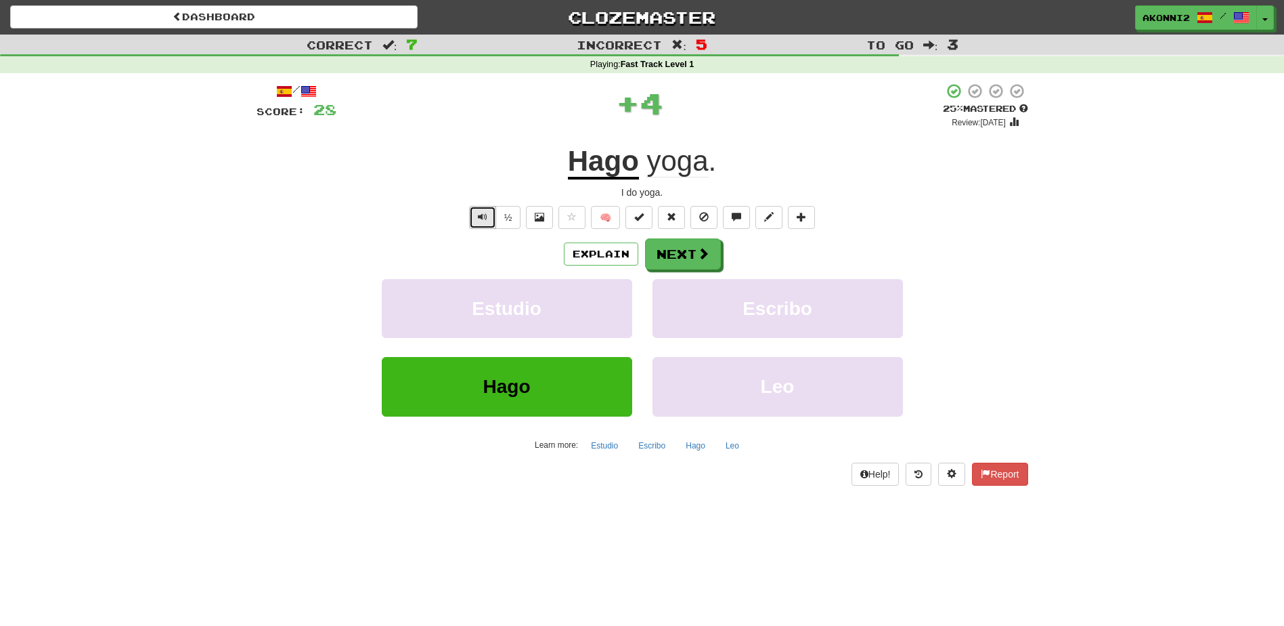
click at [478, 217] on span "Text-to-speech controls" at bounding box center [482, 216] width 9 height 9
click at [718, 257] on button "Next" at bounding box center [684, 254] width 76 height 31
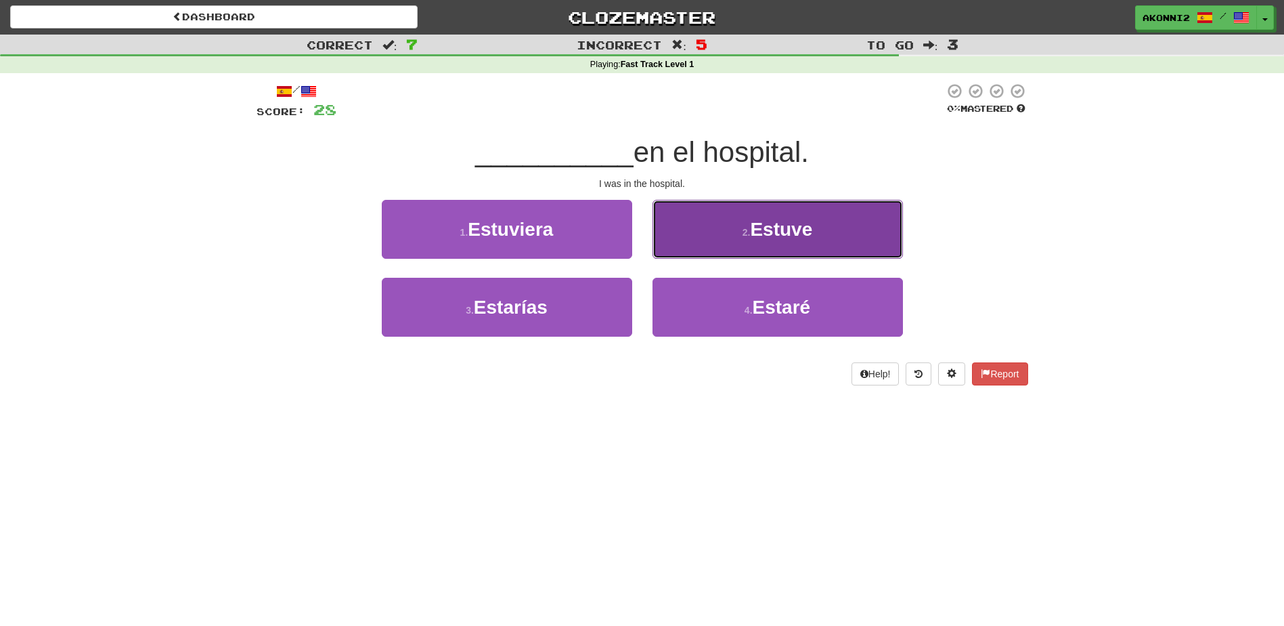
click at [776, 250] on button "2 . Estuve" at bounding box center [778, 229] width 251 height 59
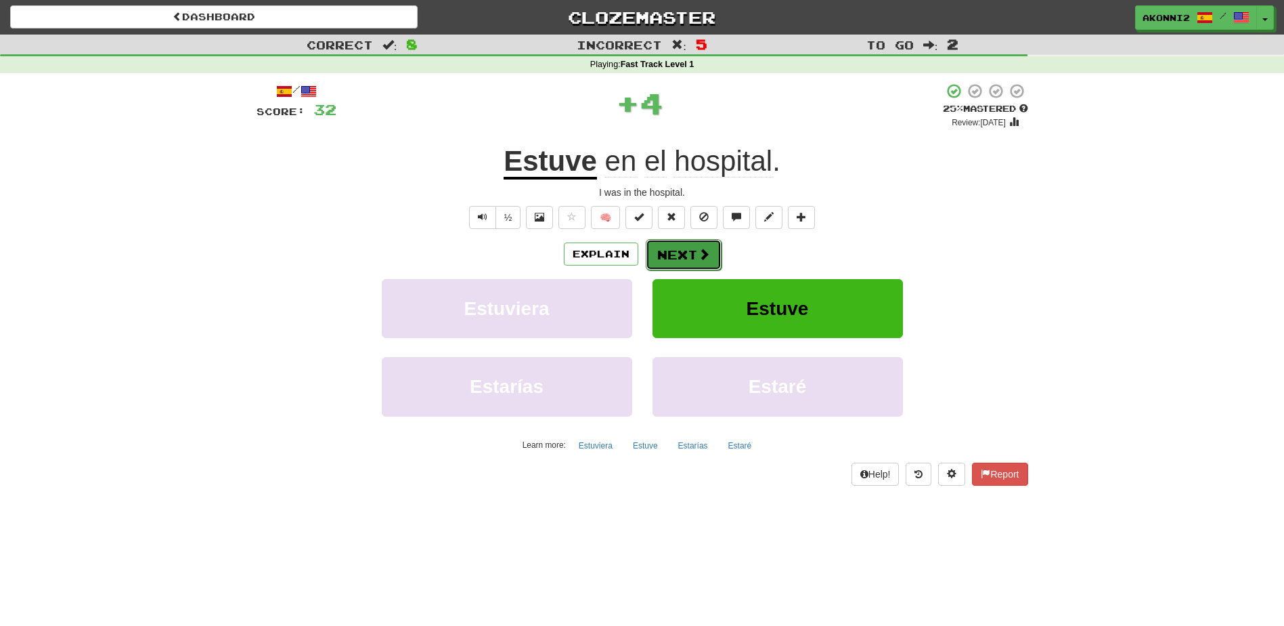
click at [684, 252] on button "Next" at bounding box center [684, 254] width 76 height 31
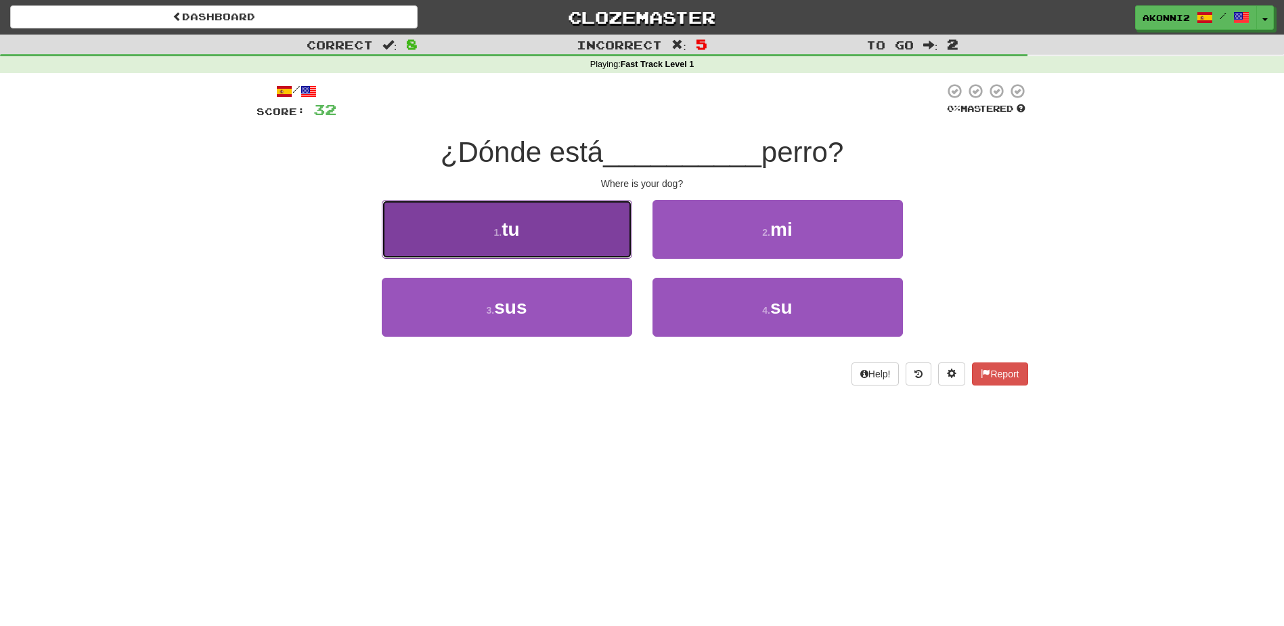
click at [564, 257] on button "1 . tu" at bounding box center [507, 229] width 251 height 59
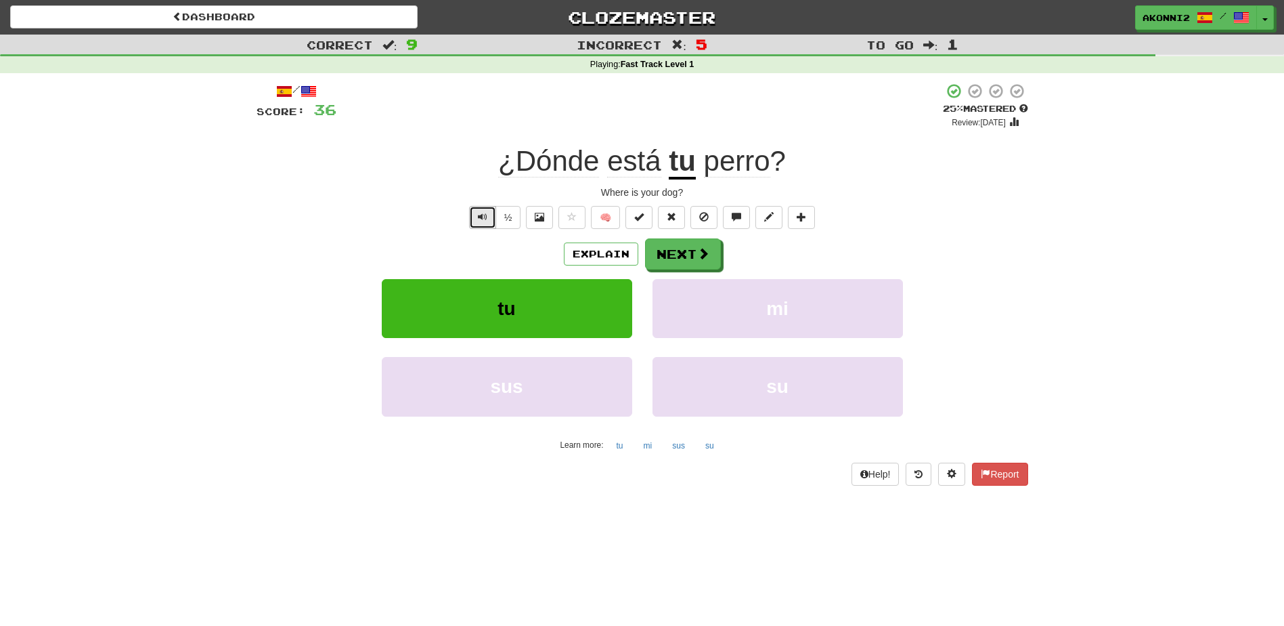
click at [479, 226] on button "Text-to-speech controls" at bounding box center [482, 217] width 27 height 23
drag, startPoint x: 697, startPoint y: 240, endPoint x: 703, endPoint y: 225, distance: 16.5
click at [703, 225] on div "/ Score: 36 + 4 25 % Mastered Review: 2025-09-17 ¿Dónde está tu perro ? Where i…" at bounding box center [643, 284] width 772 height 402
drag, startPoint x: 703, startPoint y: 225, endPoint x: 655, endPoint y: 248, distance: 53.6
click at [655, 248] on button "Next" at bounding box center [684, 254] width 76 height 31
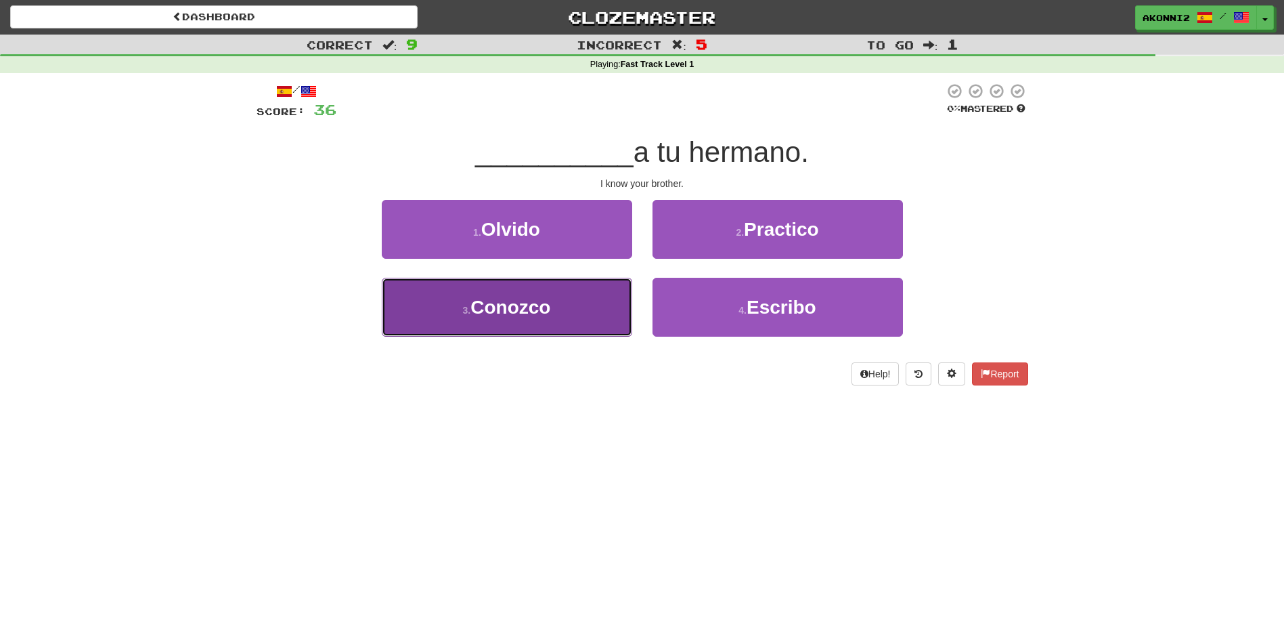
click at [488, 297] on span "Conozco" at bounding box center [511, 307] width 80 height 21
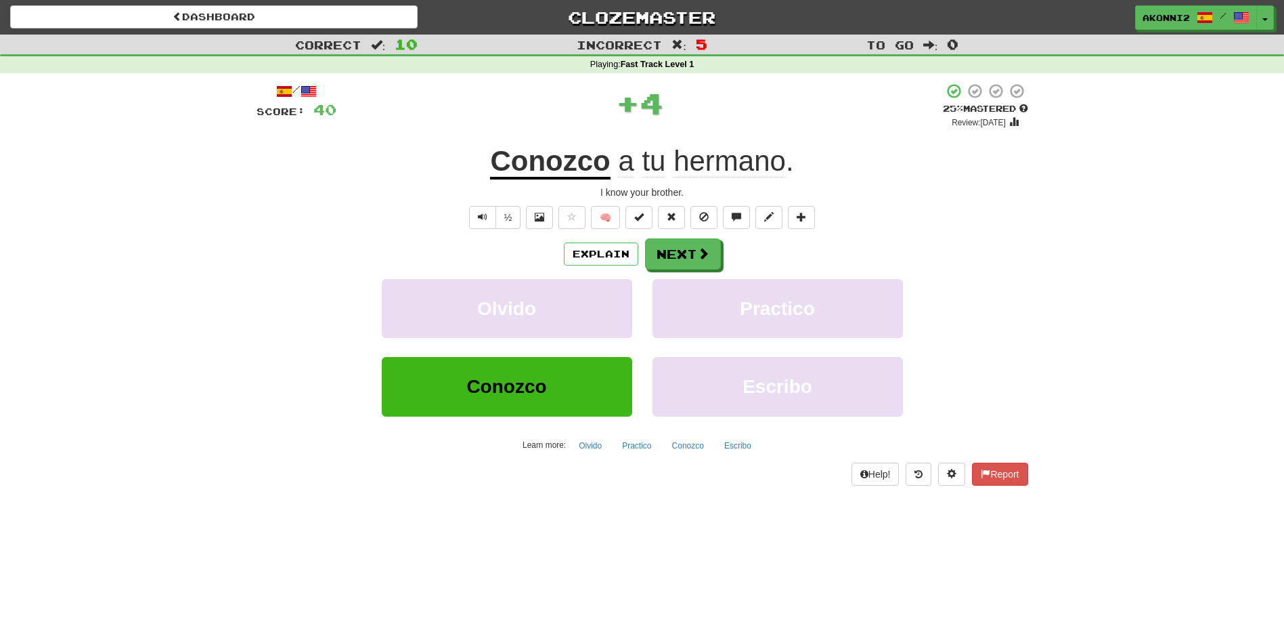
click at [466, 223] on div "½" at bounding box center [493, 217] width 55 height 23
click at [479, 223] on button "Text-to-speech controls" at bounding box center [482, 217] width 27 height 23
click at [693, 254] on button "Next" at bounding box center [684, 254] width 76 height 31
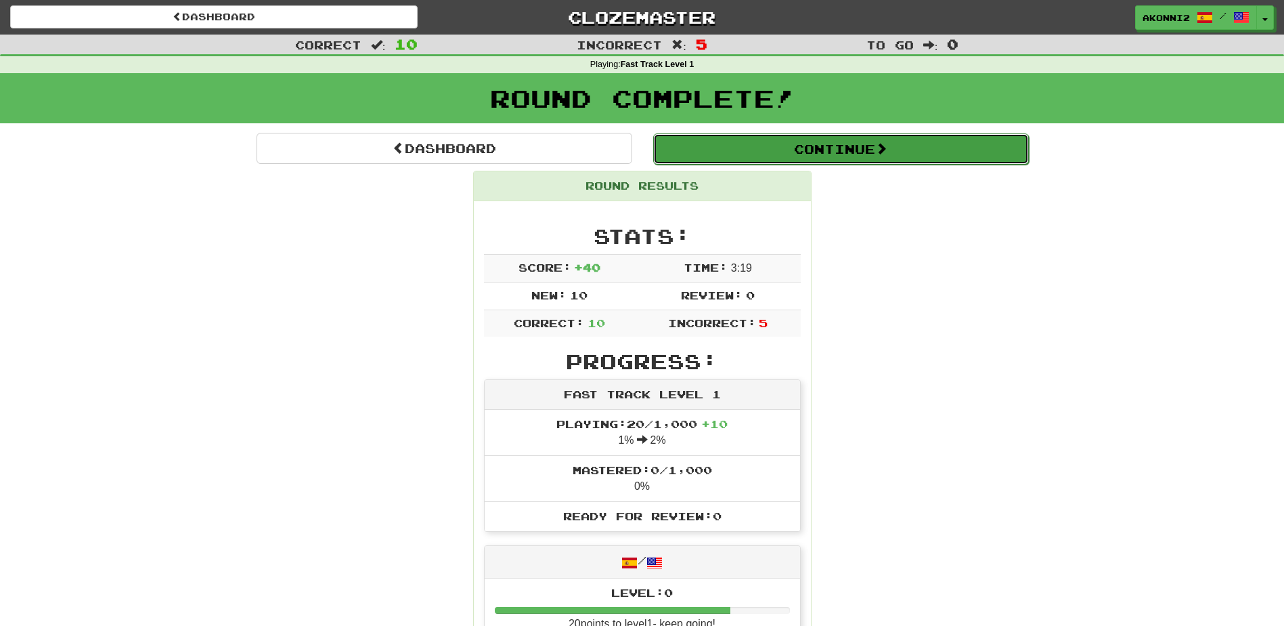
click at [864, 152] on button "Continue" at bounding box center [841, 148] width 376 height 31
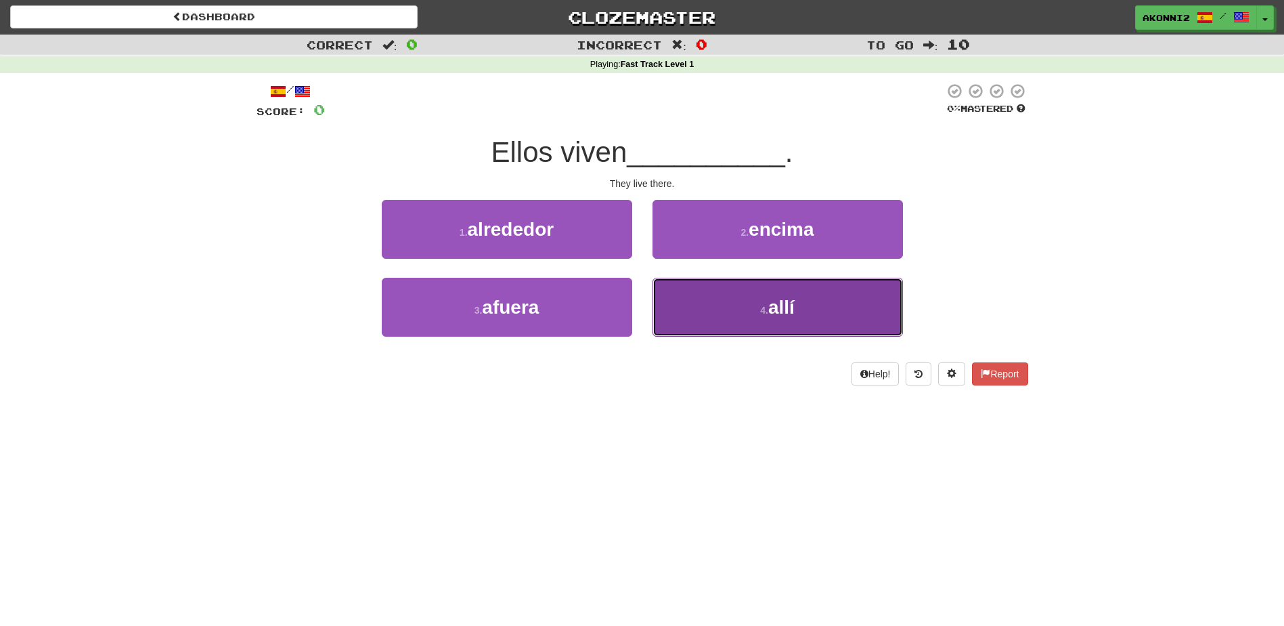
click at [769, 316] on span "allí" at bounding box center [781, 307] width 26 height 21
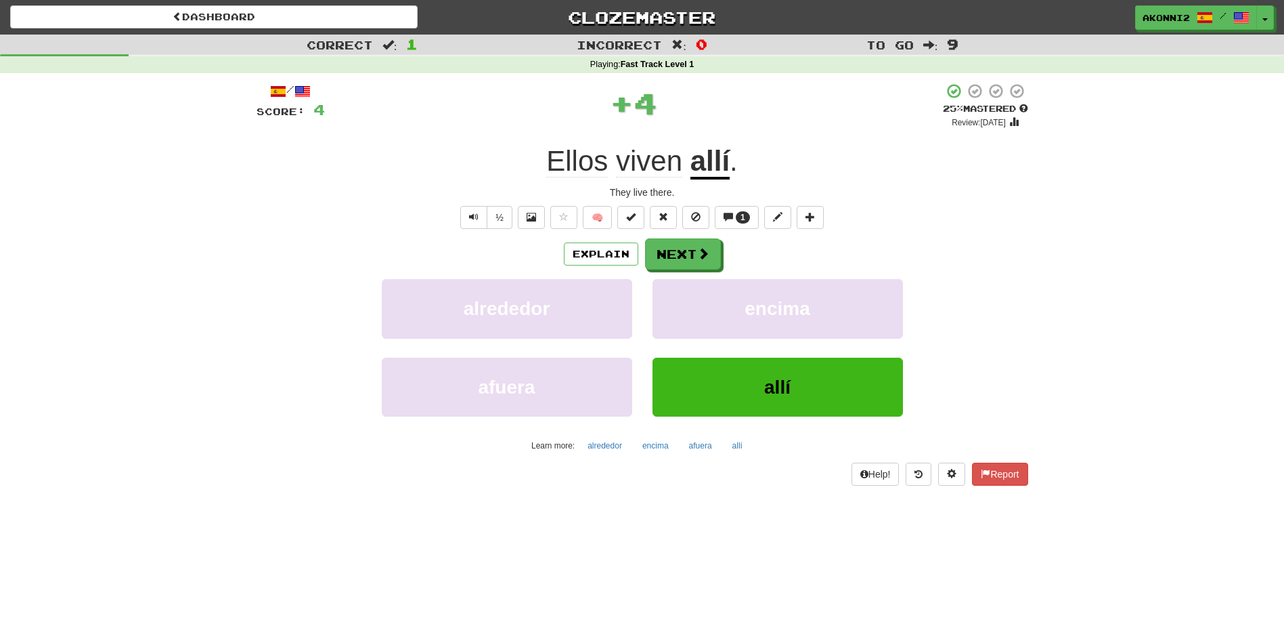
click at [458, 215] on div "½" at bounding box center [485, 217] width 55 height 23
click at [466, 217] on button "Text-to-speech controls" at bounding box center [473, 217] width 27 height 23
click at [694, 160] on u "allí" at bounding box center [710, 162] width 39 height 35
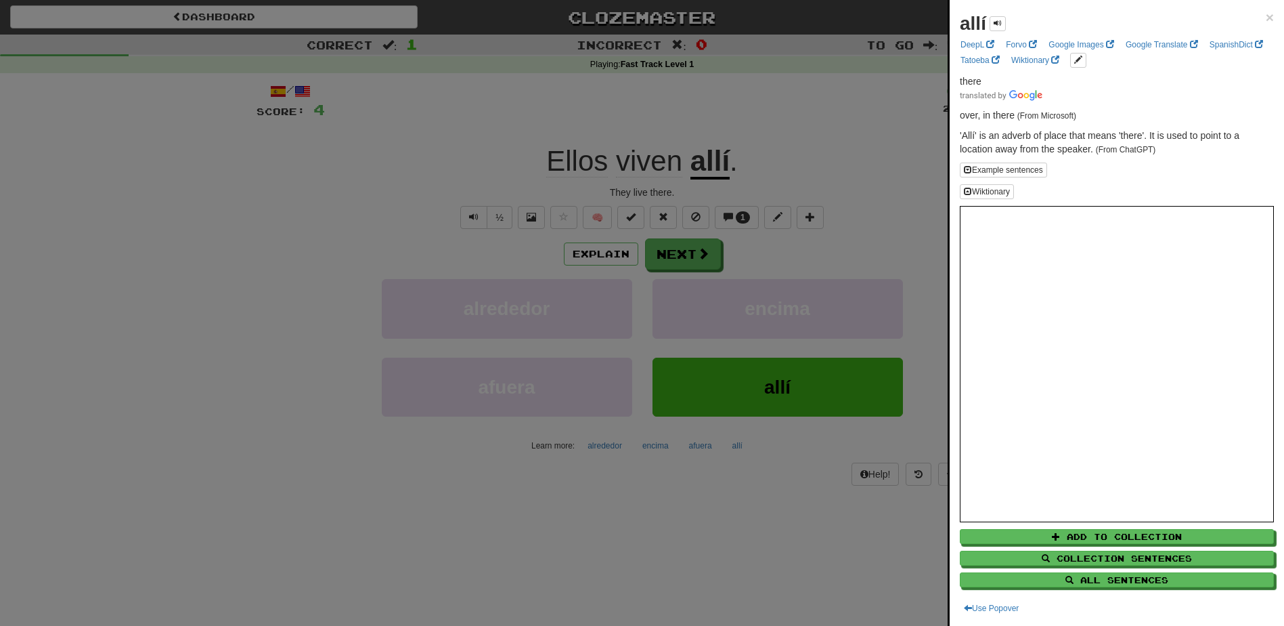
click at [649, 249] on div at bounding box center [642, 313] width 1284 height 626
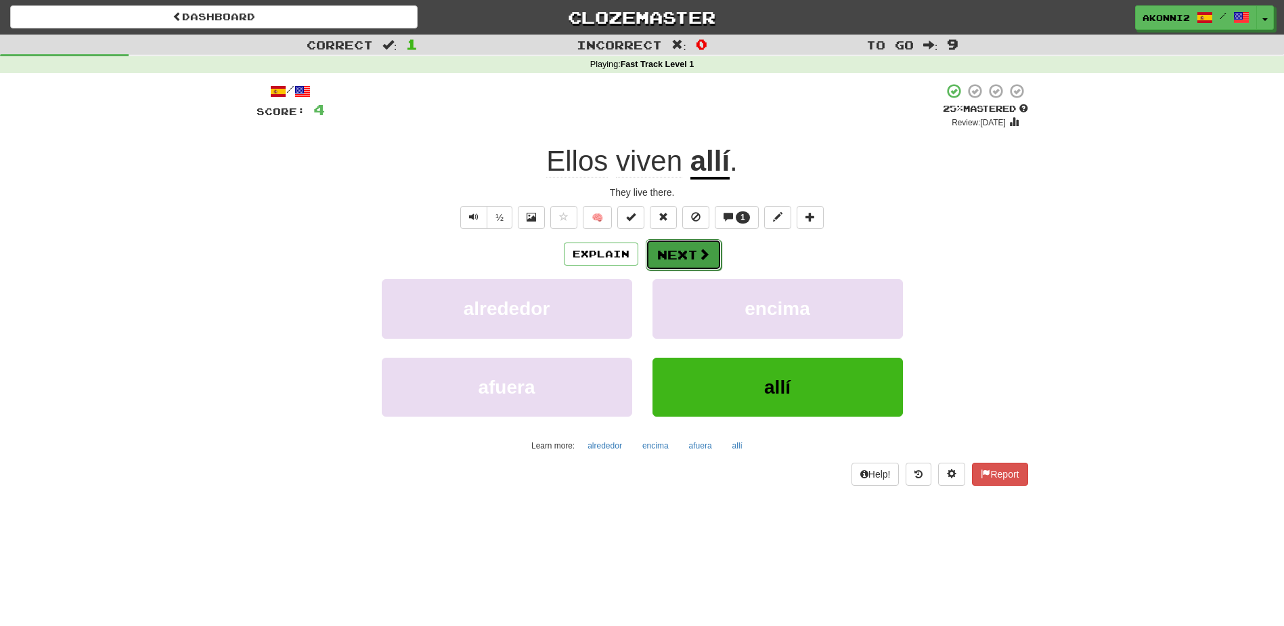
click at [678, 266] on button "Next" at bounding box center [684, 254] width 76 height 31
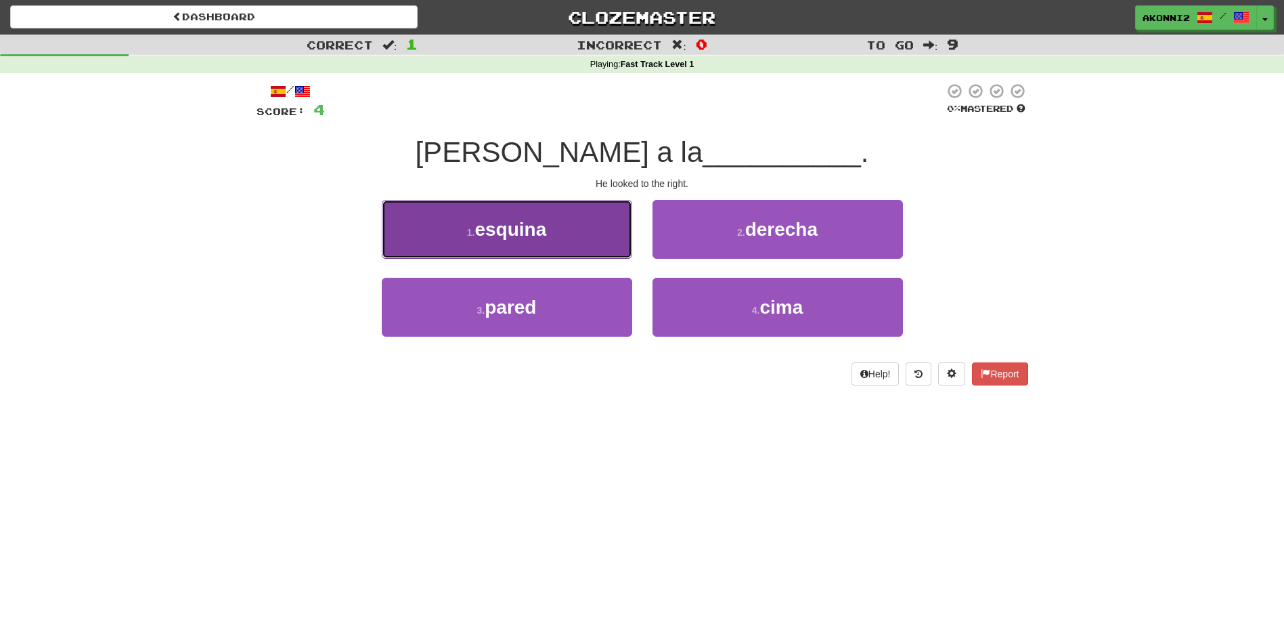
click at [593, 238] on button "1 . esquina" at bounding box center [507, 229] width 251 height 59
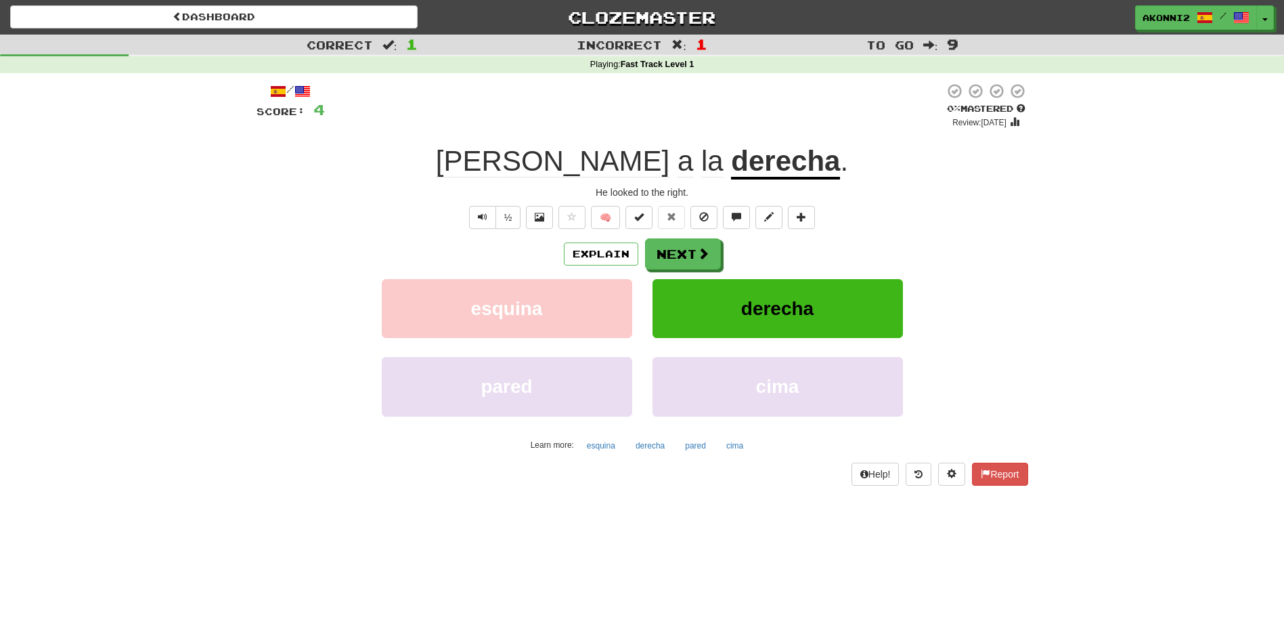
click at [731, 169] on u "derecha" at bounding box center [785, 162] width 109 height 35
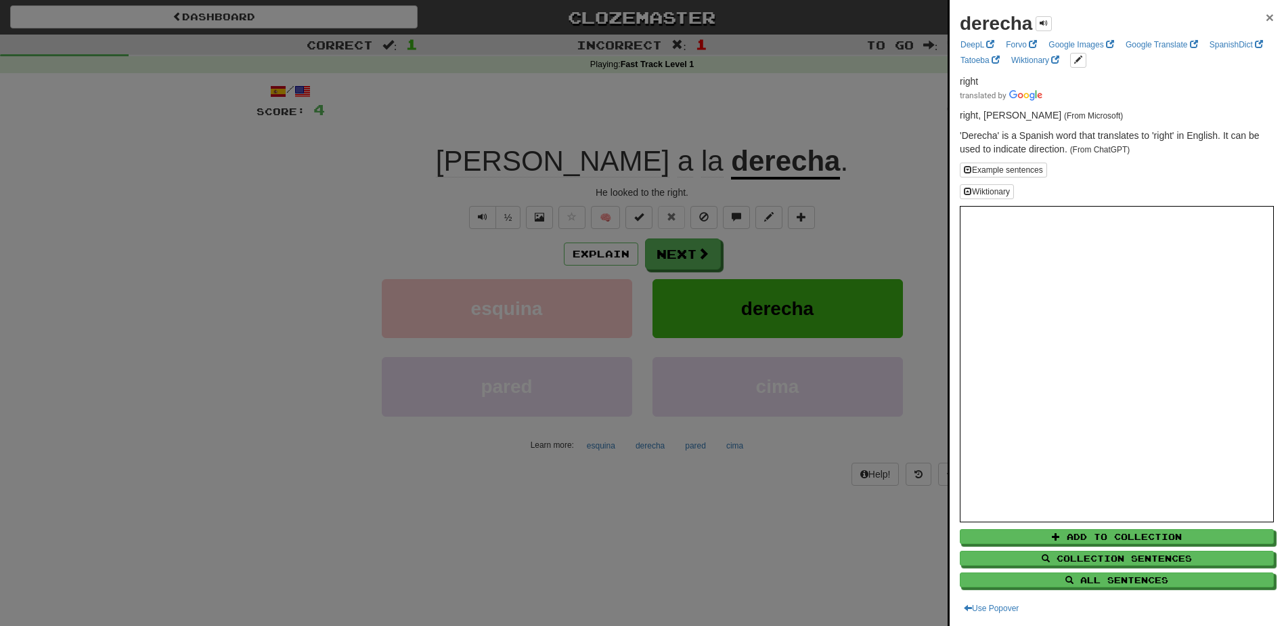
click at [1266, 18] on span "×" at bounding box center [1270, 17] width 8 height 16
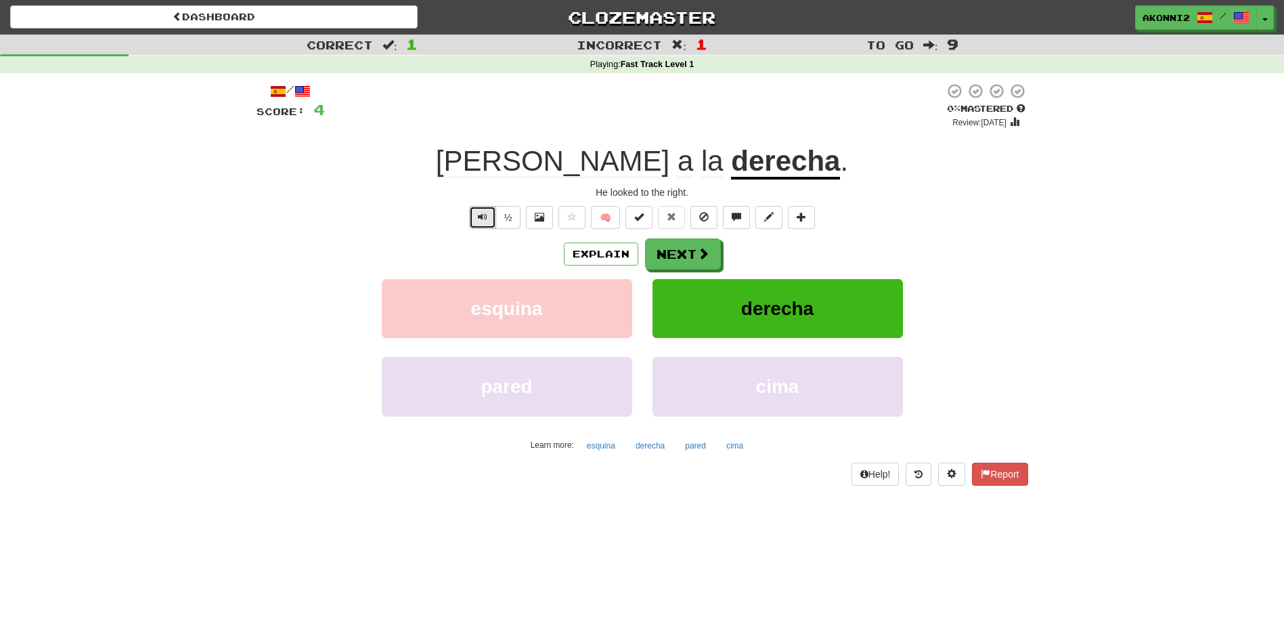
click at [475, 220] on button "Text-to-speech controls" at bounding box center [482, 217] width 27 height 23
click at [653, 250] on button "Next" at bounding box center [684, 254] width 76 height 31
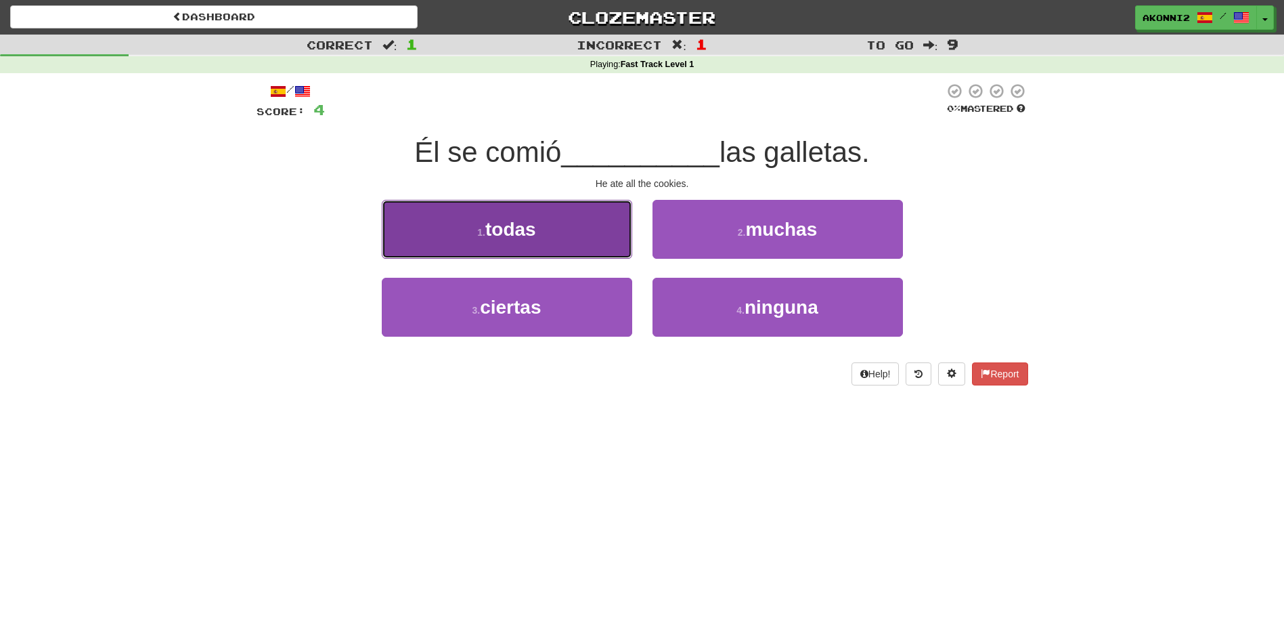
click at [504, 242] on button "1 . todas" at bounding box center [507, 229] width 251 height 59
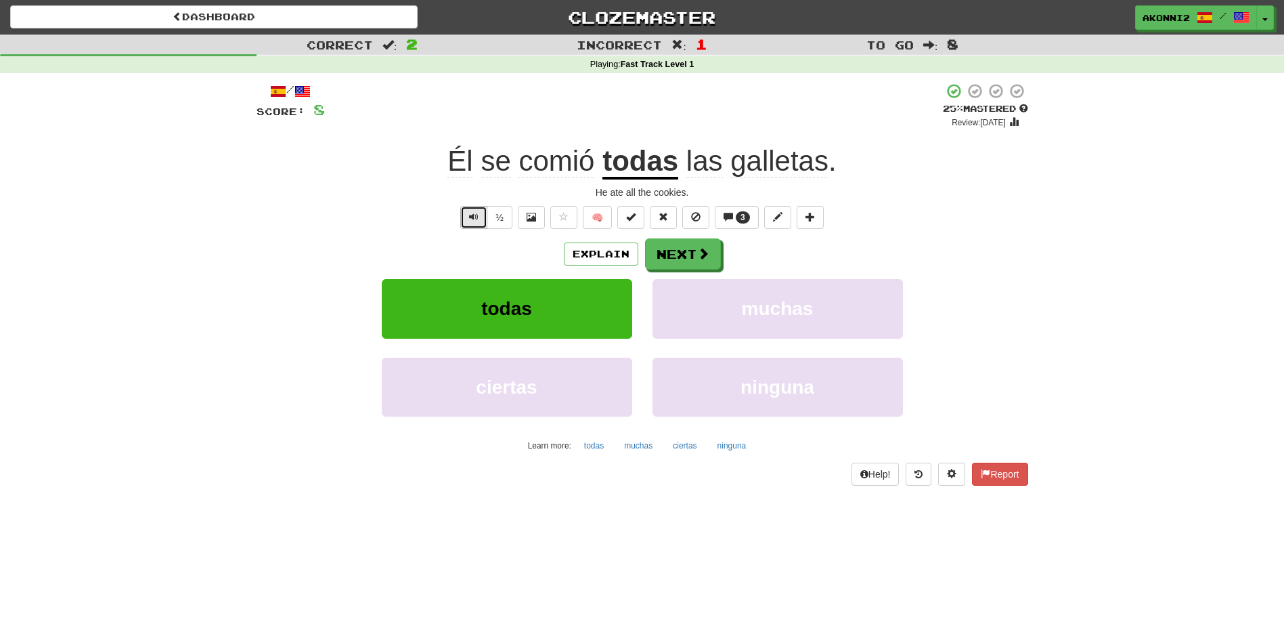
click at [473, 217] on span "Text-to-speech controls" at bounding box center [473, 216] width 9 height 9
click at [668, 253] on button "Next" at bounding box center [684, 254] width 76 height 31
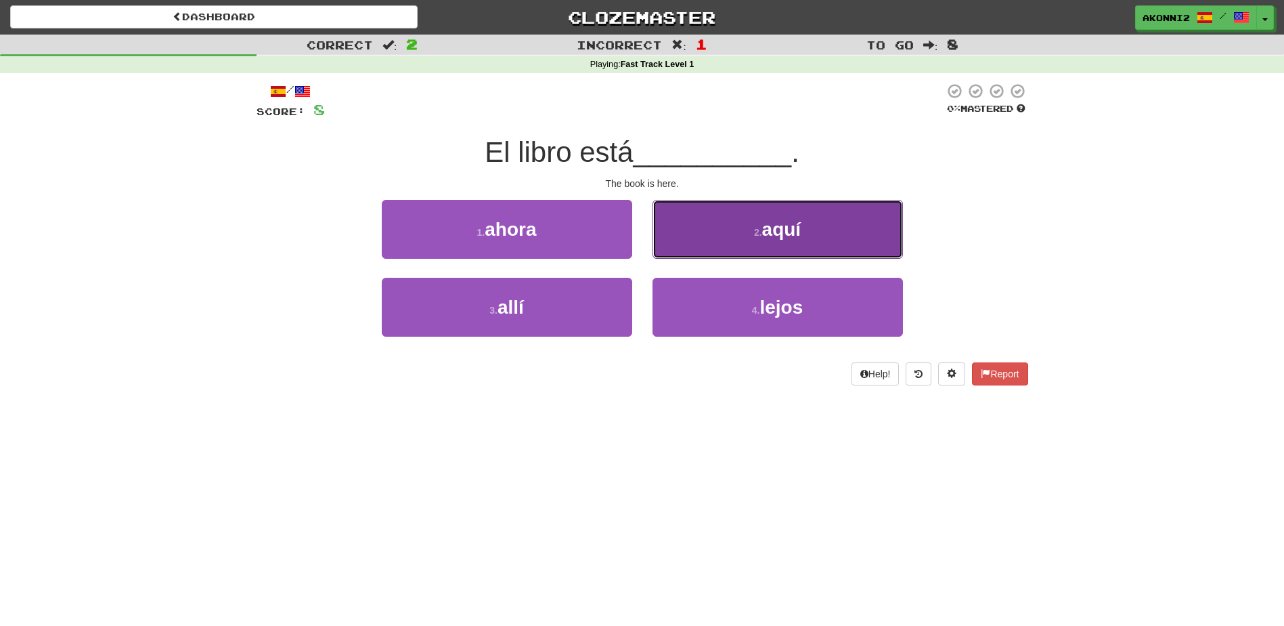
click at [747, 232] on button "2 . aquí" at bounding box center [778, 229] width 251 height 59
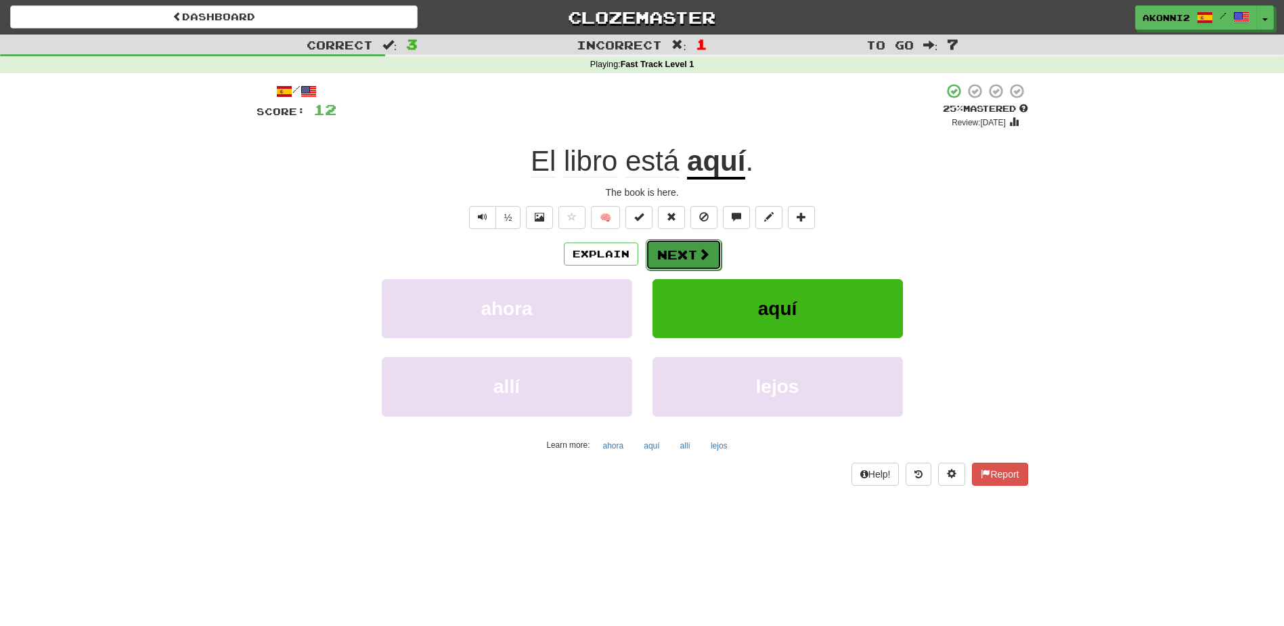
click at [701, 260] on span at bounding box center [704, 254] width 12 height 12
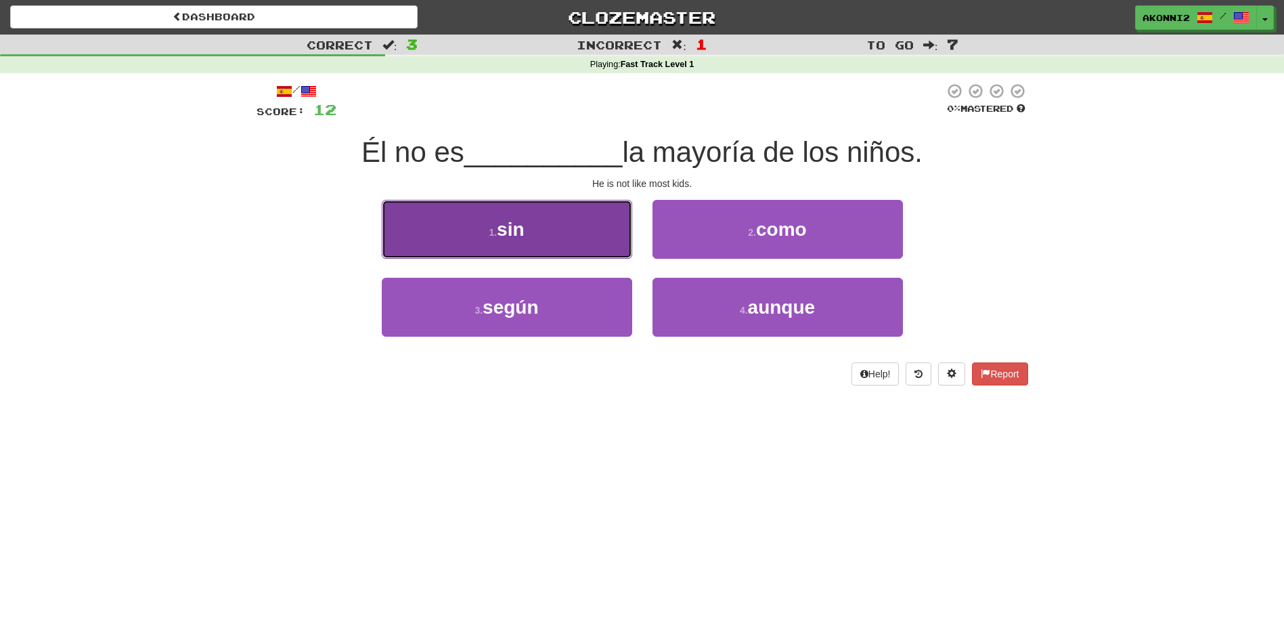
click at [559, 240] on button "1 . sin" at bounding box center [507, 229] width 251 height 59
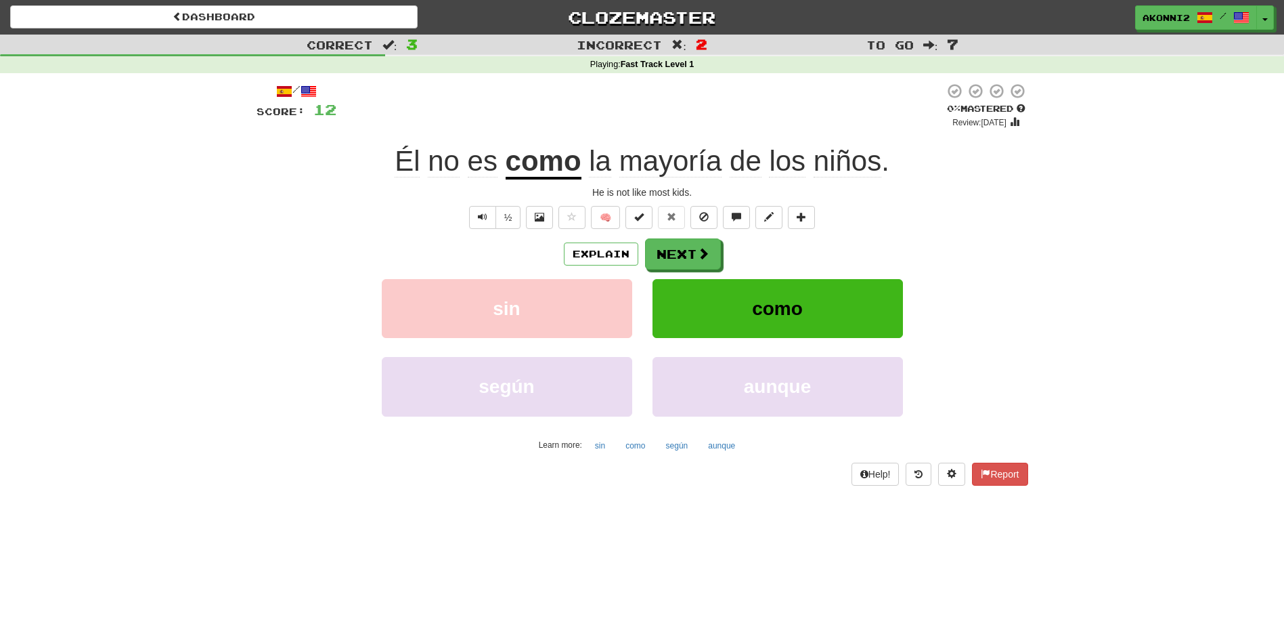
click at [519, 178] on u "como" at bounding box center [544, 162] width 76 height 35
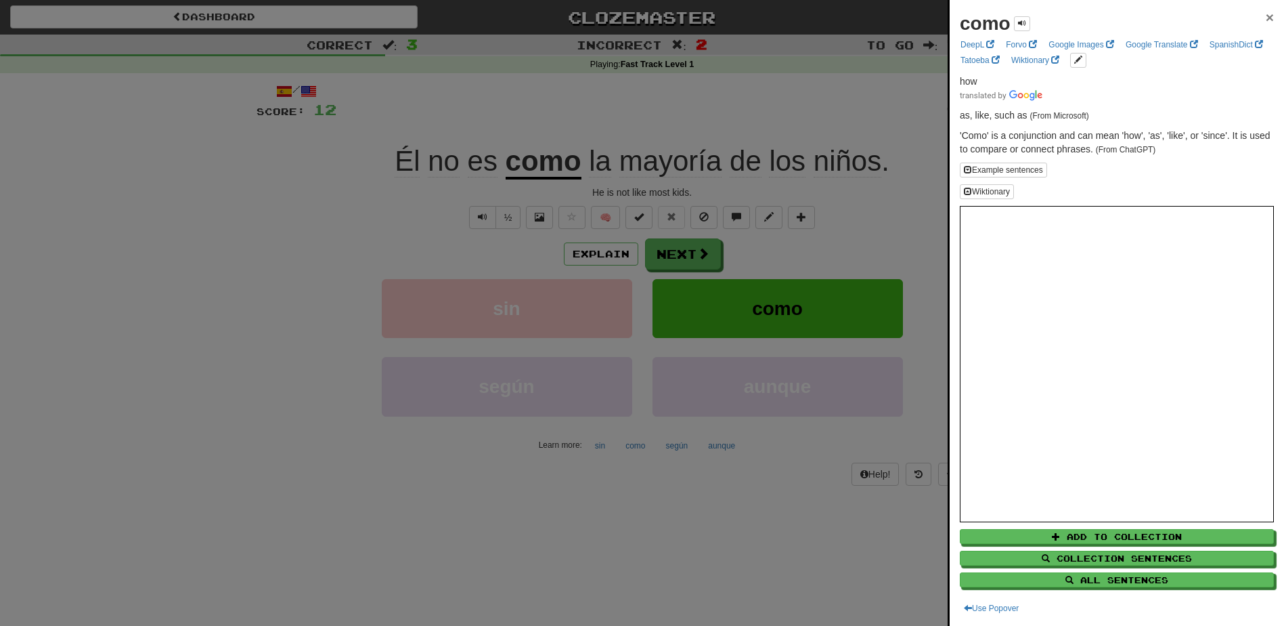
click at [1266, 18] on span "×" at bounding box center [1270, 17] width 8 height 16
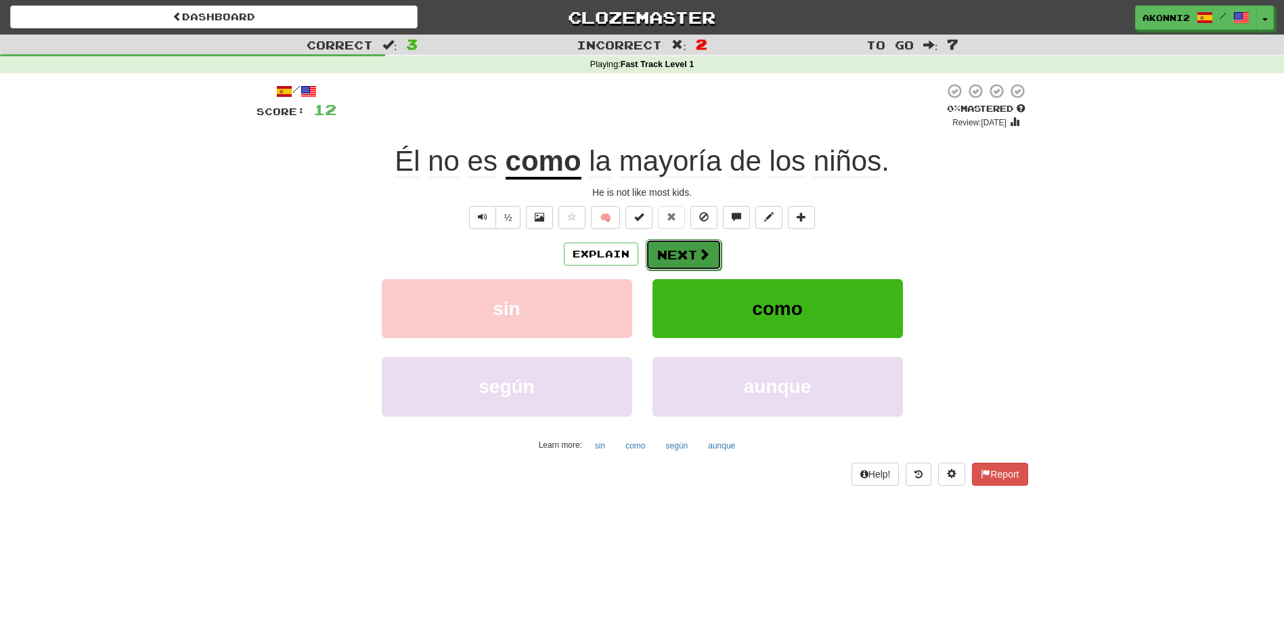
click at [674, 250] on button "Next" at bounding box center [684, 254] width 76 height 31
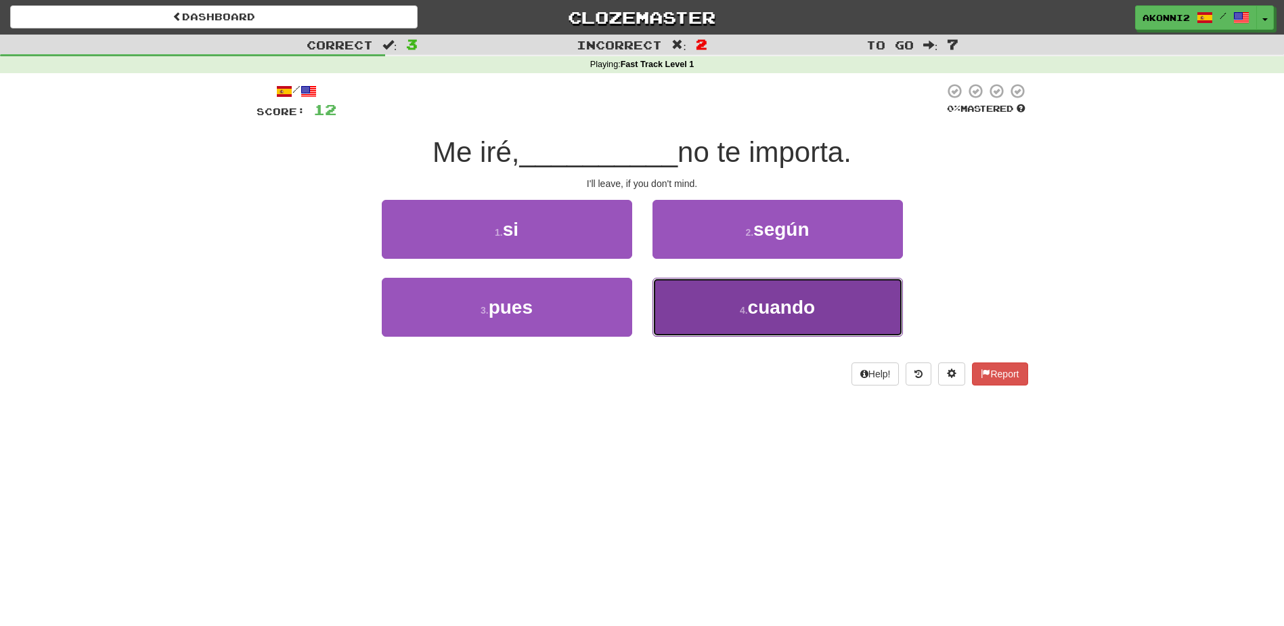
click at [710, 297] on button "4 . cuando" at bounding box center [778, 307] width 251 height 59
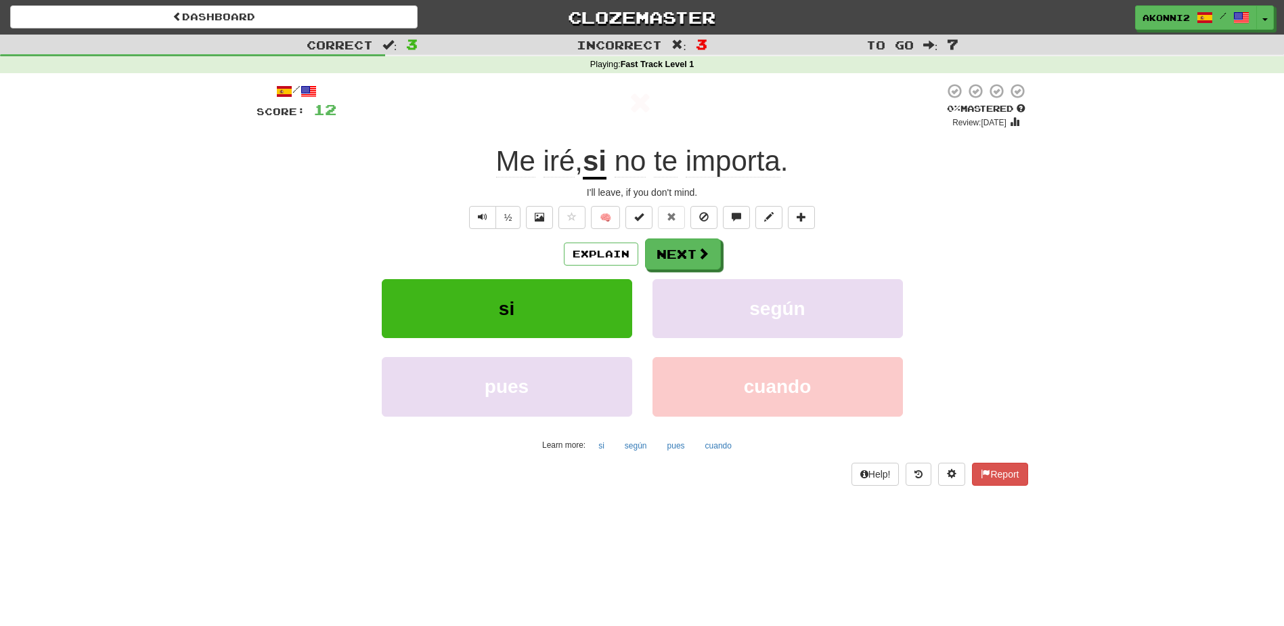
click at [605, 159] on u "si" at bounding box center [595, 162] width 24 height 35
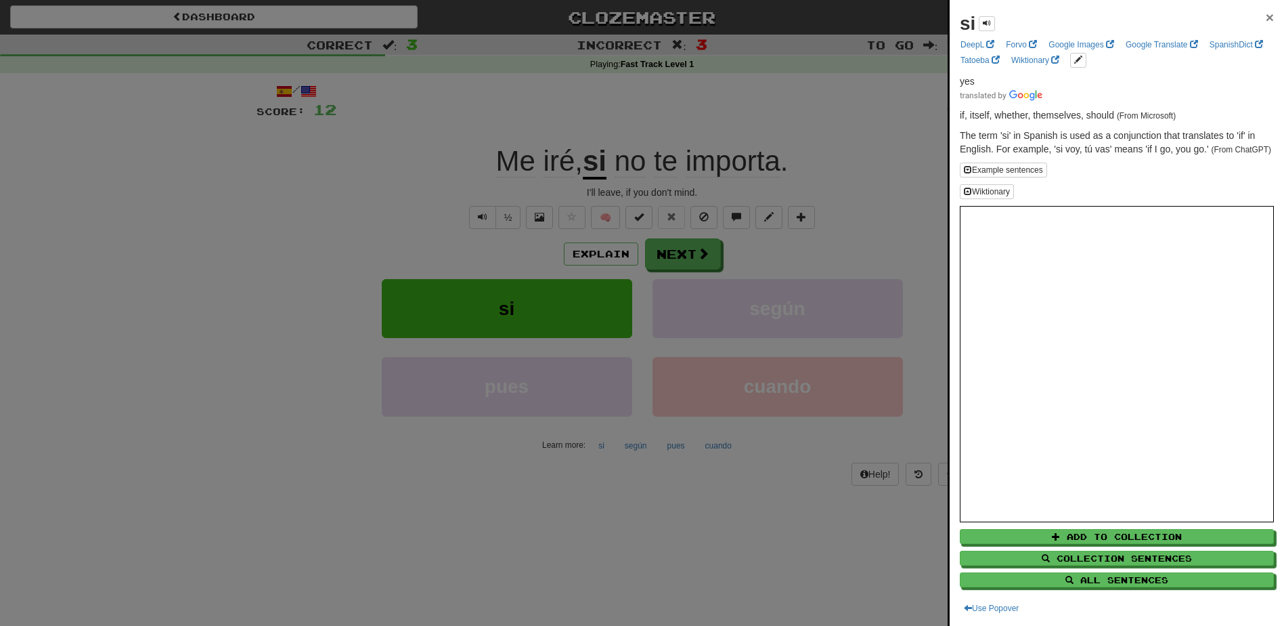
click at [1266, 19] on span "×" at bounding box center [1270, 17] width 8 height 16
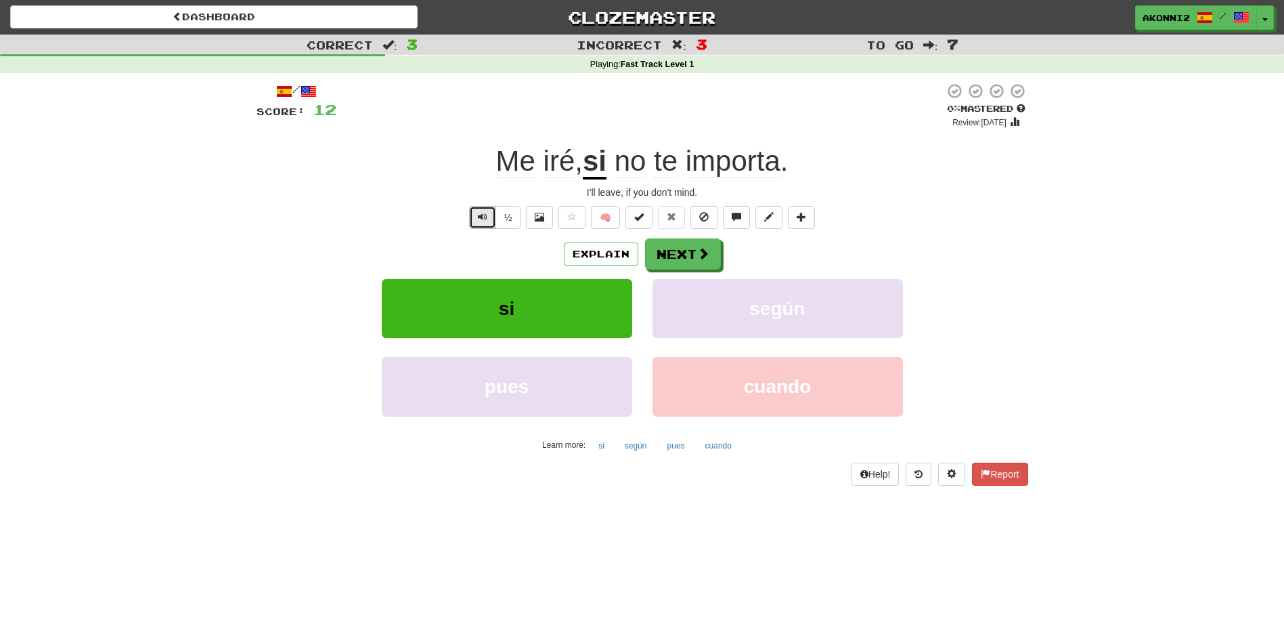
click at [475, 224] on button "Text-to-speech controls" at bounding box center [482, 217] width 27 height 23
click at [762, 154] on span "importa" at bounding box center [733, 161] width 95 height 32
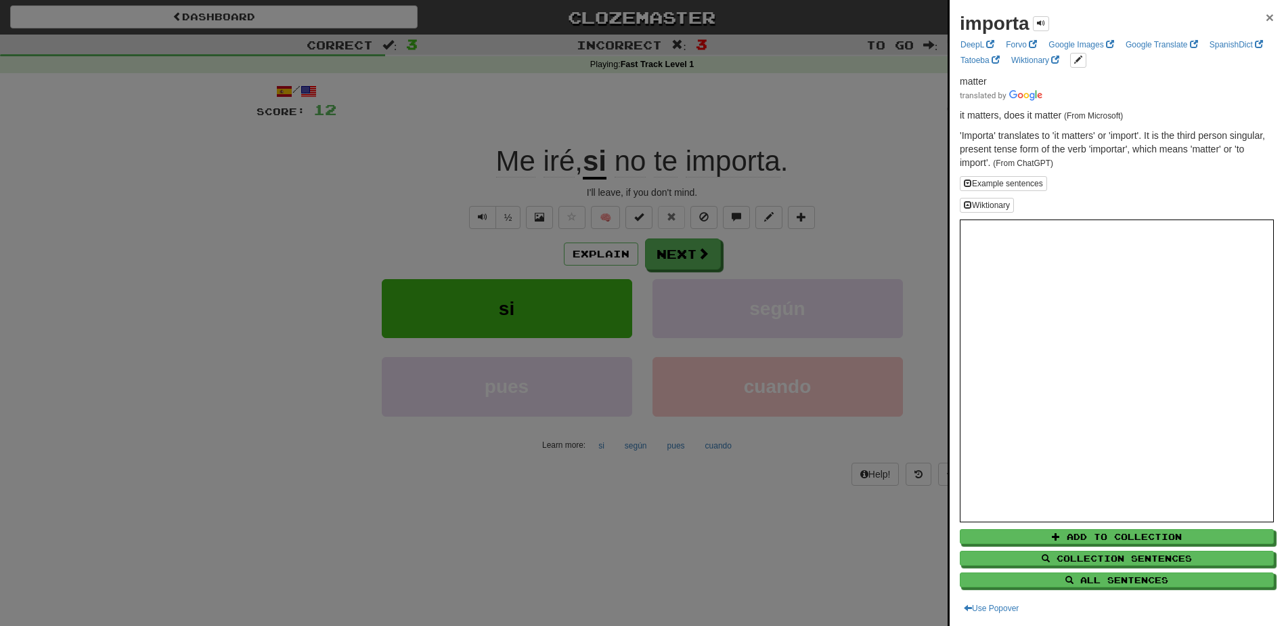
click at [1266, 18] on span "×" at bounding box center [1270, 17] width 8 height 16
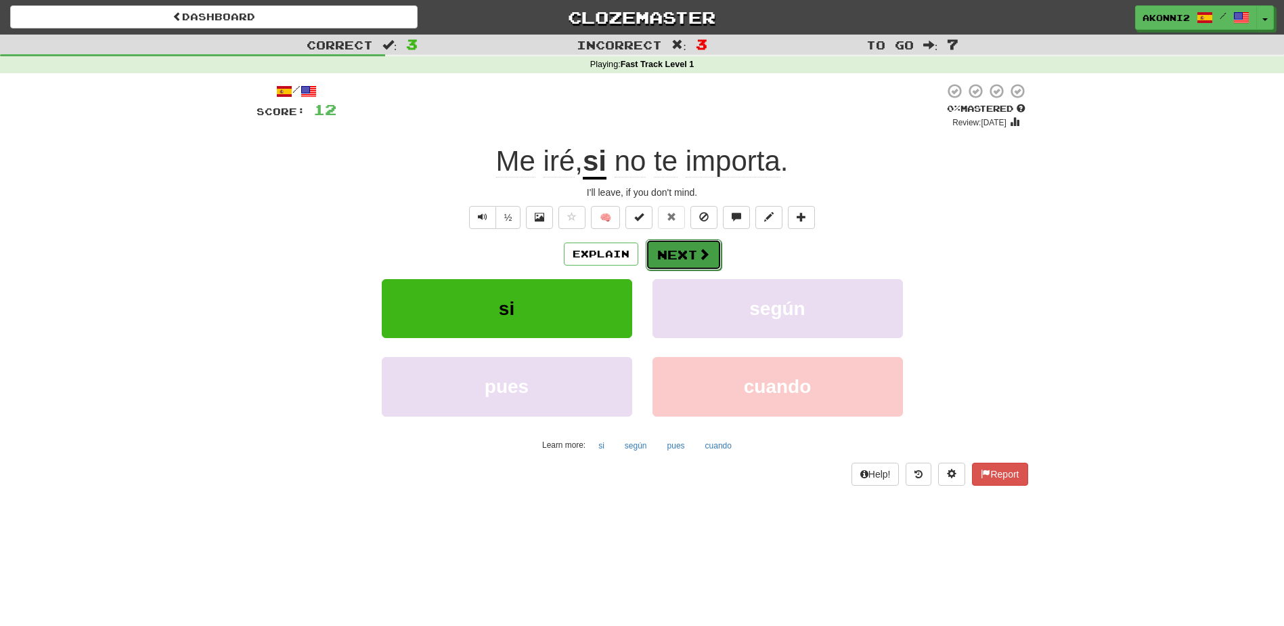
click at [675, 261] on button "Next" at bounding box center [684, 254] width 76 height 31
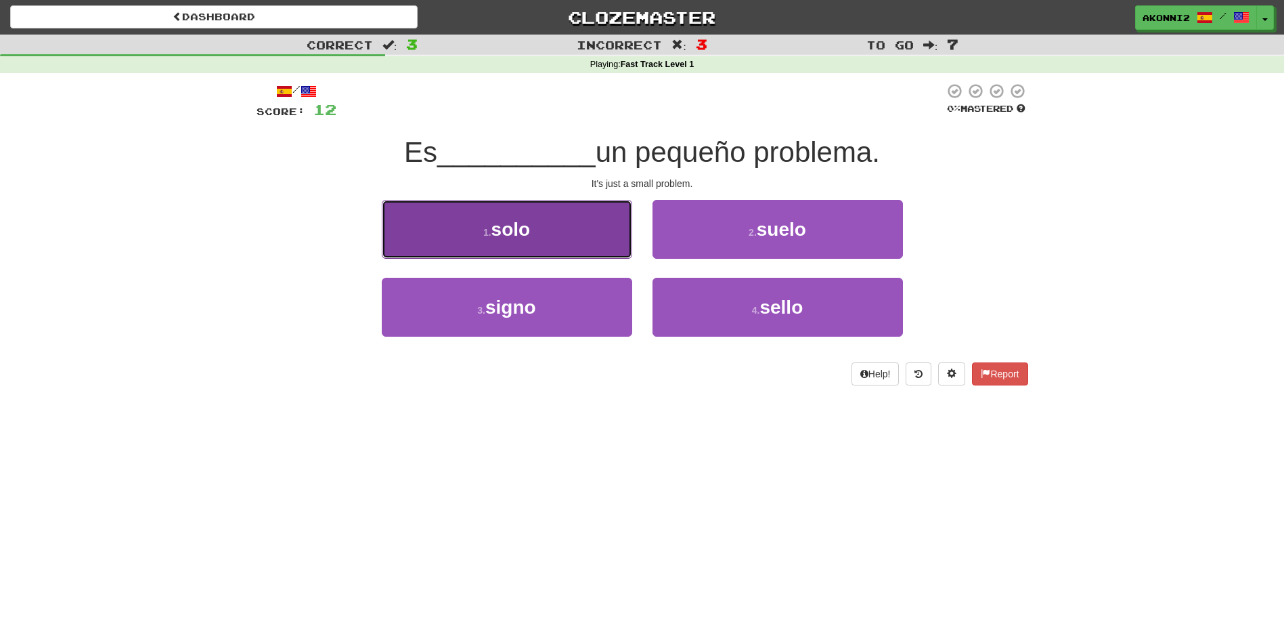
click at [529, 216] on button "1 . solo" at bounding box center [507, 229] width 251 height 59
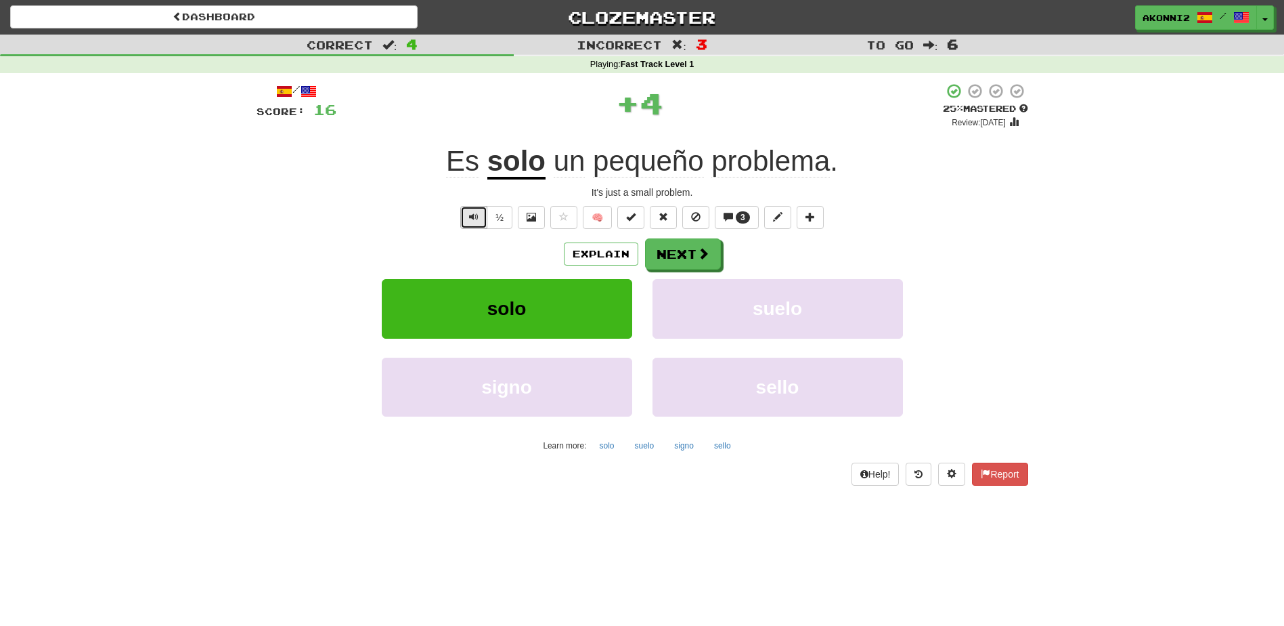
click at [469, 219] on span "Text-to-speech controls" at bounding box center [473, 216] width 9 height 9
click at [636, 165] on span "pequeño" at bounding box center [648, 161] width 111 height 32
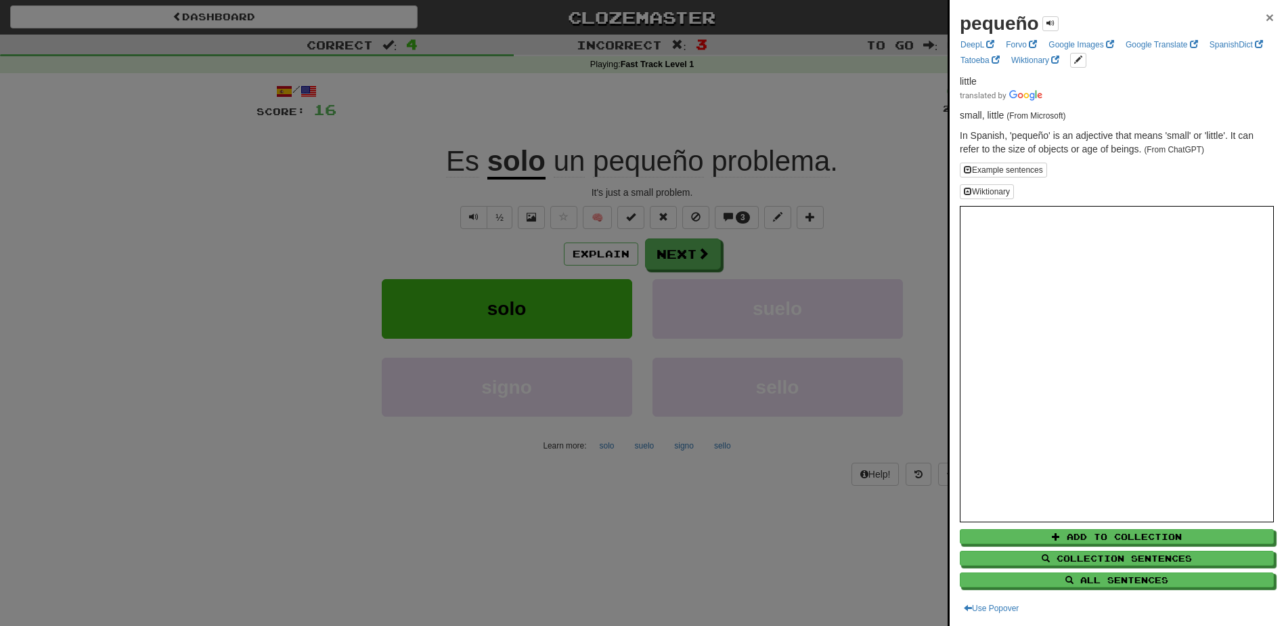
click at [1266, 20] on span "×" at bounding box center [1270, 17] width 8 height 16
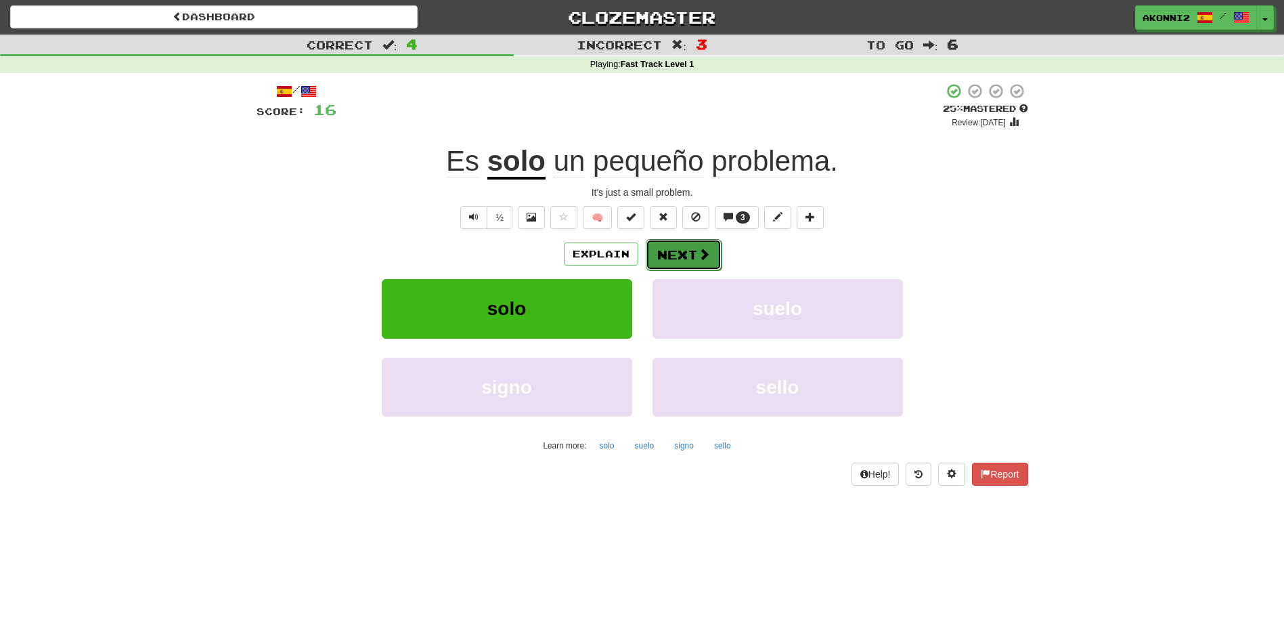
click at [699, 265] on button "Next" at bounding box center [684, 254] width 76 height 31
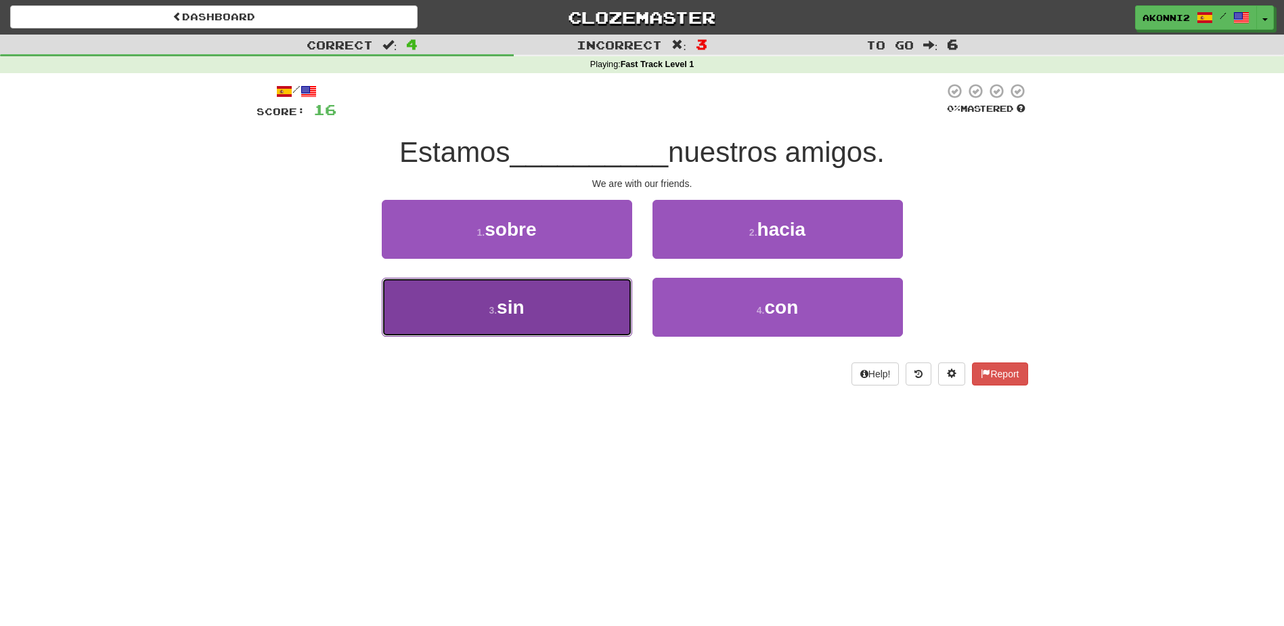
click at [533, 320] on button "3 . sin" at bounding box center [507, 307] width 251 height 59
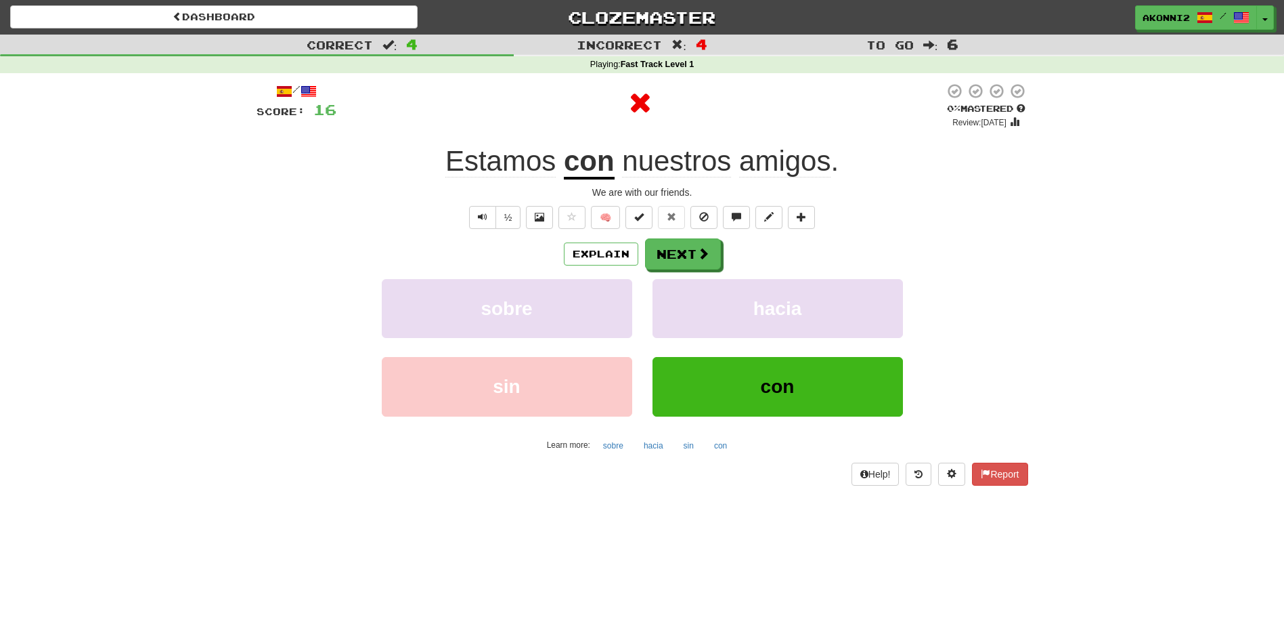
click at [592, 157] on u "con" at bounding box center [589, 162] width 51 height 35
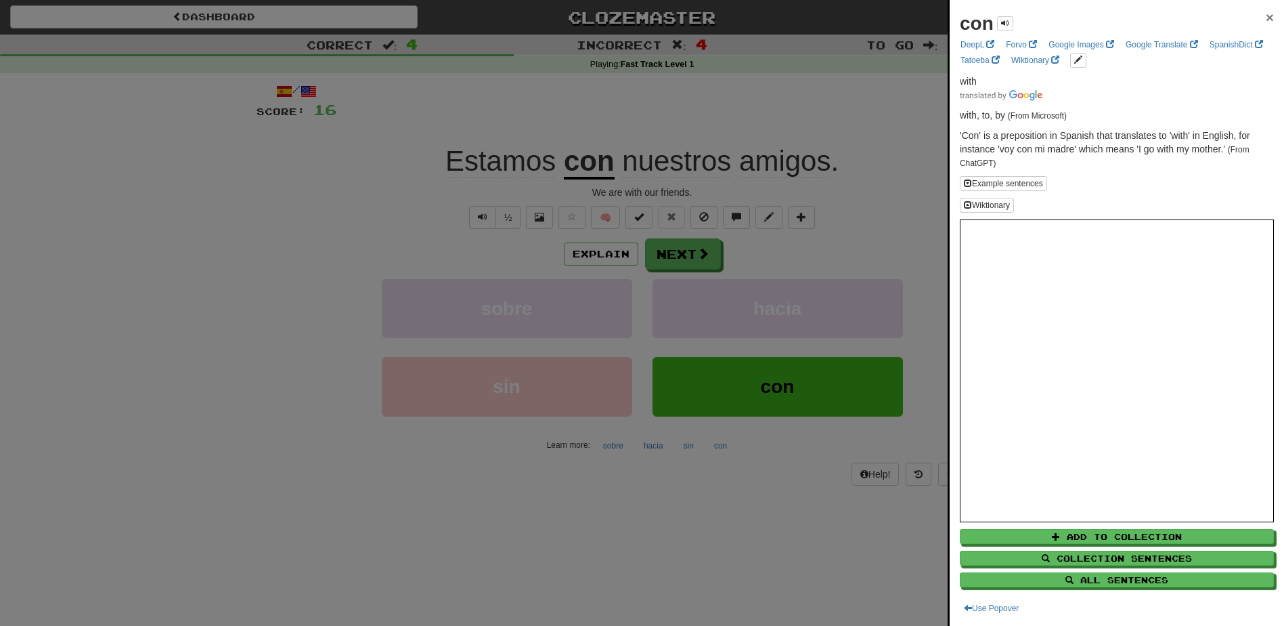
click at [1266, 14] on span "×" at bounding box center [1270, 17] width 8 height 16
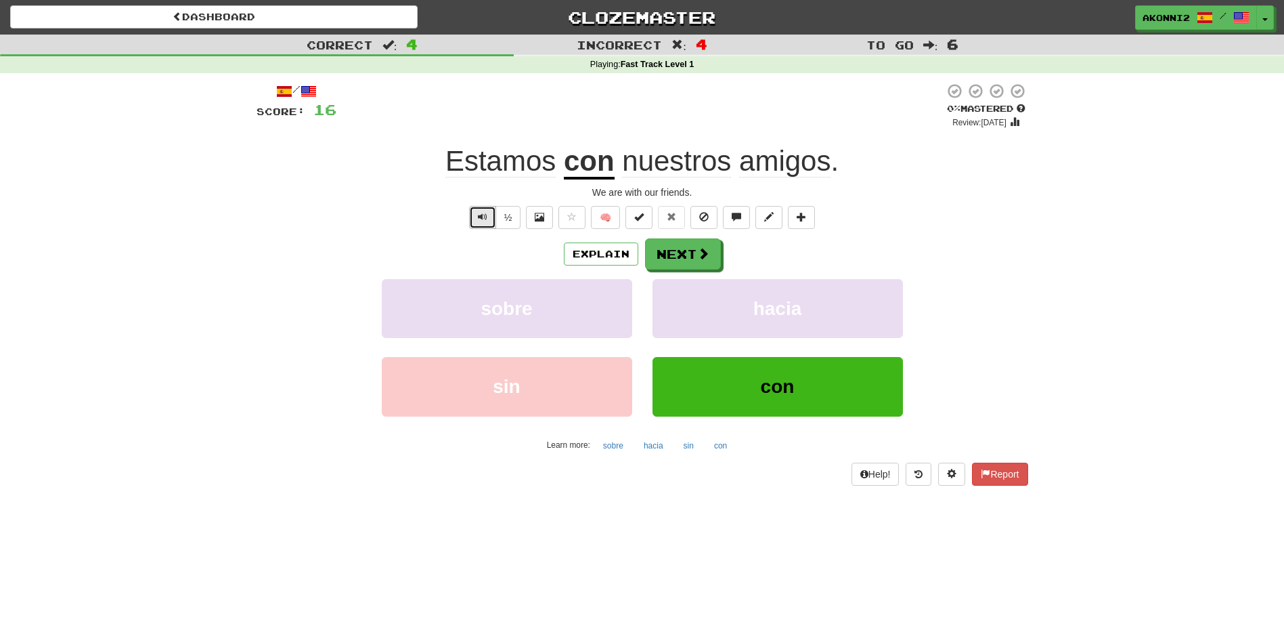
click at [481, 219] on span "Text-to-speech controls" at bounding box center [482, 216] width 9 height 9
click at [698, 255] on span at bounding box center [704, 254] width 12 height 12
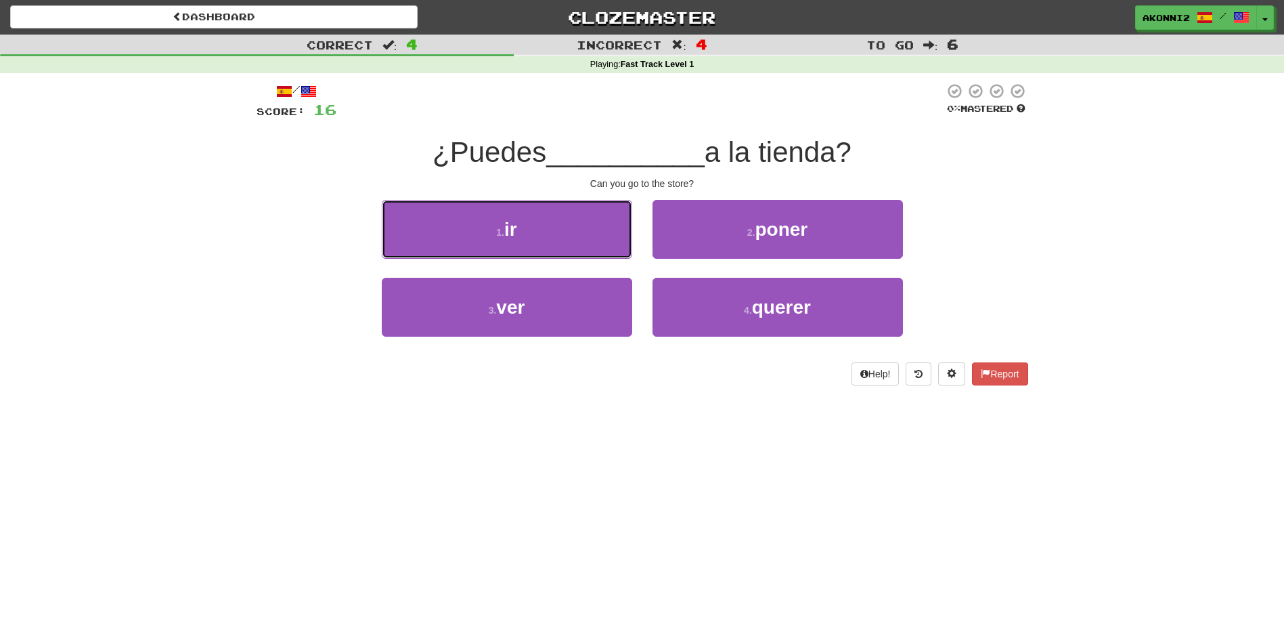
click at [515, 228] on span "ir" at bounding box center [510, 229] width 13 height 21
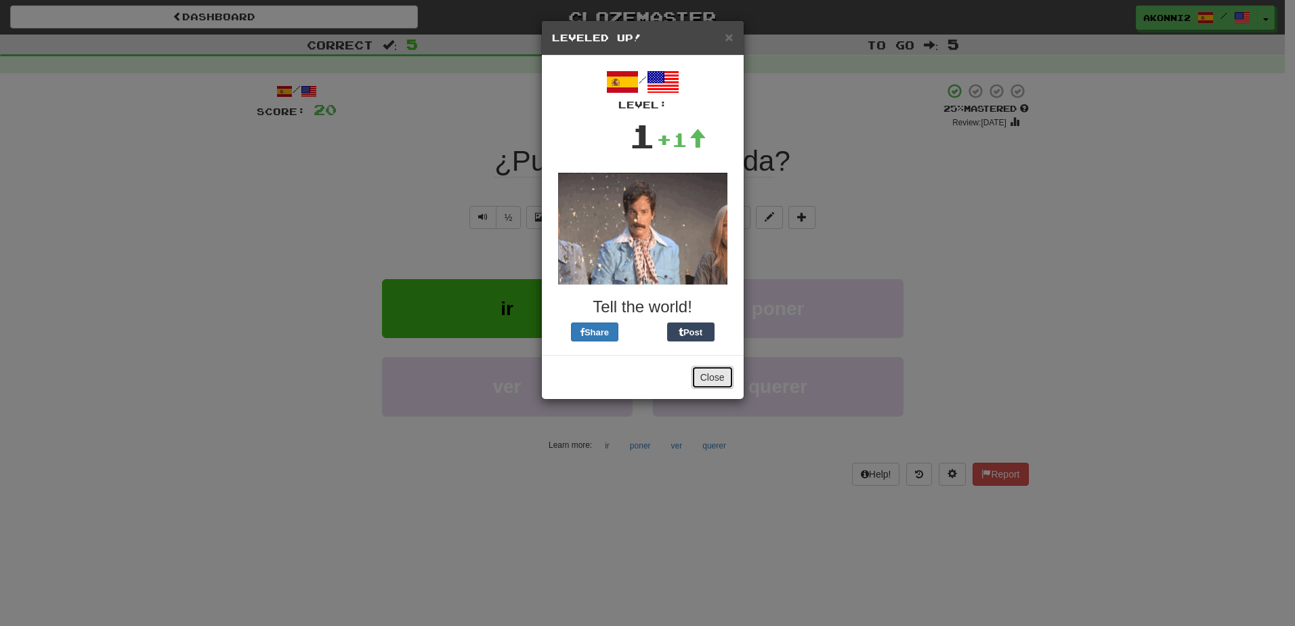
click at [715, 383] on button "Close" at bounding box center [712, 377] width 42 height 23
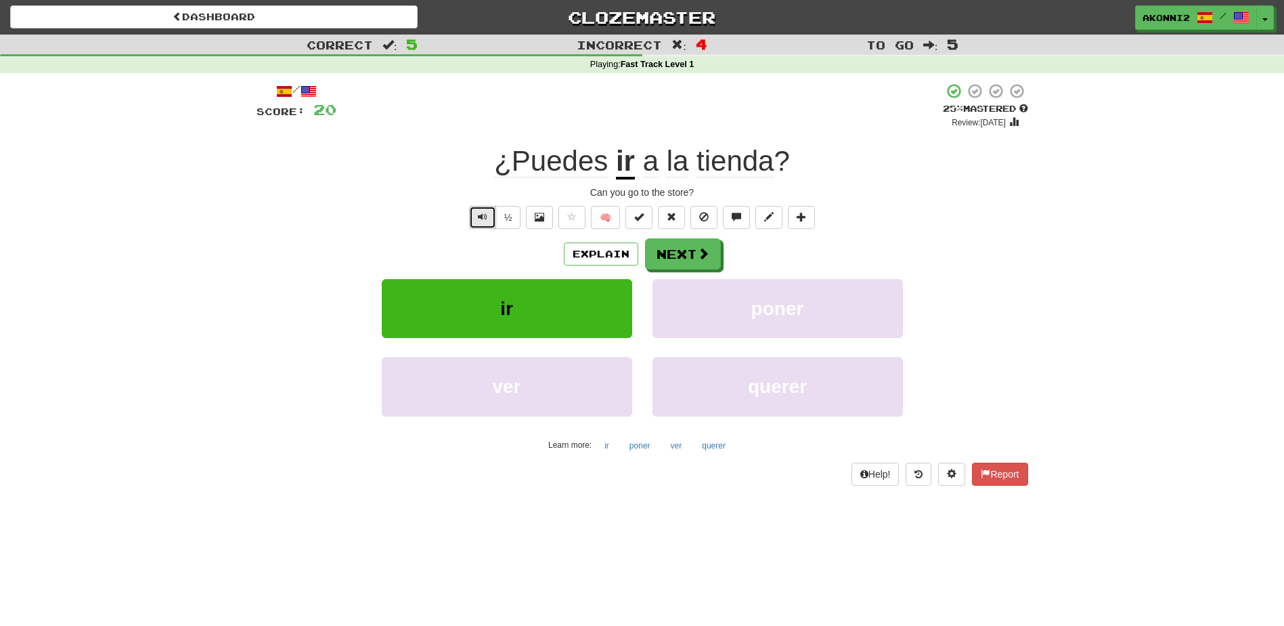
click at [478, 218] on span "Text-to-speech controls" at bounding box center [482, 216] width 9 height 9
click at [624, 168] on u "ir" at bounding box center [625, 162] width 19 height 35
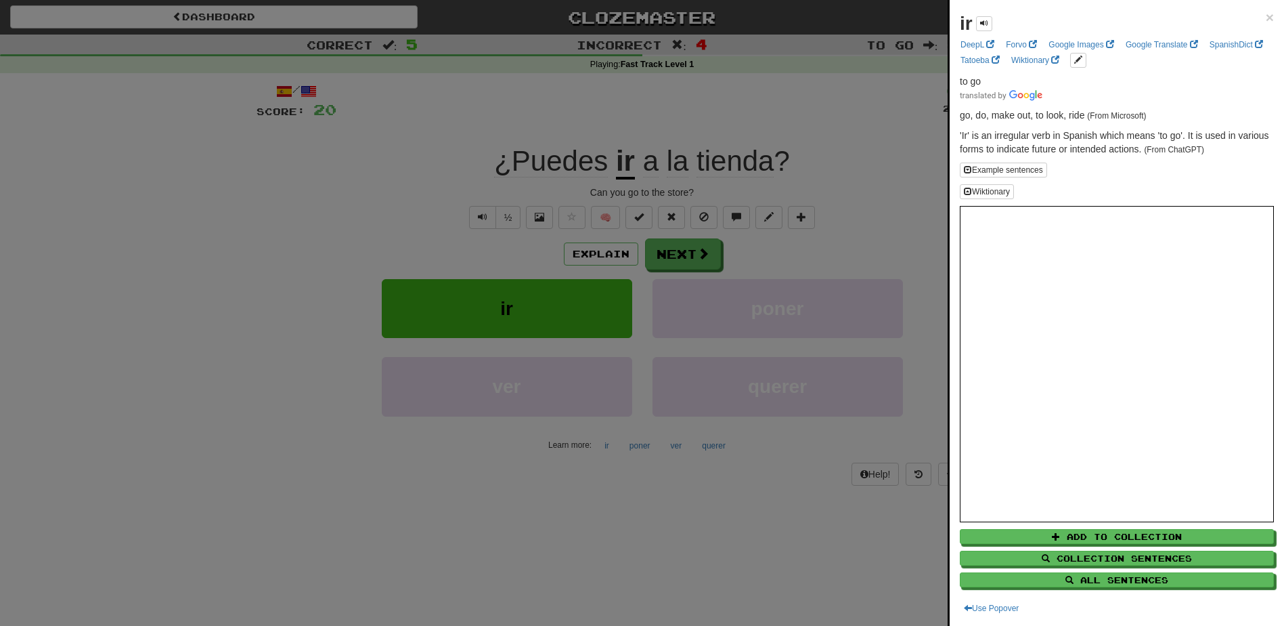
click at [1265, 17] on div "ir × DeepL Forvo Google Images Google Translate SpanishDict Tatoeba Wiktionary …" at bounding box center [1117, 313] width 334 height 626
click at [1266, 17] on span "×" at bounding box center [1270, 17] width 8 height 16
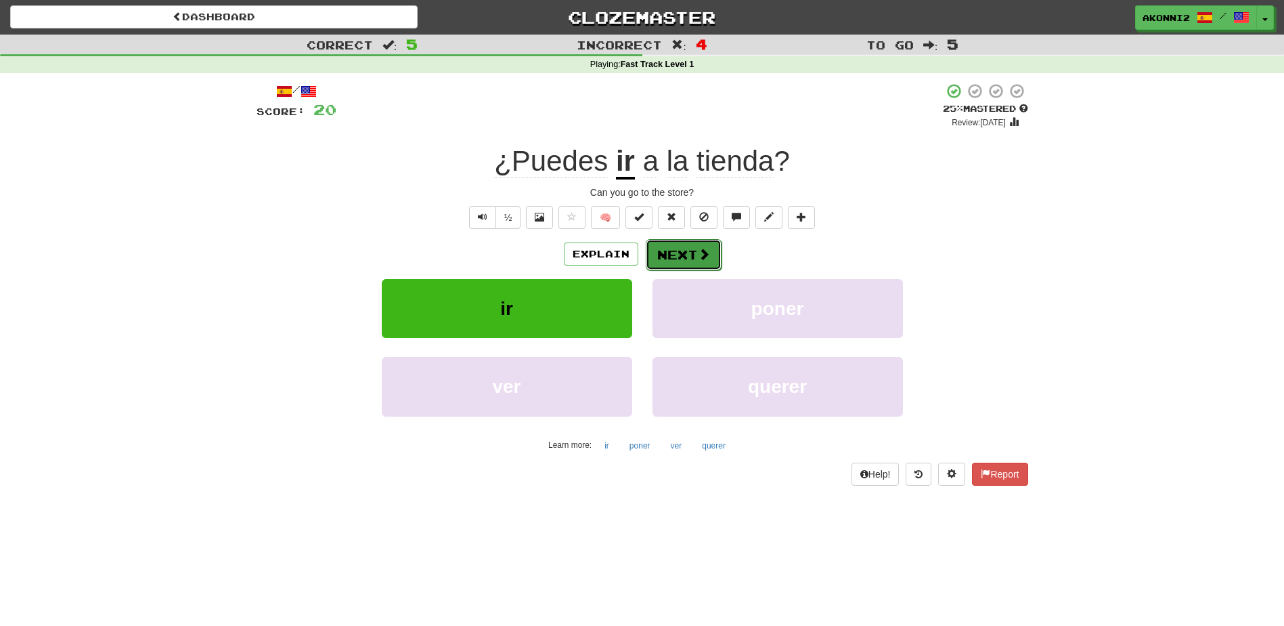
click at [676, 259] on button "Next" at bounding box center [684, 254] width 76 height 31
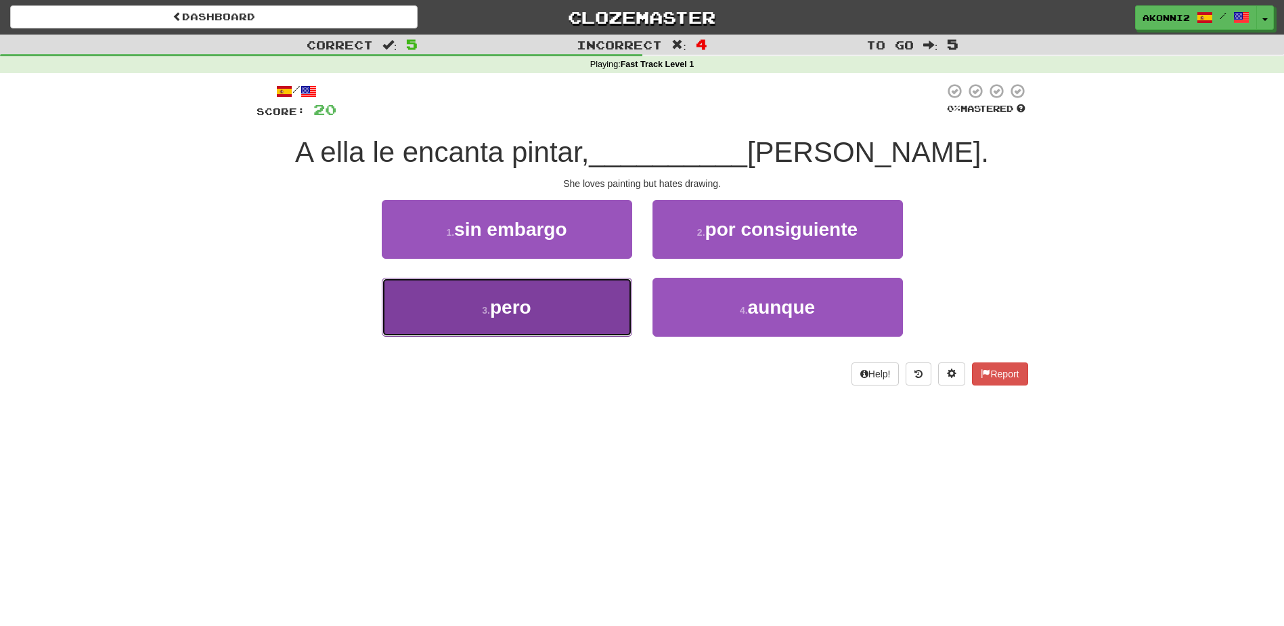
click at [556, 326] on button "3 . pero" at bounding box center [507, 307] width 251 height 59
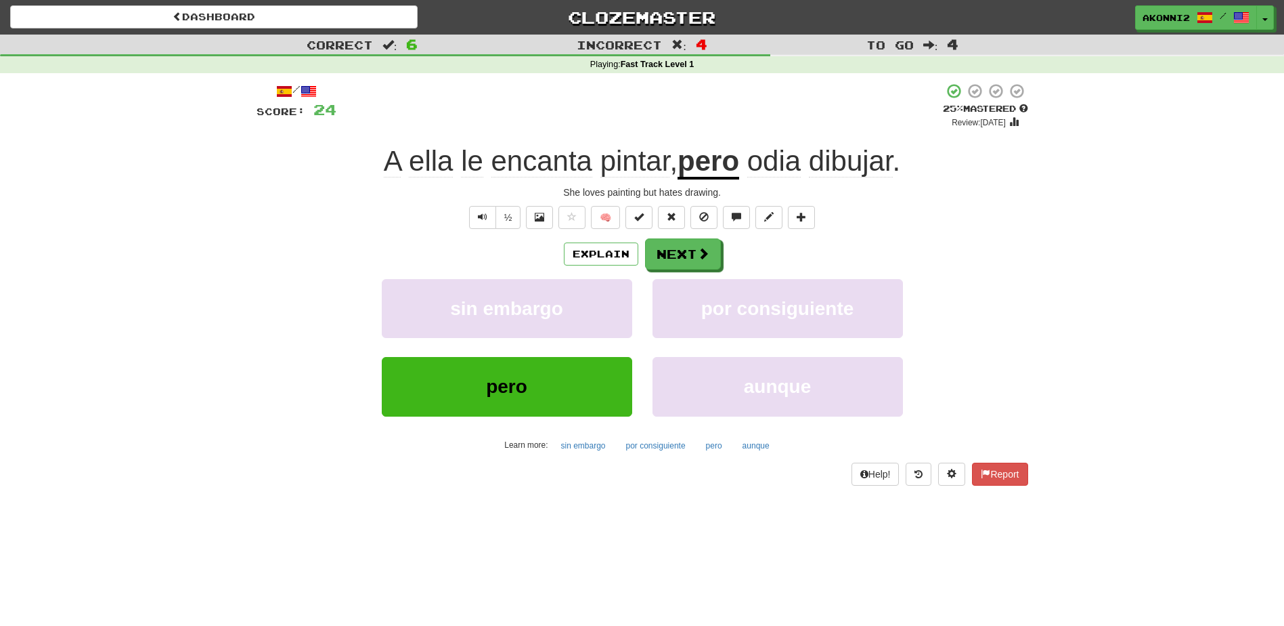
click at [772, 165] on span "odia" at bounding box center [773, 161] width 53 height 32
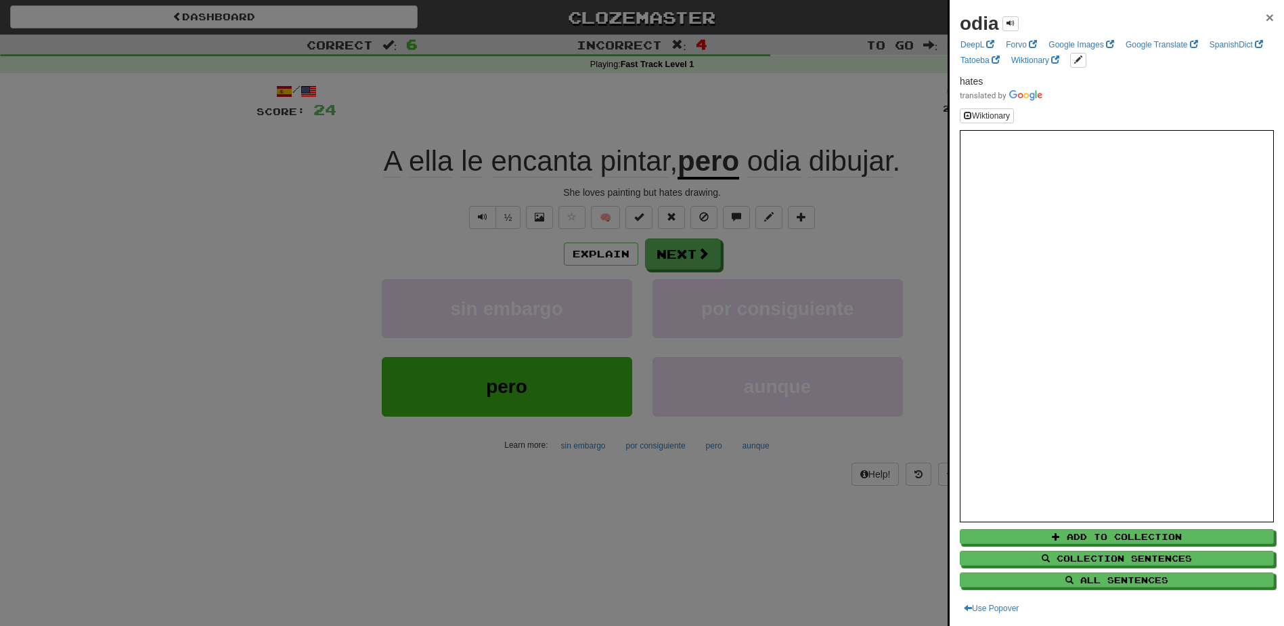
click at [1266, 17] on span "×" at bounding box center [1270, 17] width 8 height 16
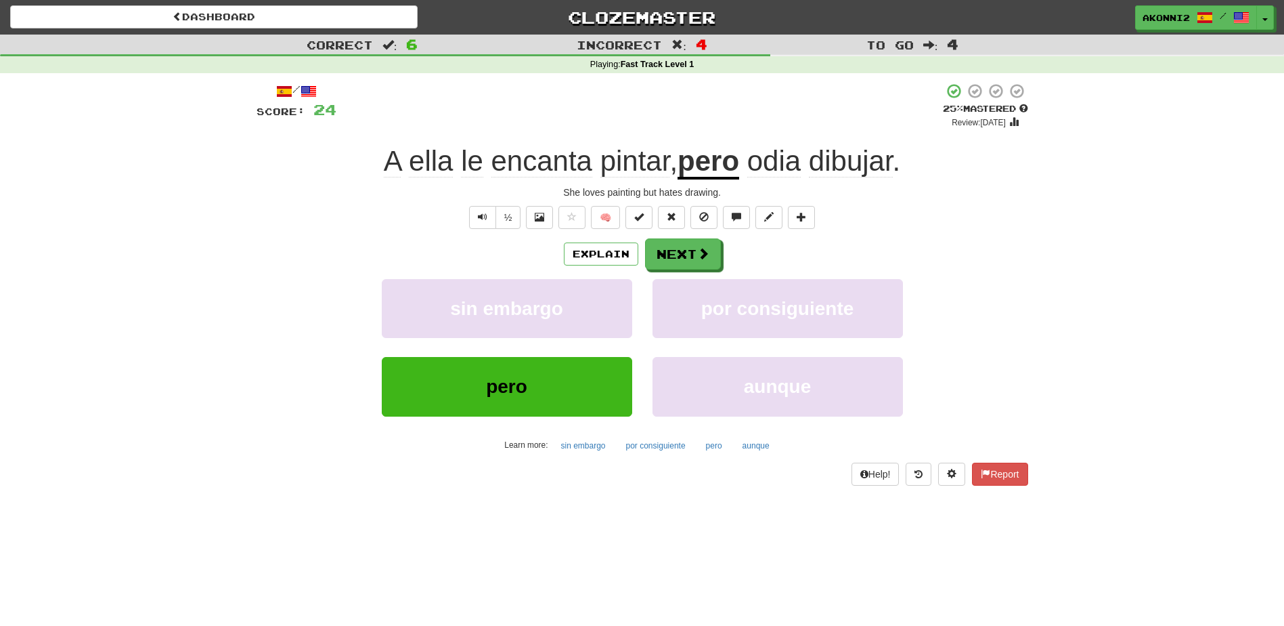
click at [831, 161] on span "dibujar" at bounding box center [851, 161] width 84 height 32
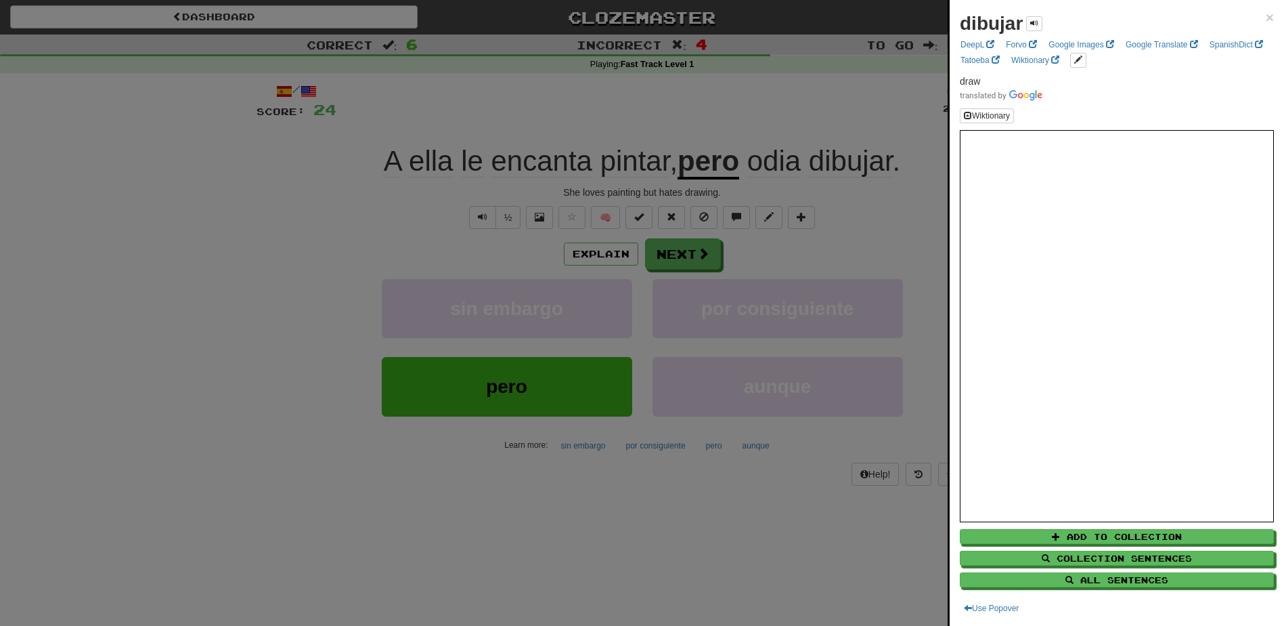
click at [1254, 18] on div "dibujar ×" at bounding box center [1117, 23] width 314 height 27
click at [1266, 17] on span "×" at bounding box center [1270, 17] width 8 height 16
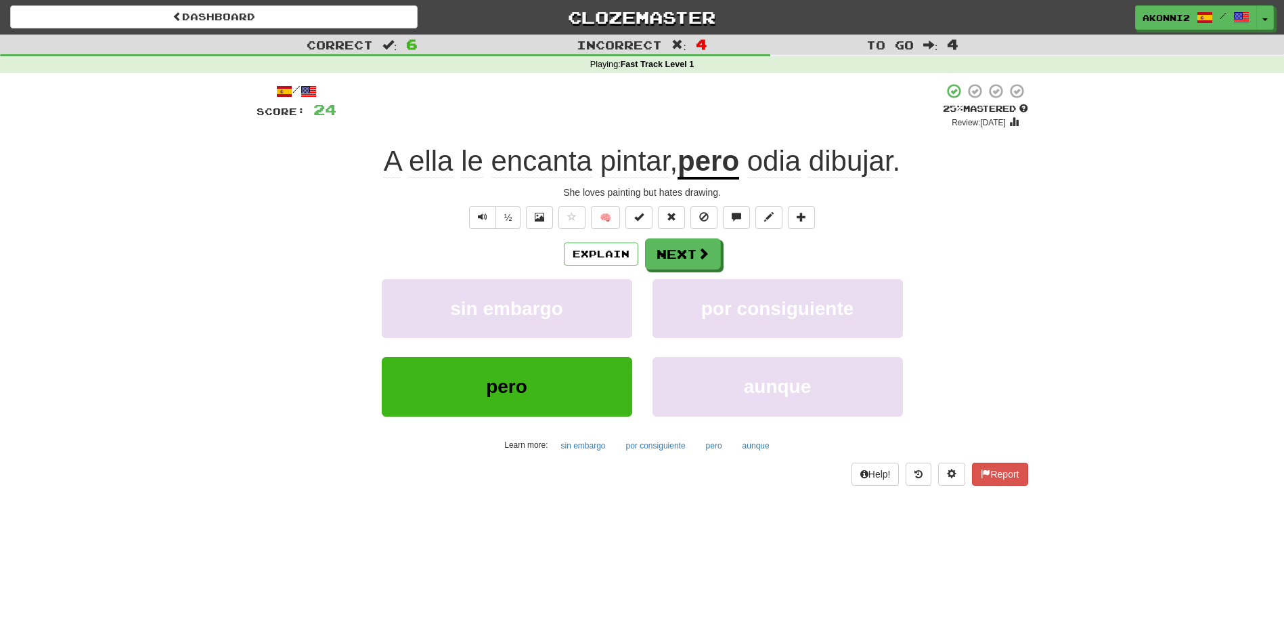
click at [695, 270] on div "Explain Next sin embargo por consiguiente pero aunque Learn more: sin embargo p…" at bounding box center [643, 346] width 772 height 217
click at [682, 259] on button "Next" at bounding box center [684, 254] width 76 height 31
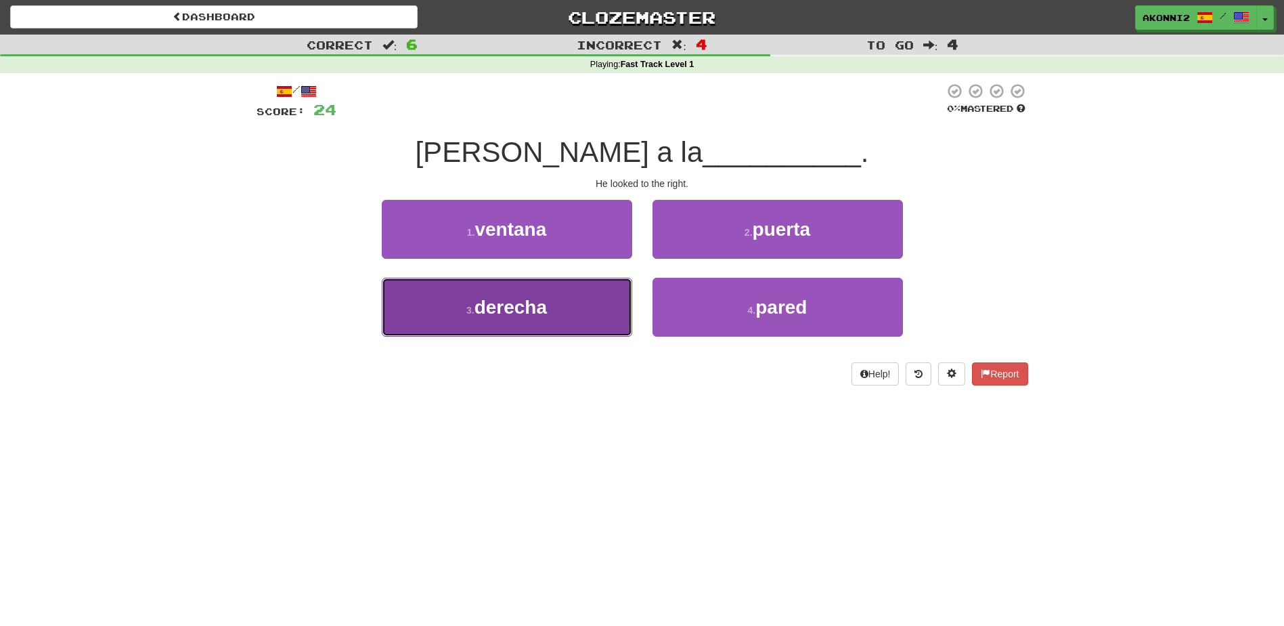
click at [553, 313] on button "3 . derecha" at bounding box center [507, 307] width 251 height 59
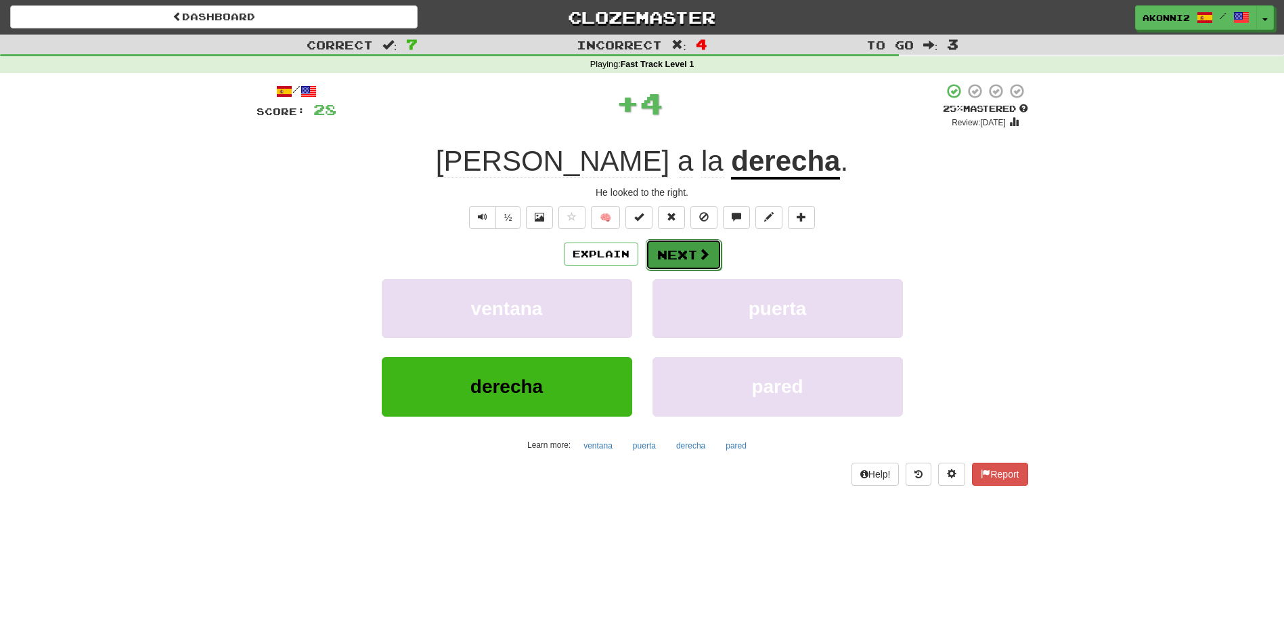
click at [687, 265] on button "Next" at bounding box center [684, 254] width 76 height 31
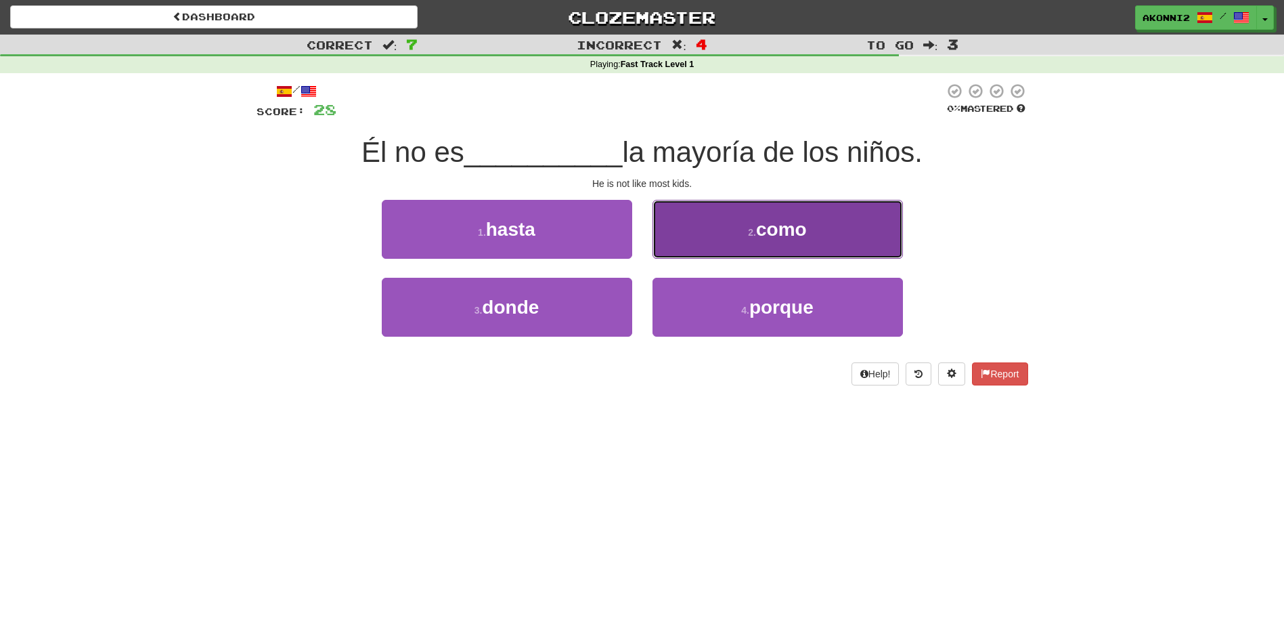
click at [757, 232] on span "como" at bounding box center [781, 229] width 51 height 21
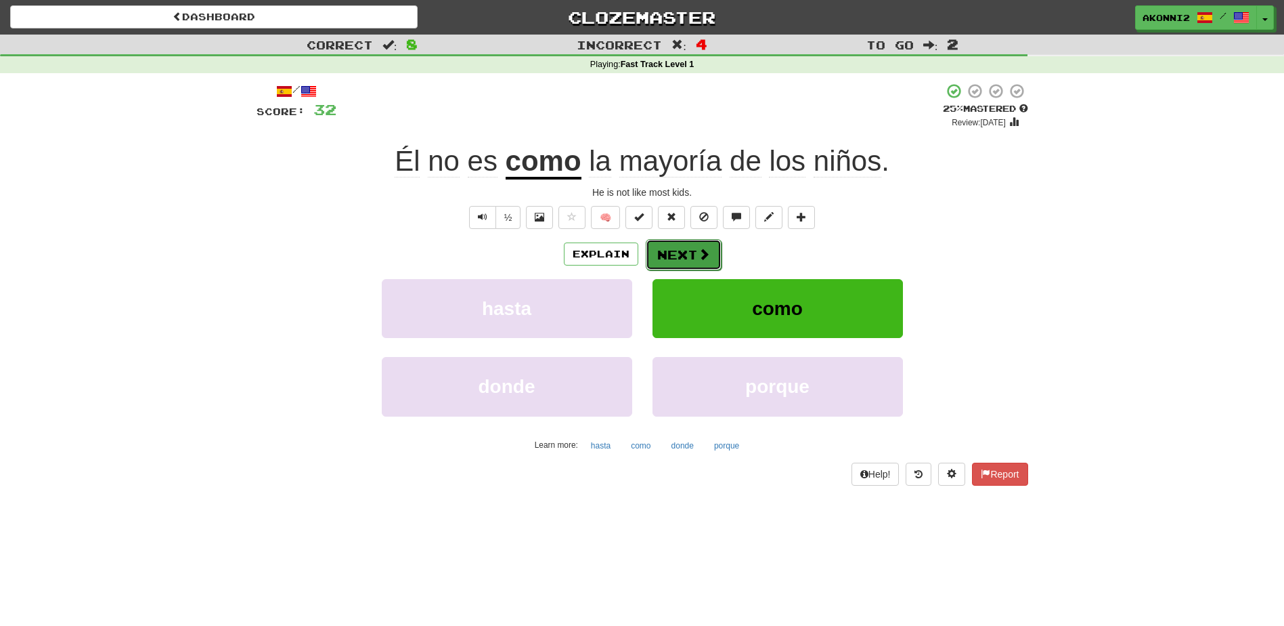
click at [688, 255] on button "Next" at bounding box center [684, 254] width 76 height 31
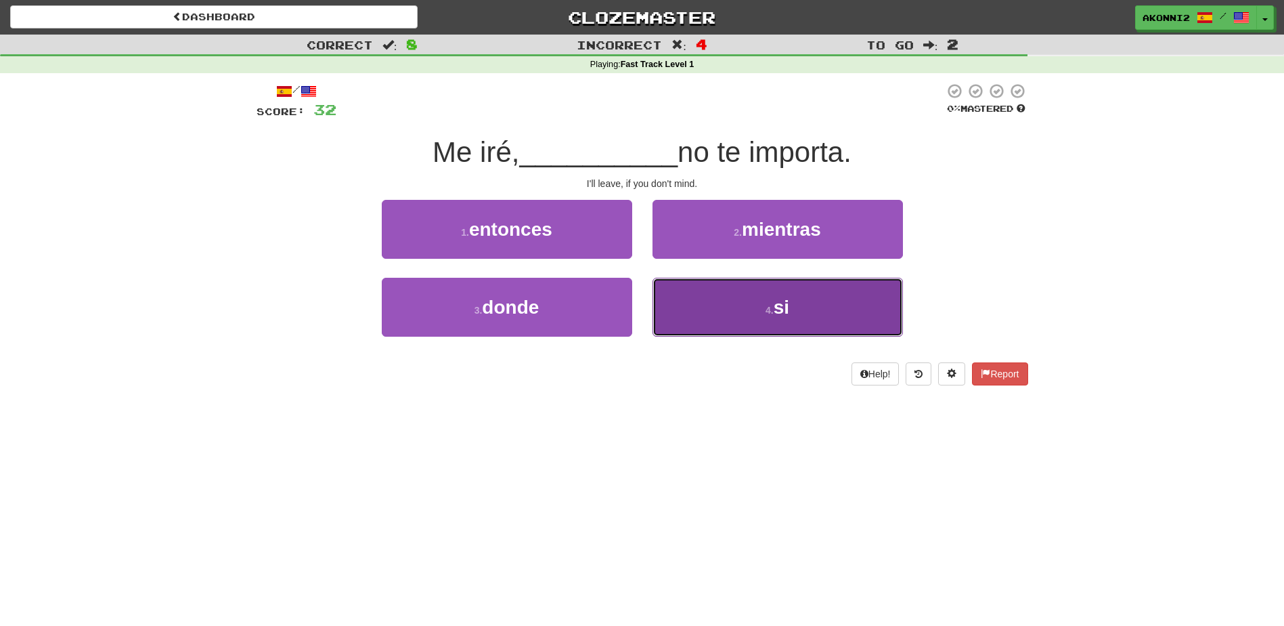
click at [783, 311] on span "si" at bounding box center [782, 307] width 16 height 21
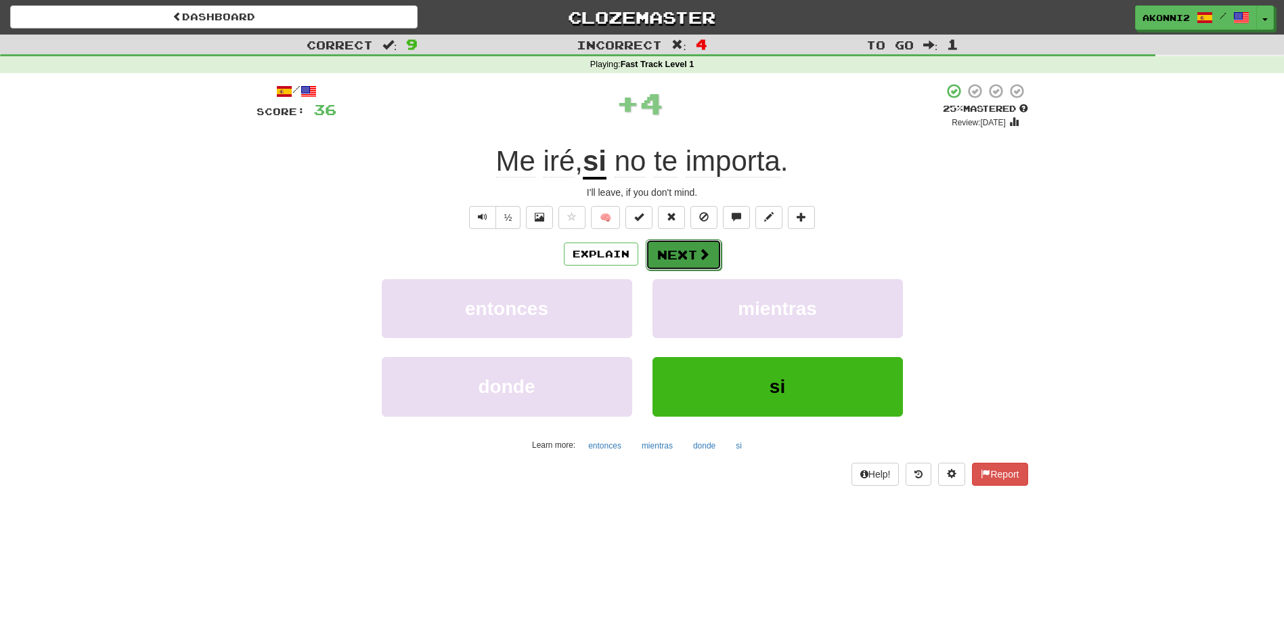
click at [689, 253] on button "Next" at bounding box center [684, 254] width 76 height 31
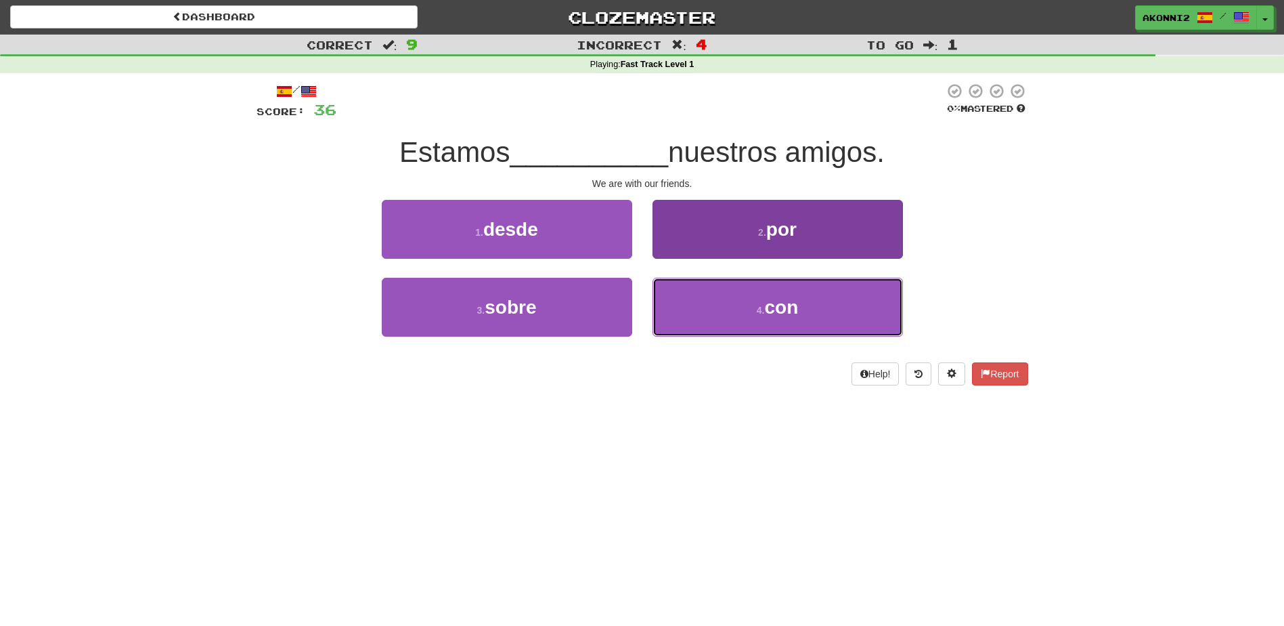
click at [789, 314] on span "con" at bounding box center [781, 307] width 34 height 21
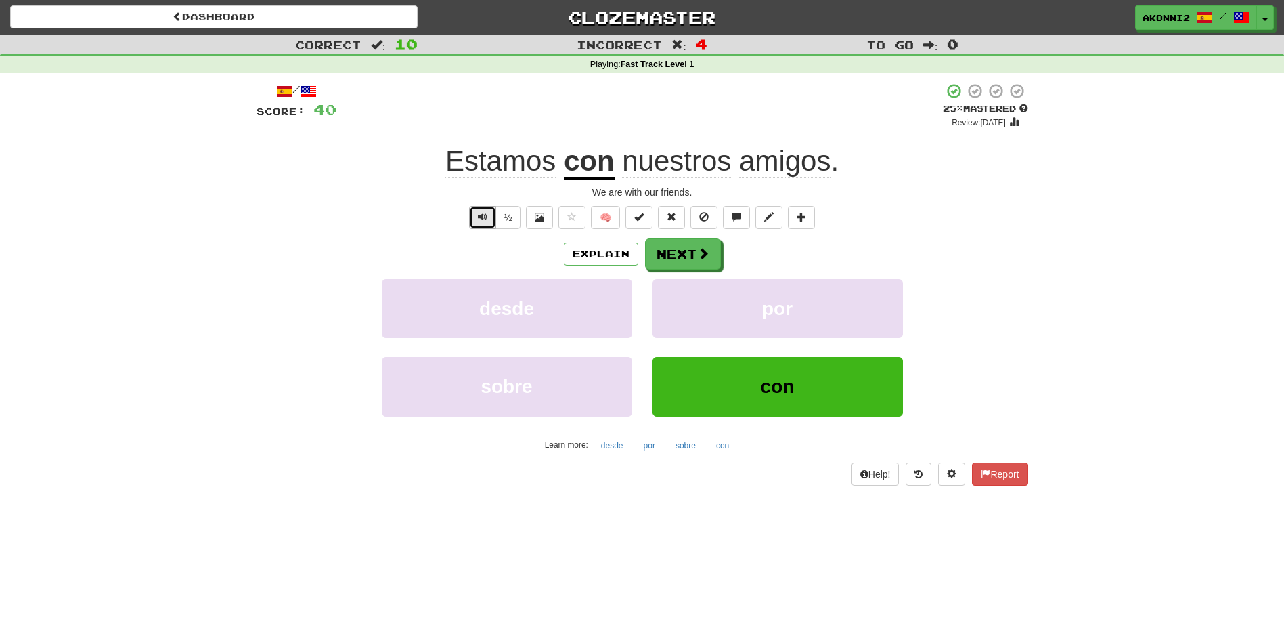
click at [491, 217] on button "Text-to-speech controls" at bounding box center [482, 217] width 27 height 23
click at [711, 255] on button "Next" at bounding box center [684, 254] width 76 height 31
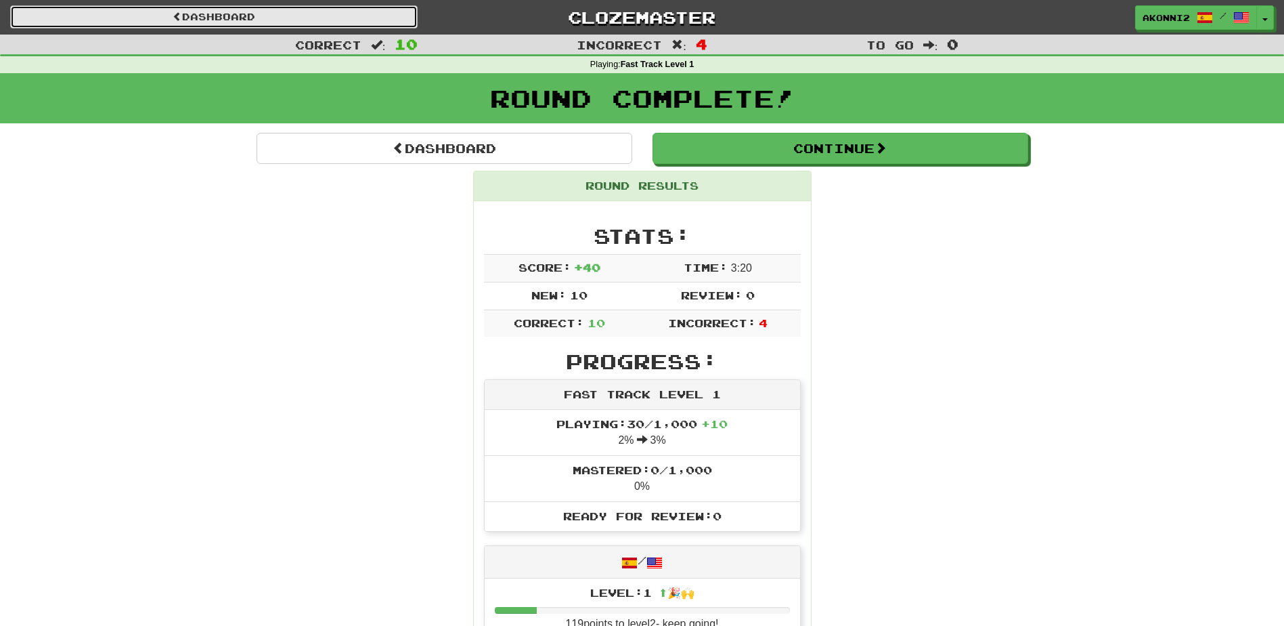
click at [278, 9] on link "Dashboard" at bounding box center [214, 16] width 408 height 23
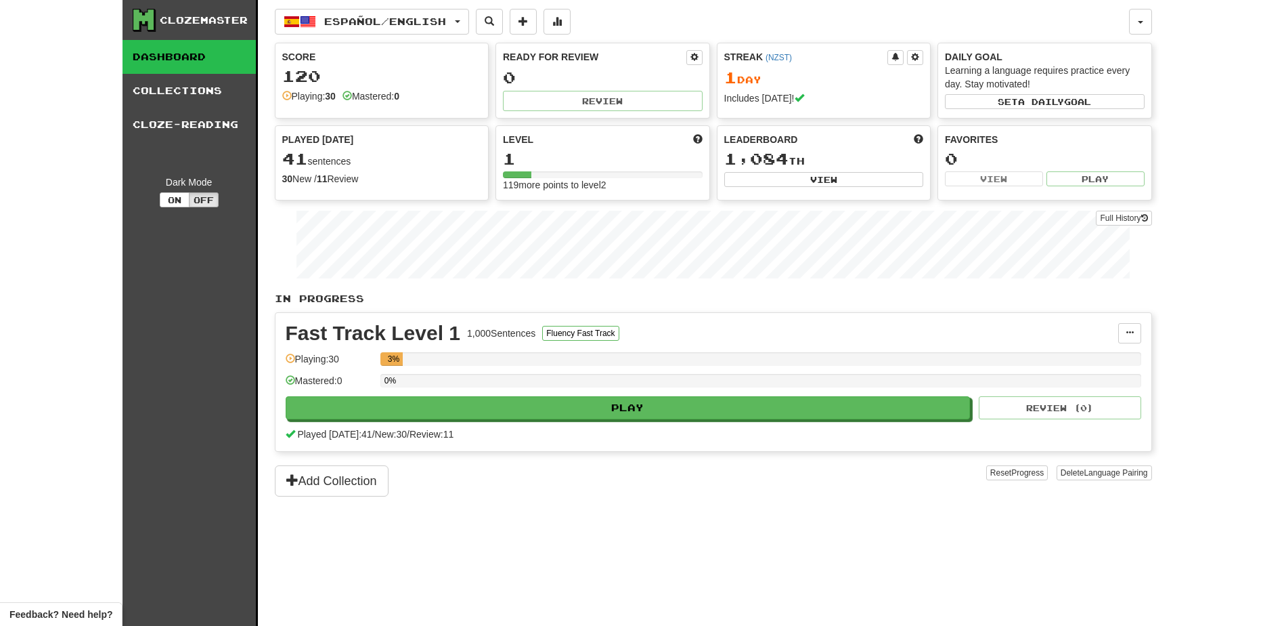
click at [883, 543] on div "Español / English 한국어 / English Streak: 0 Review: 0 Points [DATE]: 0 Español / …" at bounding box center [713, 329] width 877 height 659
